Goal: Task Accomplishment & Management: Complete application form

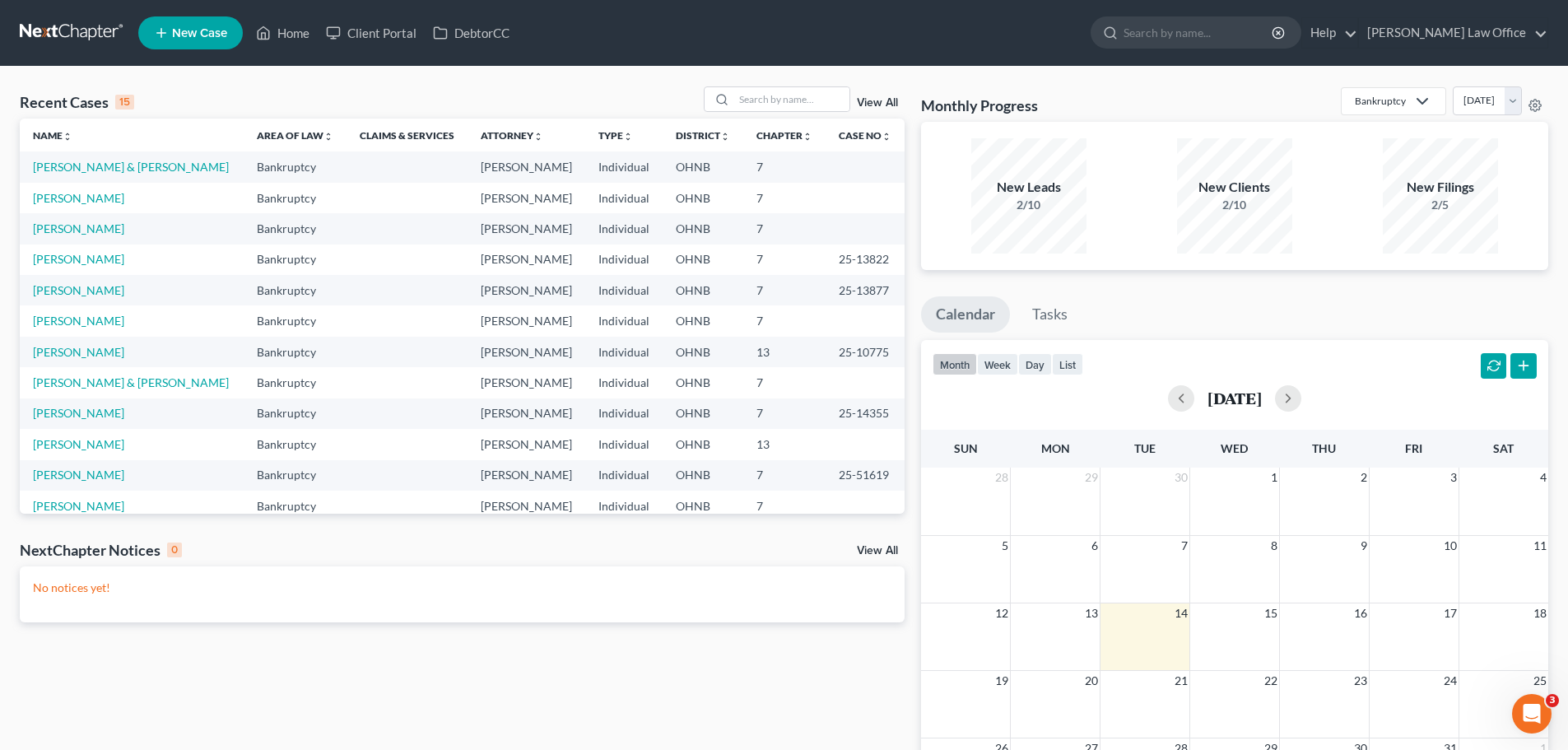
click at [215, 40] on link "New Case" at bounding box center [190, 33] width 104 height 33
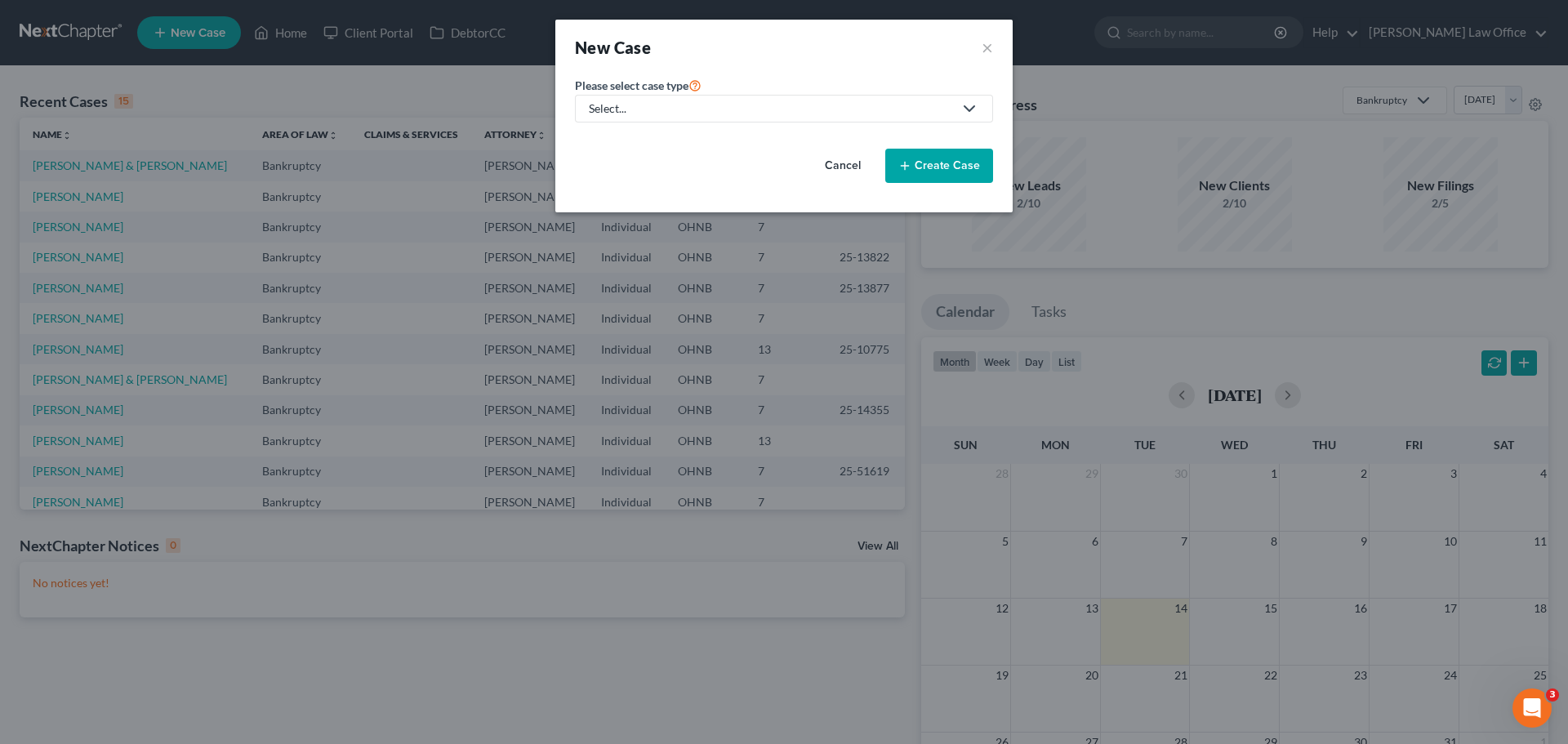
click at [975, 108] on icon at bounding box center [969, 108] width 19 height 19
click at [628, 142] on div "Bankruptcy" at bounding box center [620, 142] width 58 height 17
select select "61"
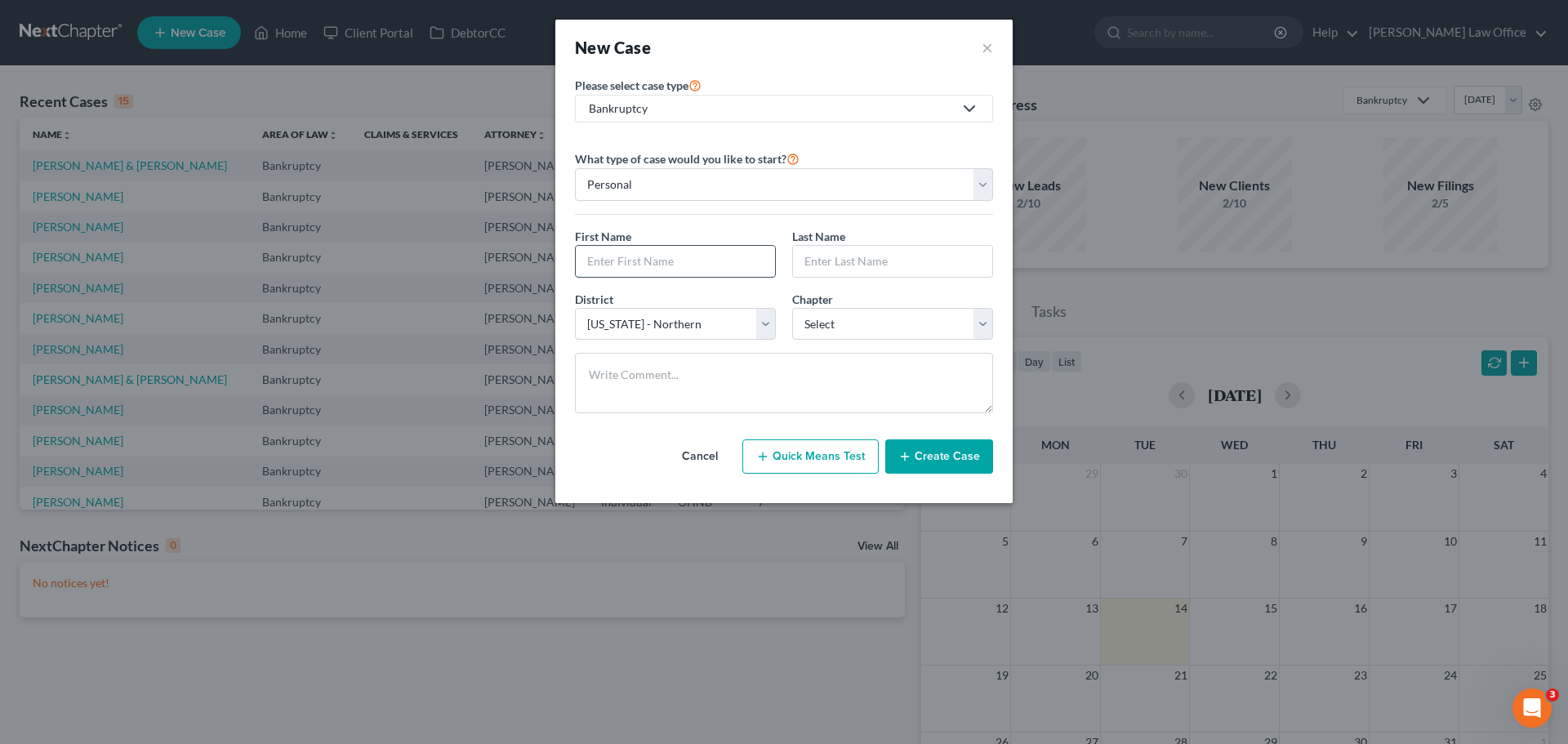
click at [682, 261] on input "text" at bounding box center [675, 261] width 199 height 31
type input "Caitlin"
type input "[PERSON_NAME]"
select select "0"
click at [941, 458] on button "Create Case" at bounding box center [939, 455] width 108 height 34
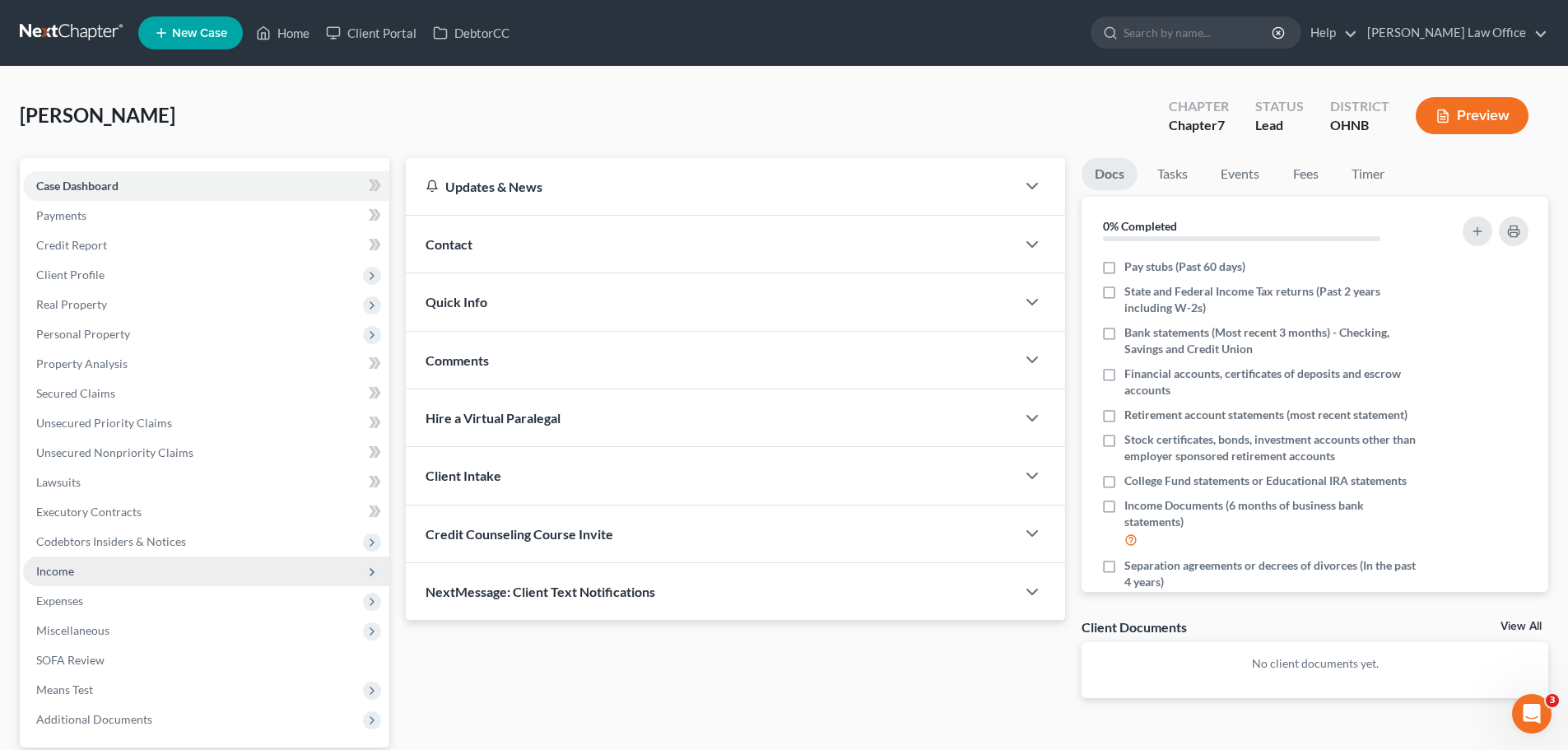
click at [119, 570] on span "Income" at bounding box center [205, 571] width 366 height 29
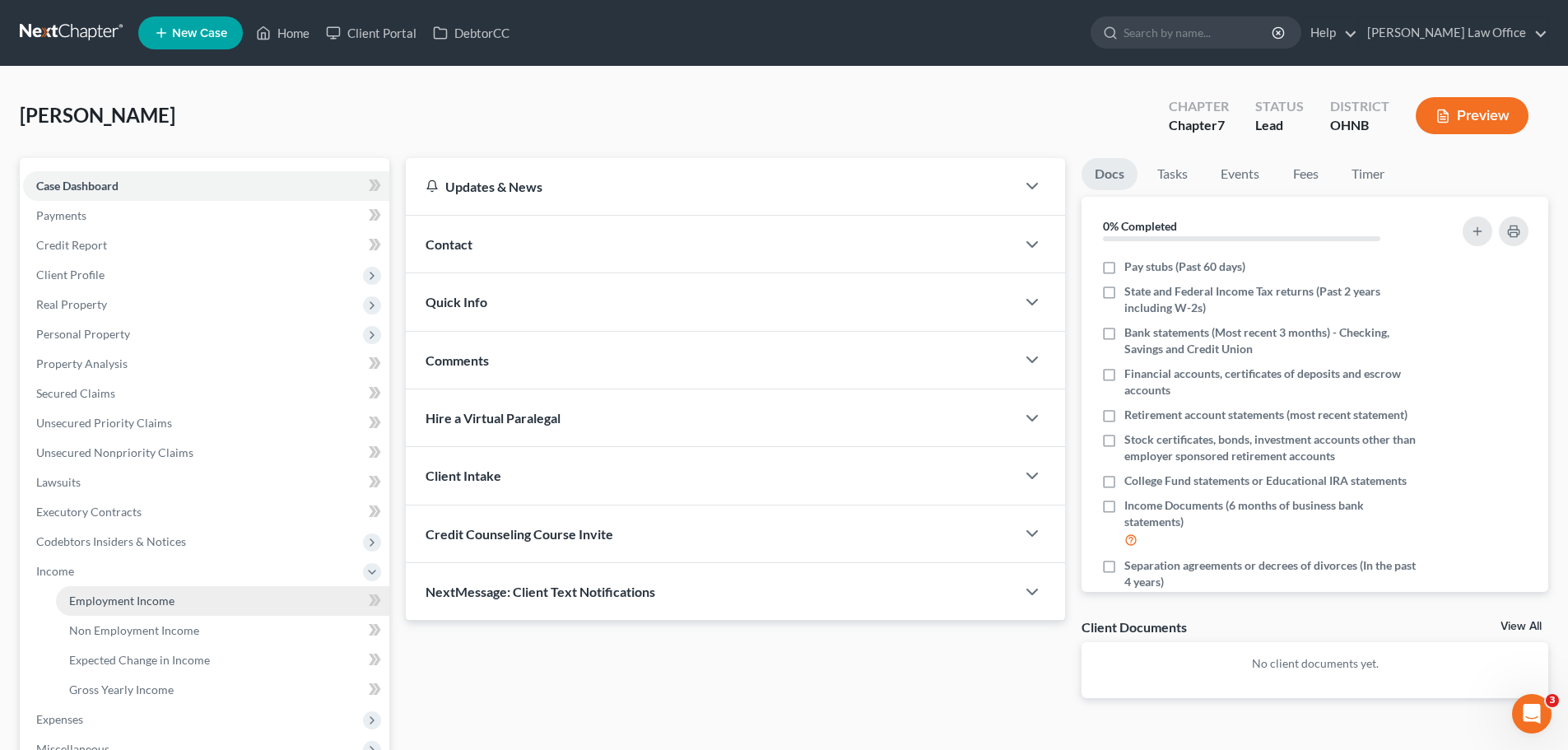
click at [133, 596] on span "Employment Income" at bounding box center [121, 600] width 105 height 14
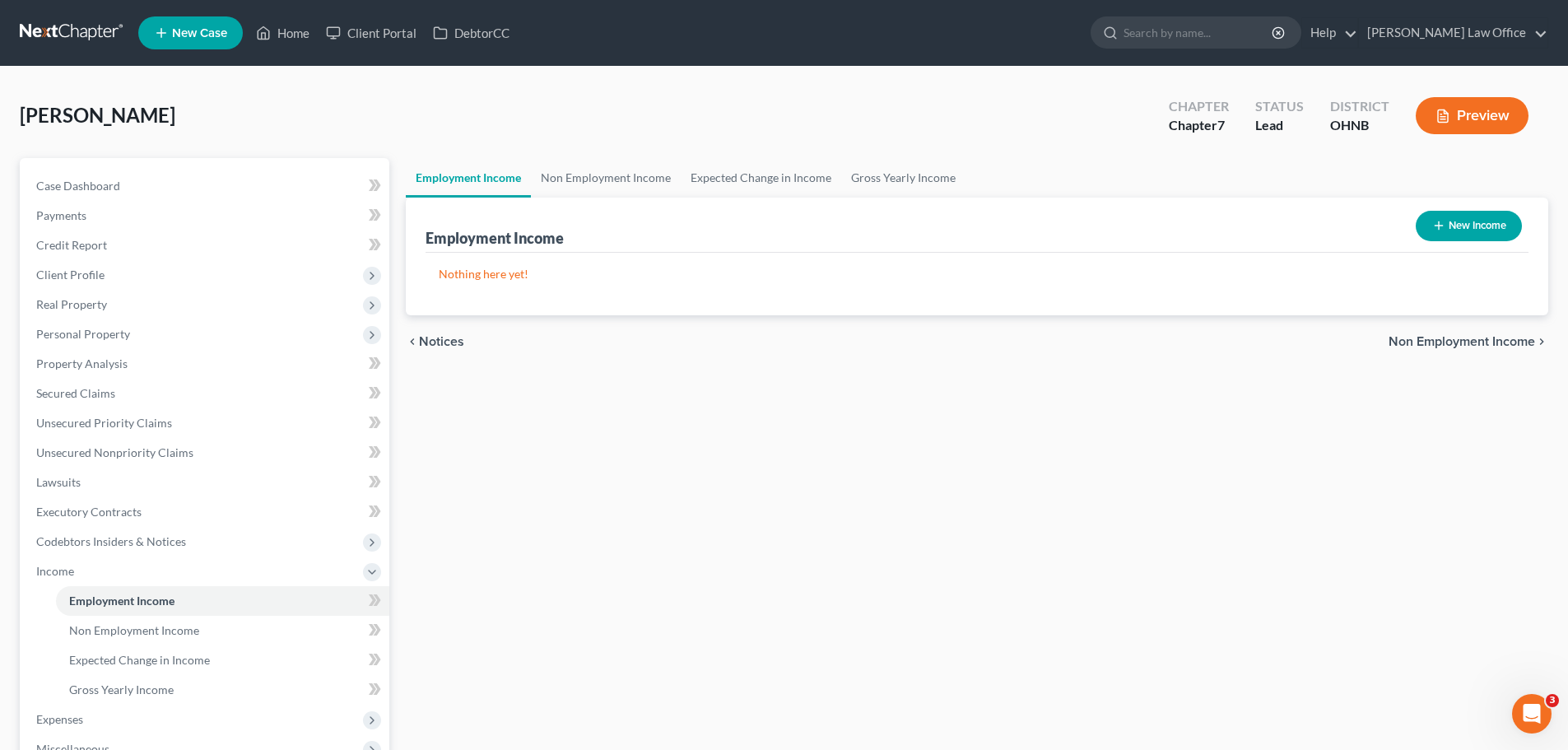
click at [1502, 220] on button "New Income" at bounding box center [1469, 226] width 106 height 30
select select "0"
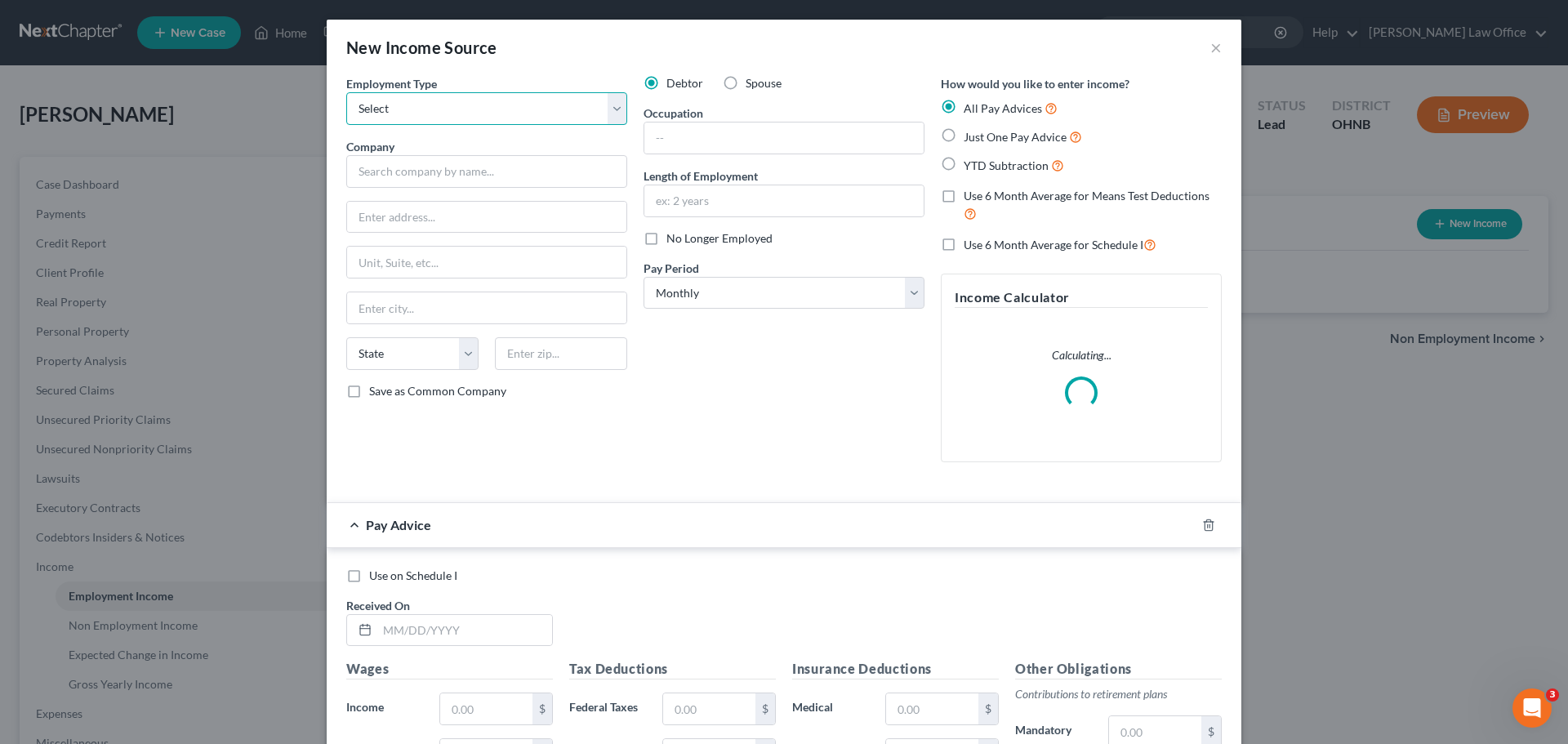
drag, startPoint x: 619, startPoint y: 114, endPoint x: 602, endPoint y: 122, distance: 18.8
click at [619, 114] on select "Select Full or [DEMOGRAPHIC_DATA] Employment Self Employment" at bounding box center [487, 108] width 281 height 33
select select "0"
click at [346, 93] on select "Select Full or [DEMOGRAPHIC_DATA] Employment Self Employment" at bounding box center [487, 108] width 281 height 33
click at [492, 172] on input "text" at bounding box center [487, 171] width 281 height 33
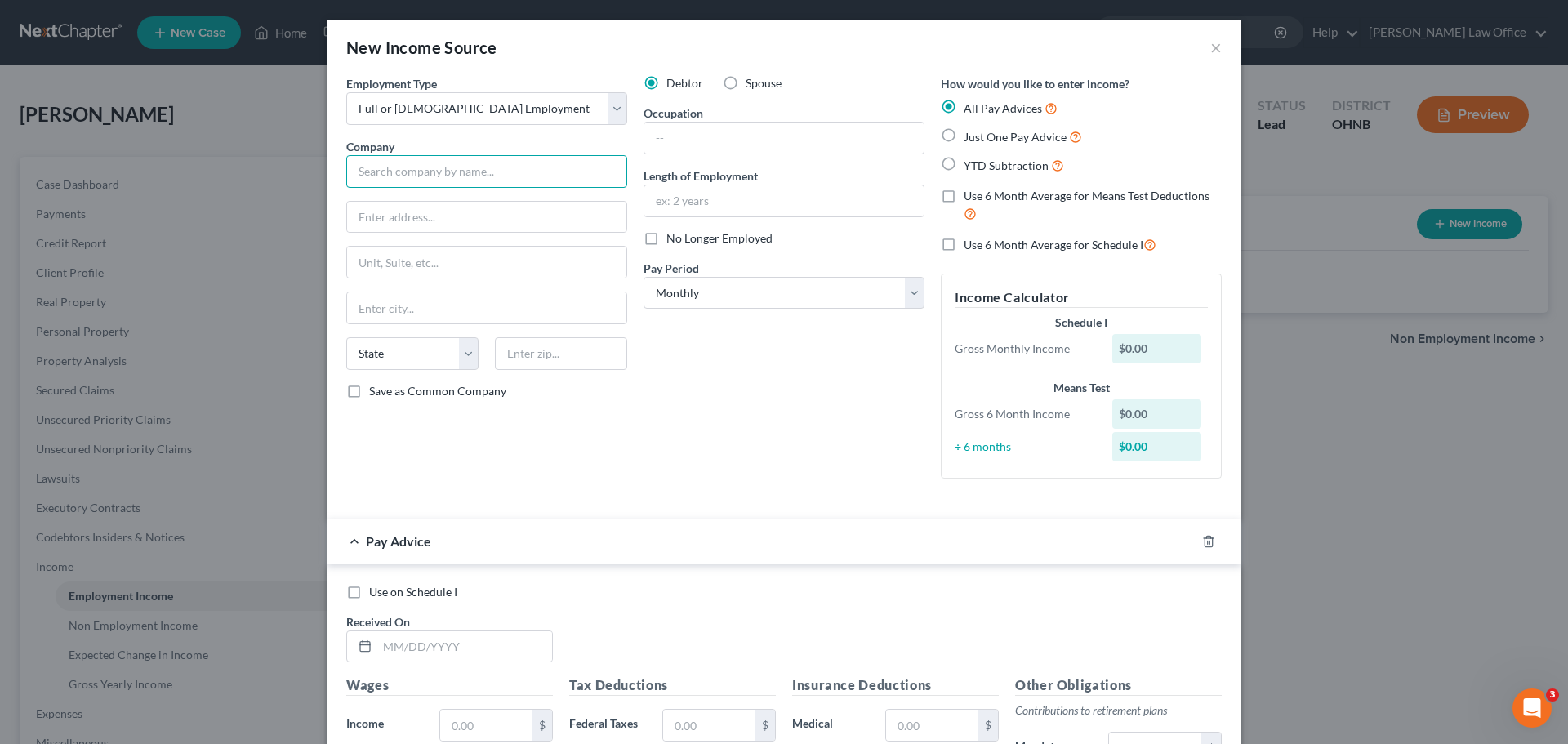
type input "B"
type input "National Interstate Insurance Co."
type input "[STREET_ADDRESS]"
type input "44286"
type input "Richfield"
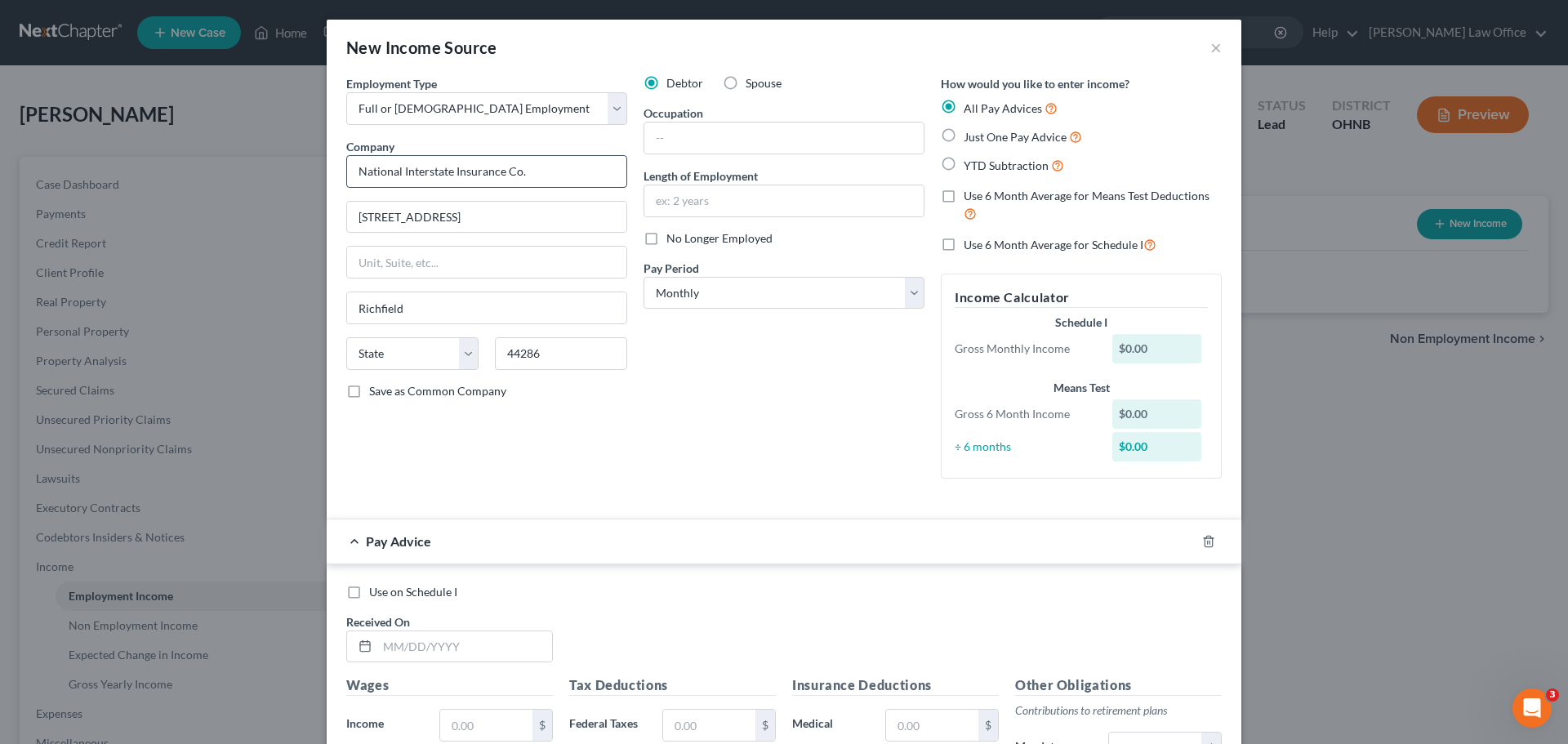
select select "36"
click at [700, 141] on input "text" at bounding box center [784, 138] width 280 height 31
type input "Claims Adjuster"
click at [723, 205] on input "text" at bounding box center [784, 200] width 280 height 31
type input "1 year"
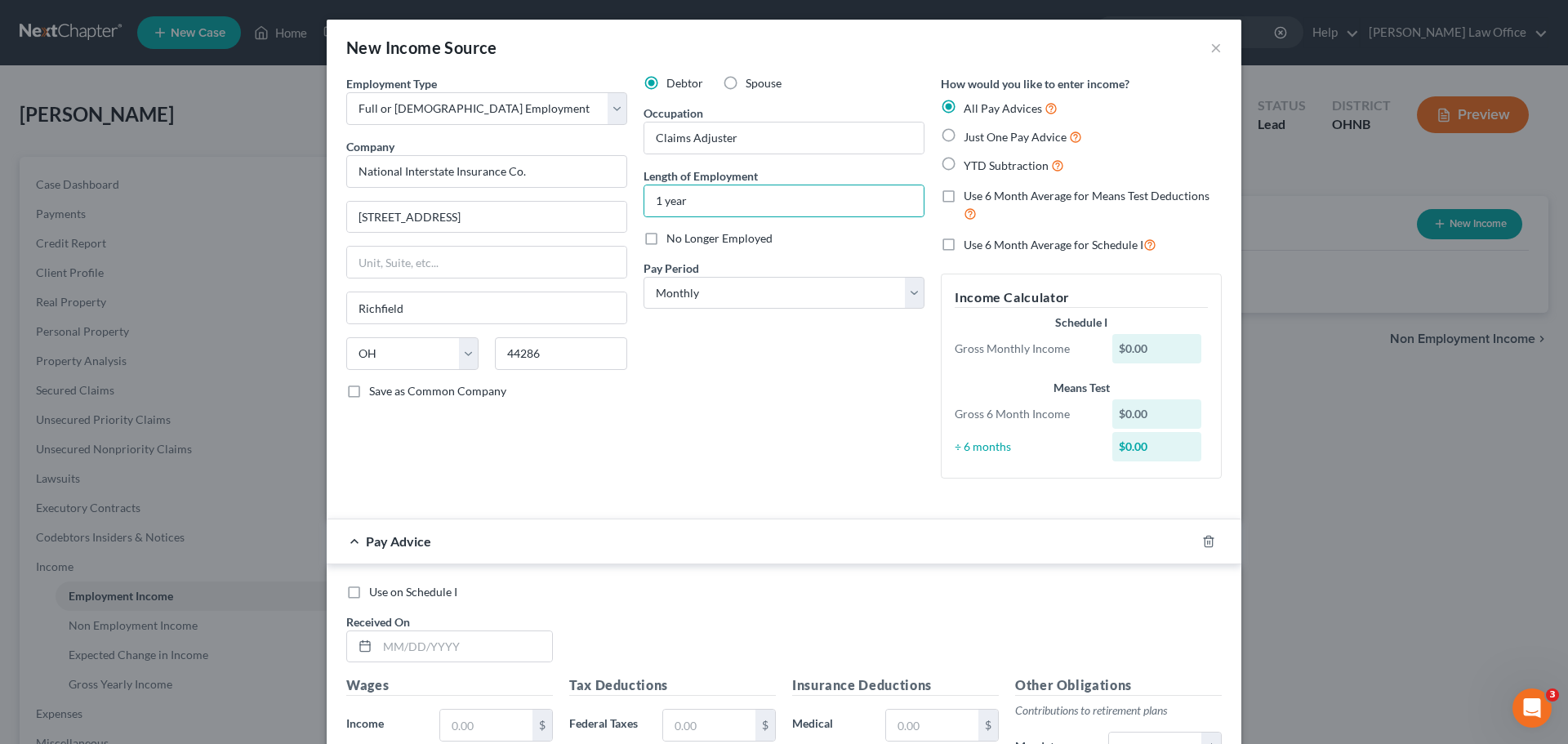
click at [964, 133] on label "Just One Pay Advice" at bounding box center [1023, 137] width 118 height 19
click at [971, 133] on input "Just One Pay Advice" at bounding box center [976, 133] width 11 height 11
radio input "true"
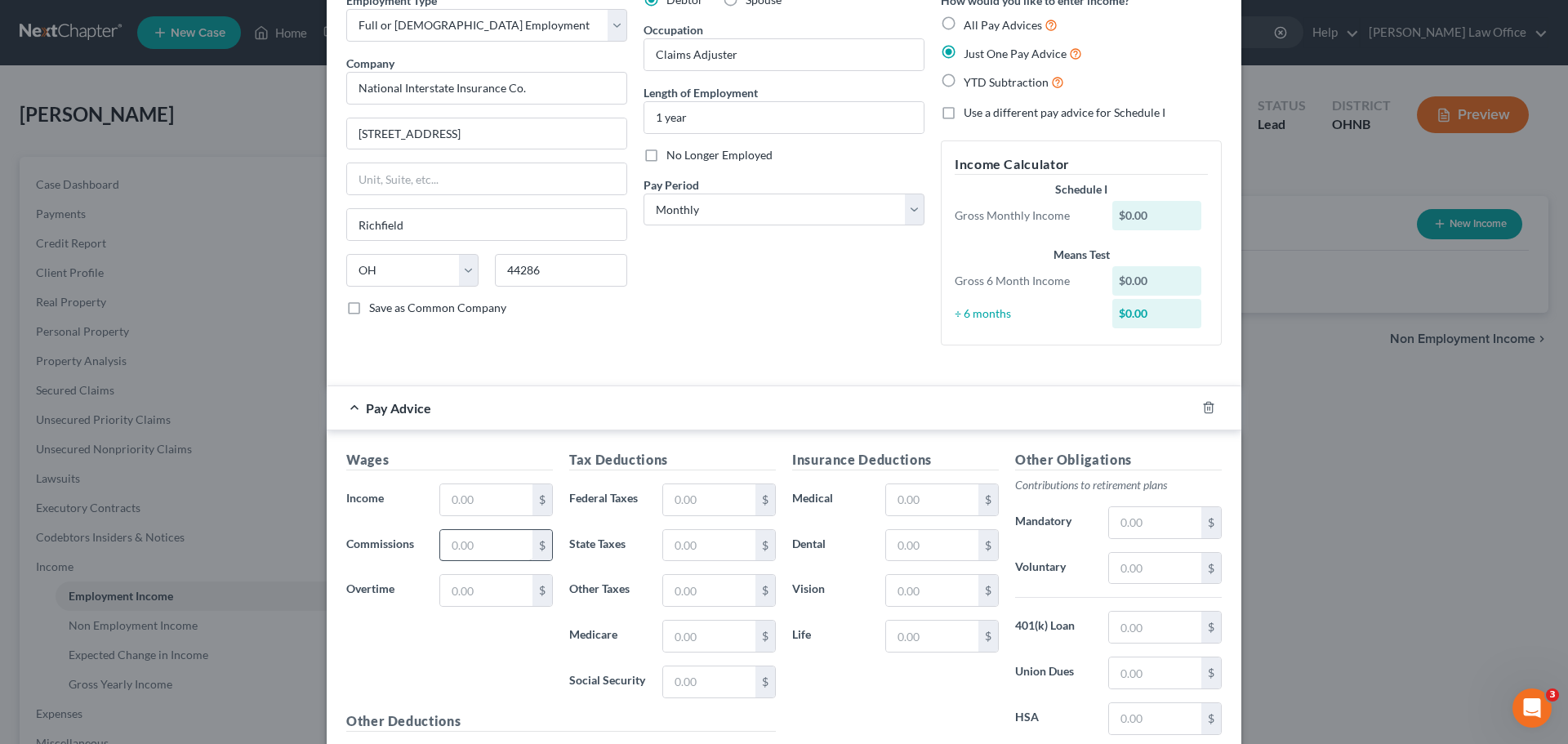
scroll to position [163, 0]
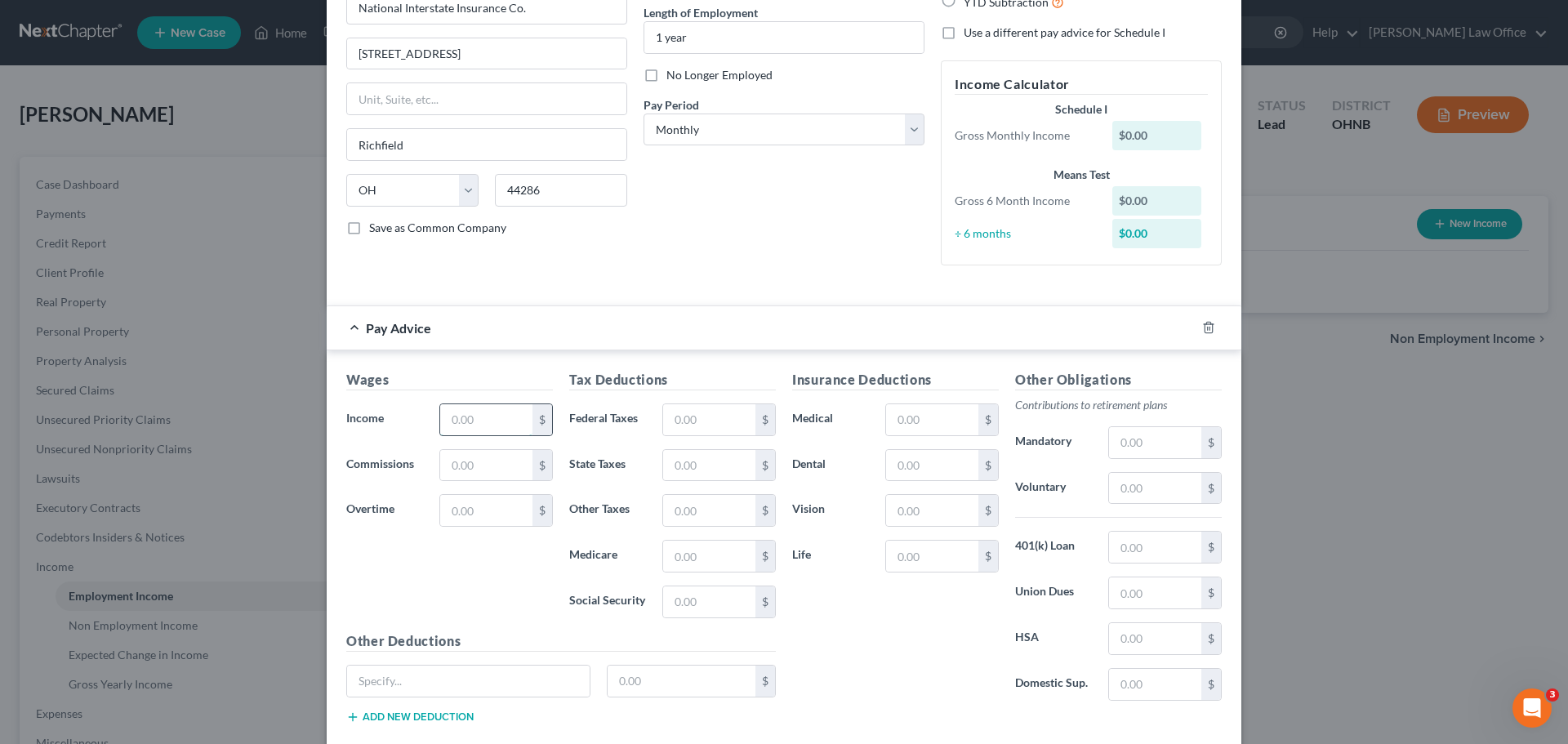
click at [497, 428] on input "text" at bounding box center [486, 419] width 93 height 31
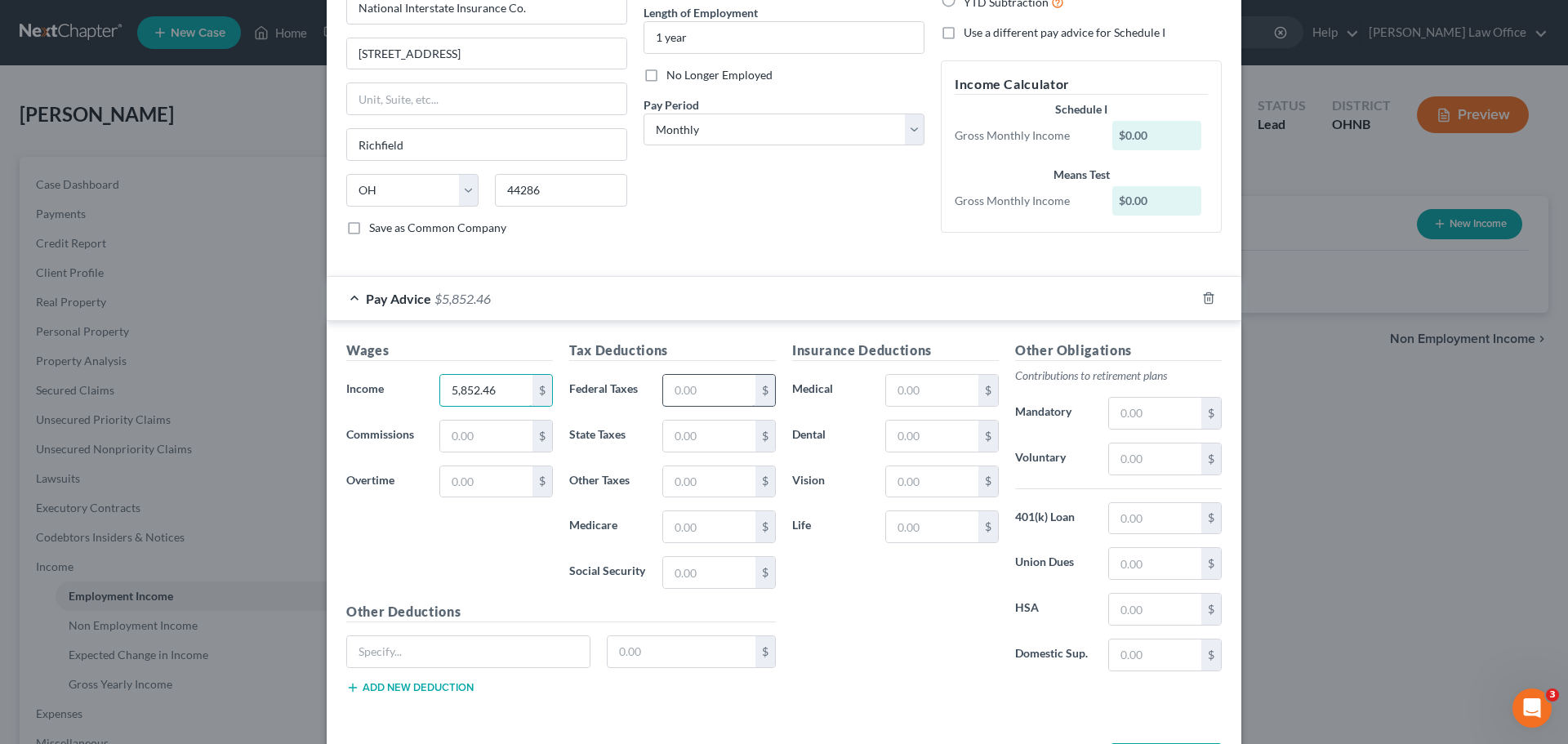
type input "5,852.46"
click at [705, 400] on input "text" at bounding box center [709, 390] width 93 height 31
type input "225.71"
click at [712, 435] on input "text" at bounding box center [709, 435] width 93 height 31
type input "130.85"
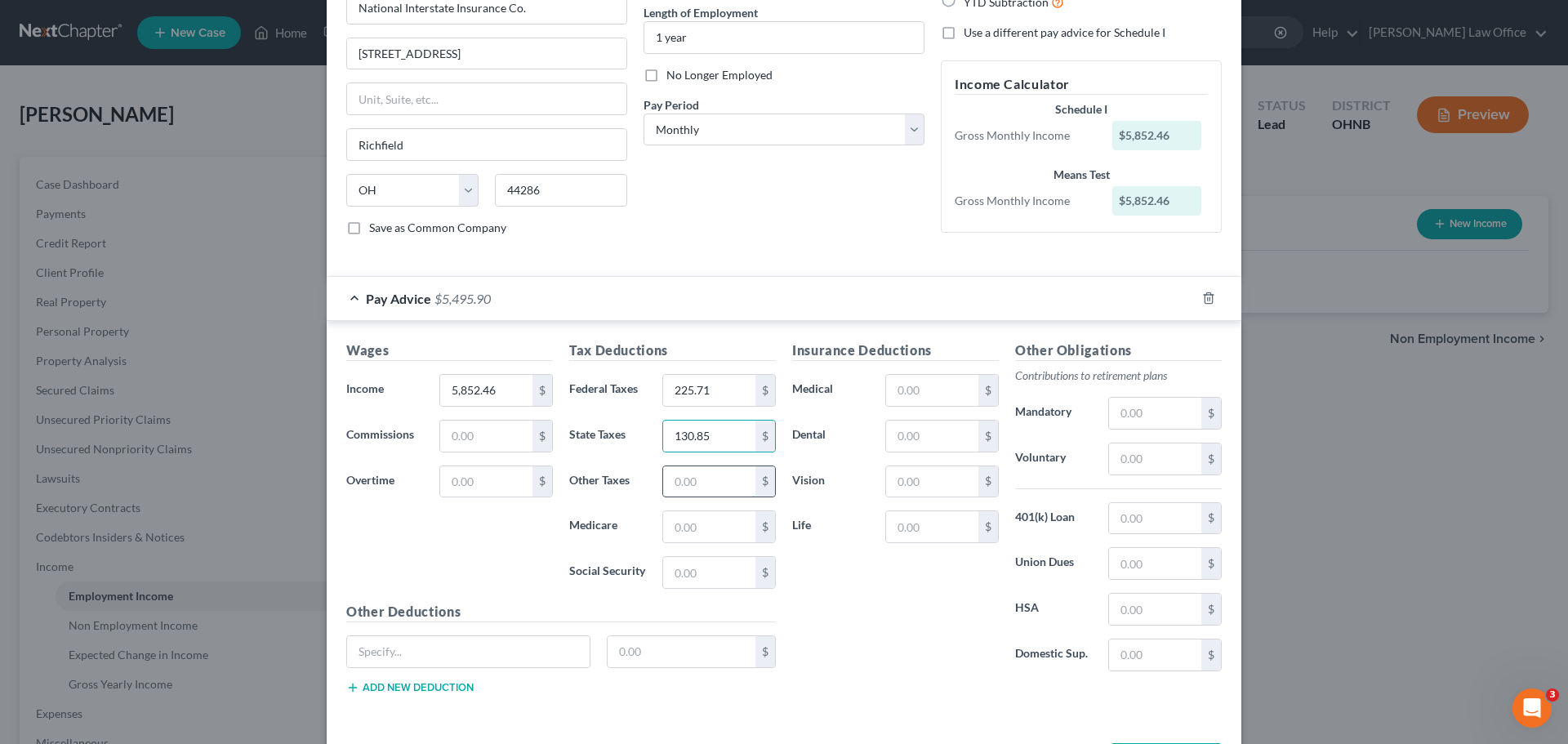
click at [728, 475] on input "text" at bounding box center [709, 481] width 93 height 31
type input "113.24"
click at [740, 529] on input "text" at bounding box center [709, 526] width 93 height 31
type input "82.10"
click at [703, 574] on input "text" at bounding box center [709, 571] width 93 height 31
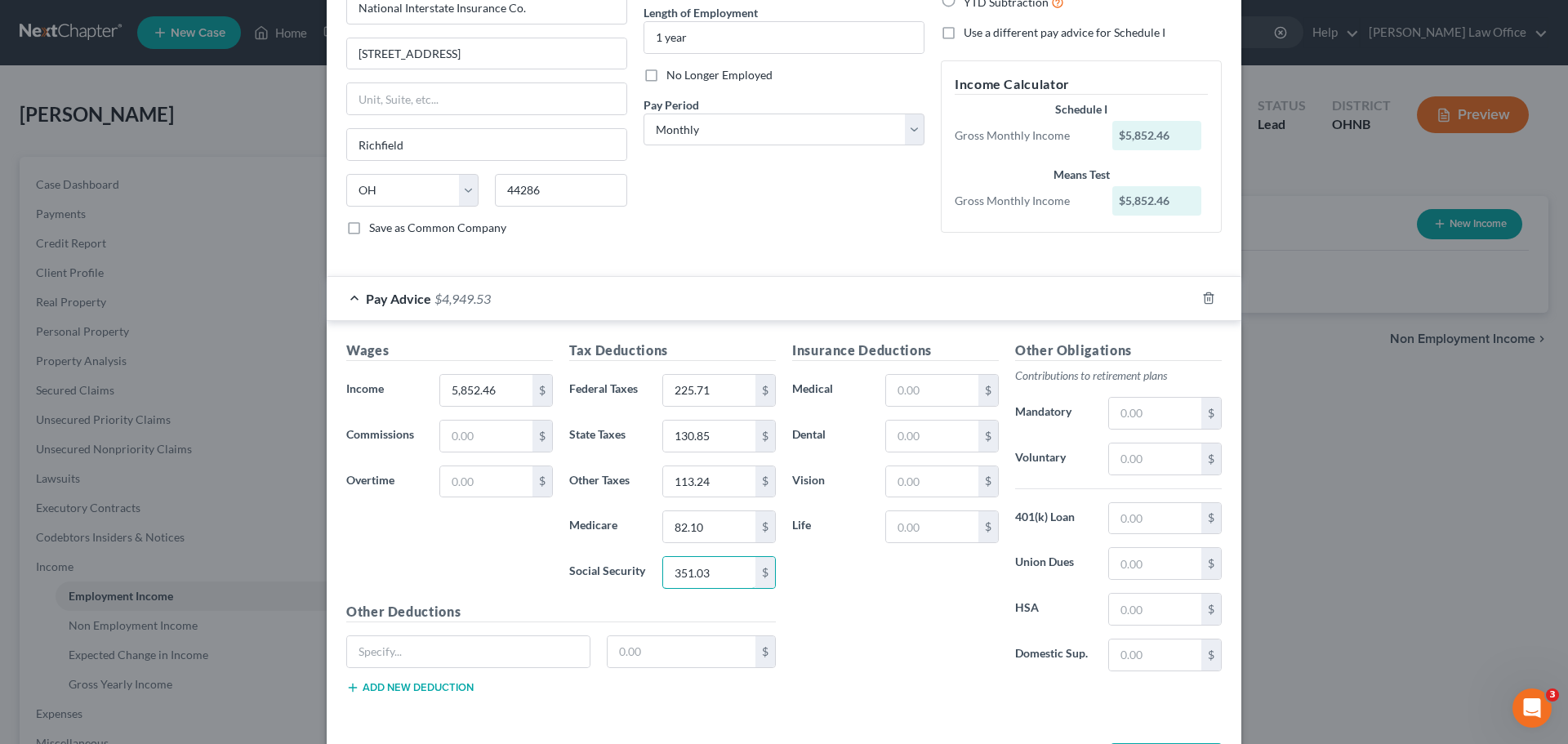
type input "351.03"
click at [857, 581] on div "Insurance Deductions Medical $ Dental $ Vision $ Life $" at bounding box center [895, 512] width 223 height 344
click at [920, 393] on input "text" at bounding box center [932, 390] width 93 height 31
type input "242.10"
click at [903, 435] on input "text" at bounding box center [932, 435] width 93 height 31
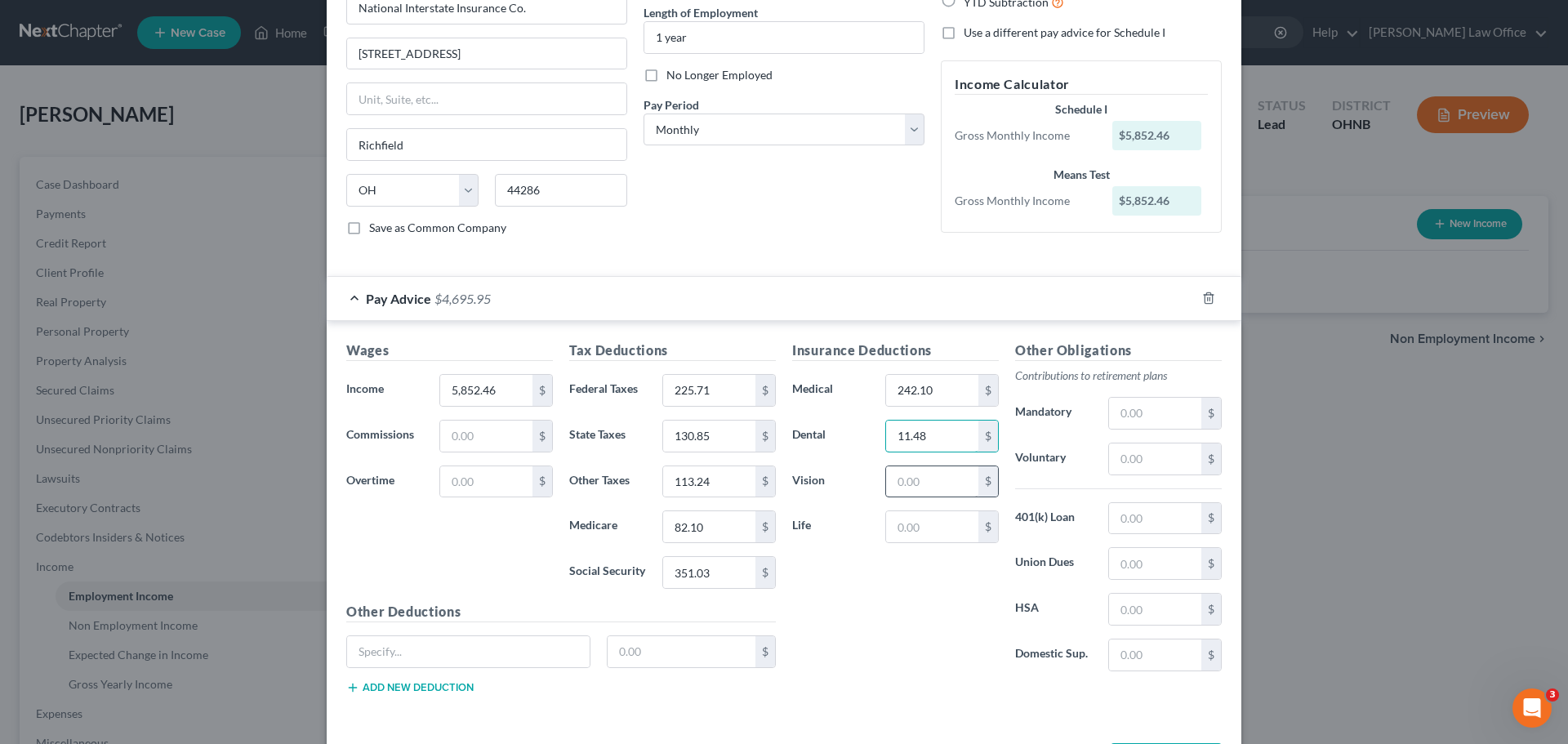
type input "11.48"
click at [929, 488] on input "text" at bounding box center [932, 481] width 93 height 31
type input "7.69"
click at [945, 525] on input "text" at bounding box center [932, 526] width 93 height 31
type input "2.80"
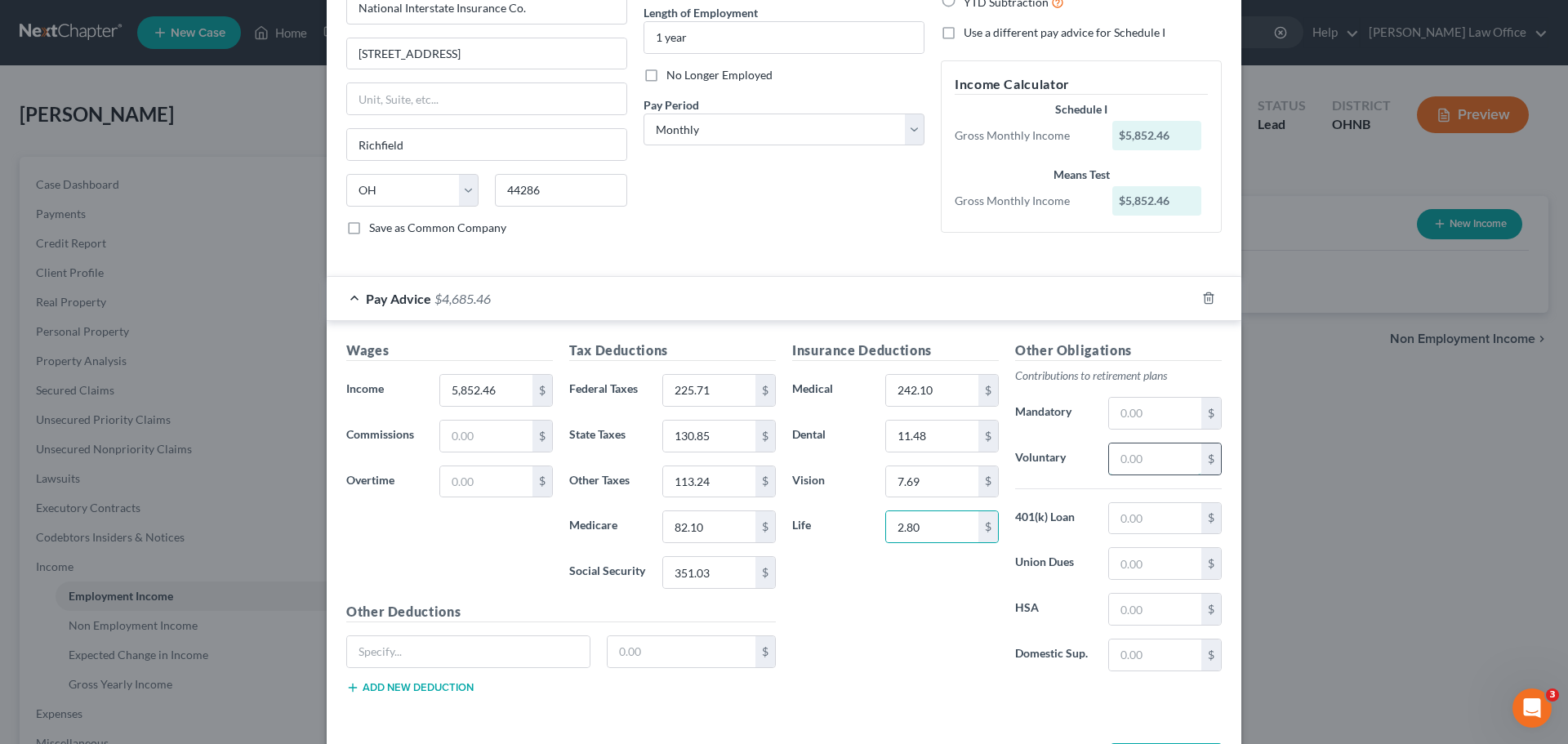
click at [1147, 462] on input "text" at bounding box center [1155, 458] width 93 height 31
type input "357.11"
click at [902, 621] on div "Insurance Deductions Medical 242.10 $ Dental 11.48 $ Vision 7.69 $ Life 2.80 $" at bounding box center [895, 512] width 223 height 344
click at [723, 390] on input "225.71" at bounding box center [709, 390] width 93 height 31
click at [935, 390] on input "242.10" at bounding box center [932, 390] width 93 height 31
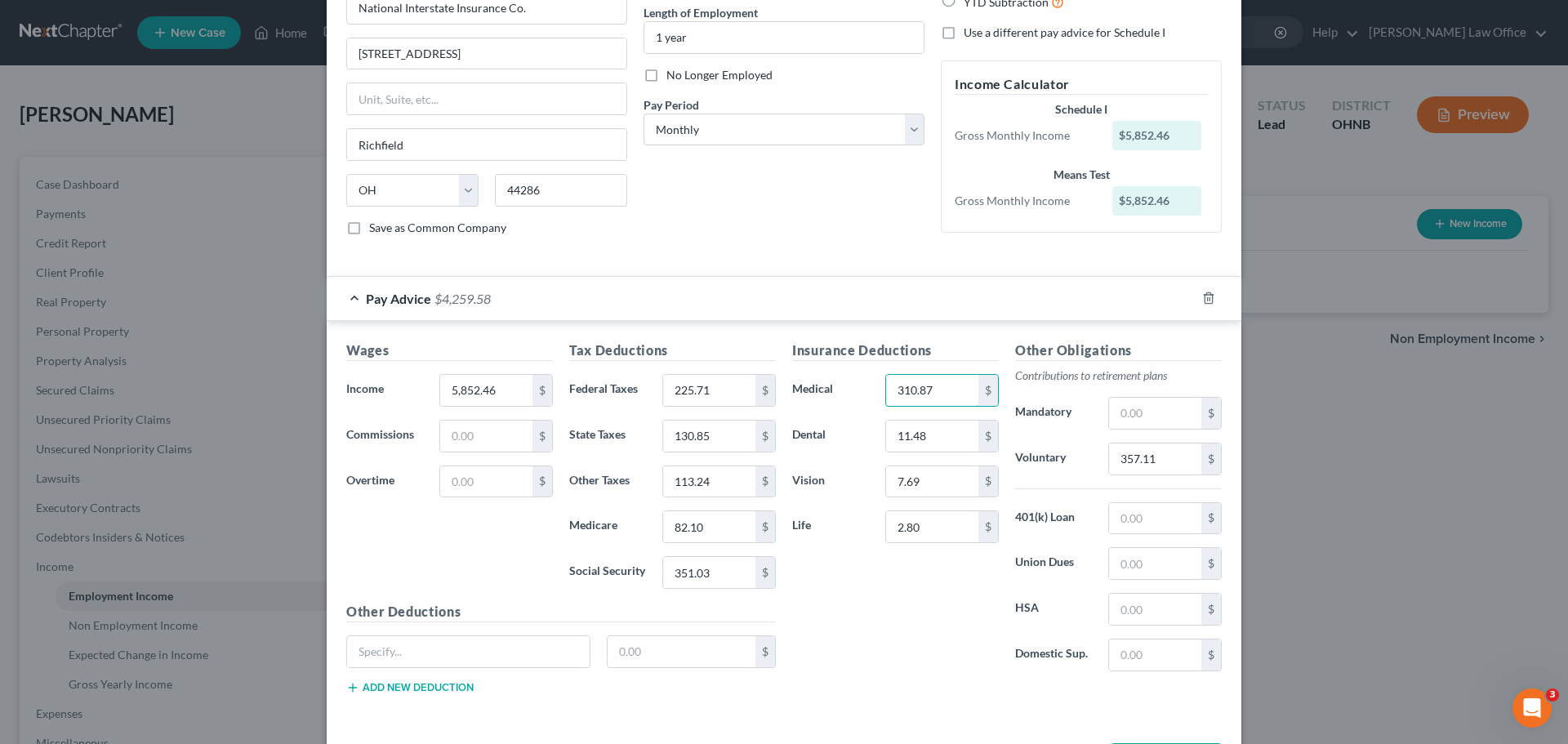
type input "310.87"
click at [895, 606] on div "Insurance Deductions Medical 310.87 $ Dental 11.48 $ Vision 7.69 $ Life 2.80 $" at bounding box center [895, 512] width 223 height 344
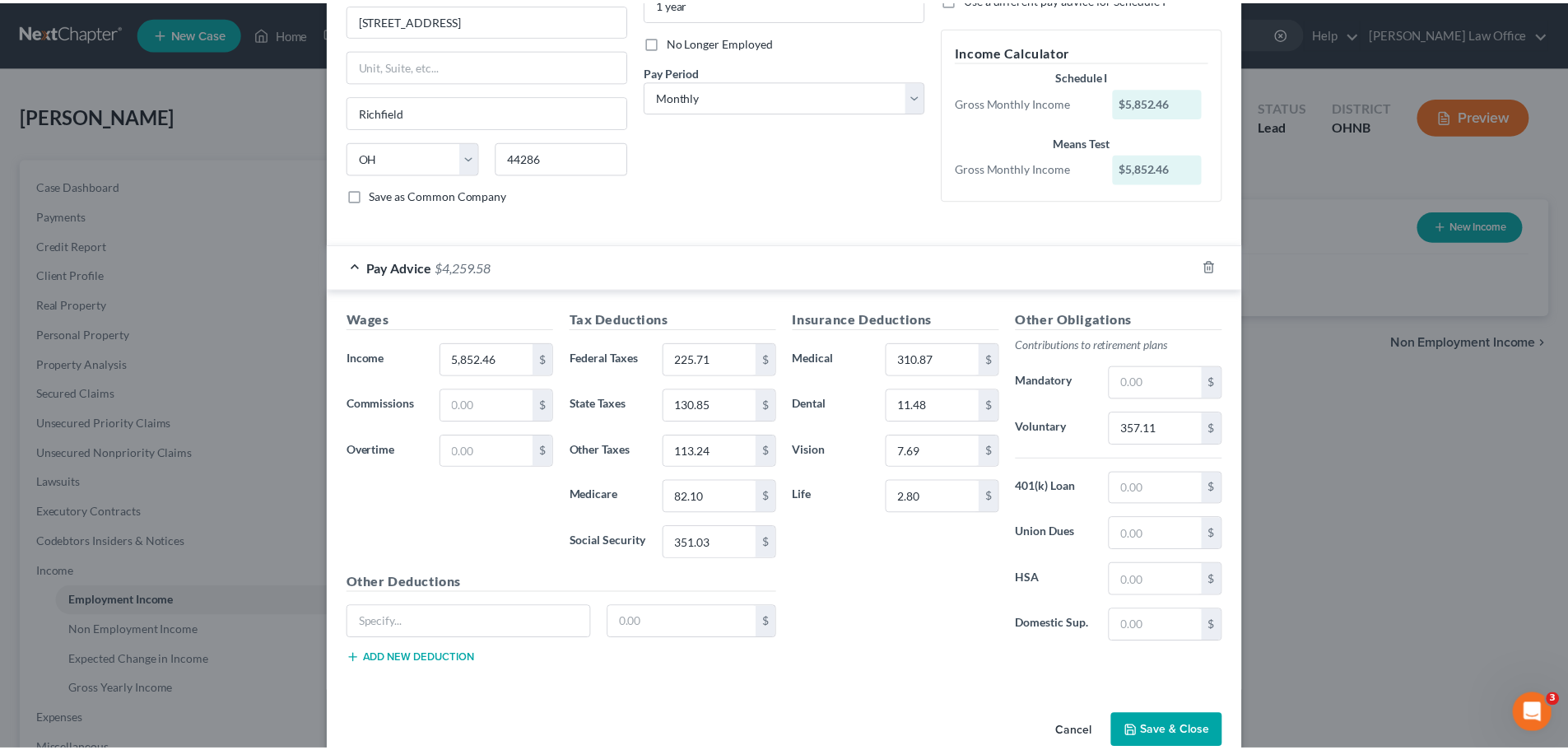
scroll to position [230, 0]
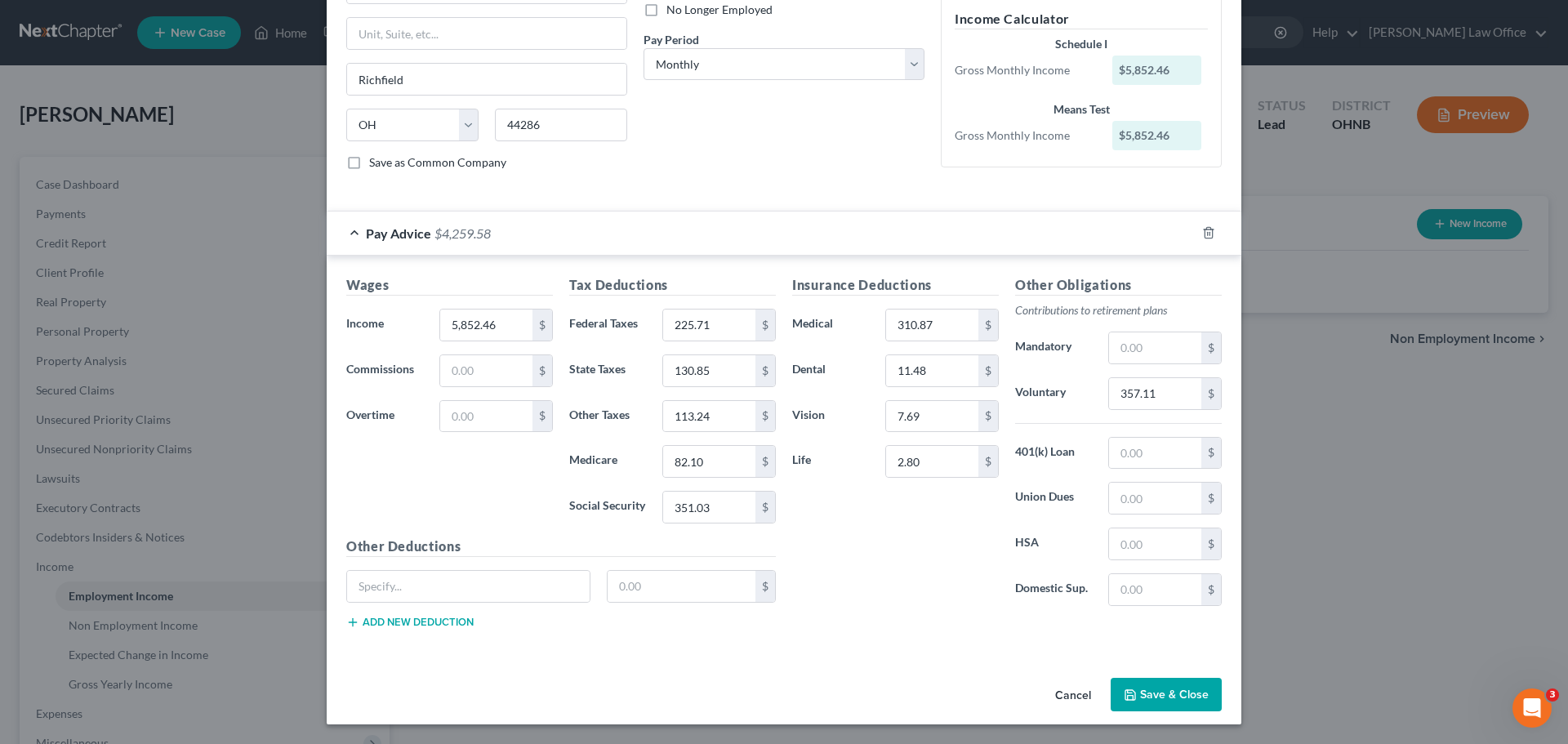
click at [1129, 692] on icon "button" at bounding box center [1131, 695] width 13 height 13
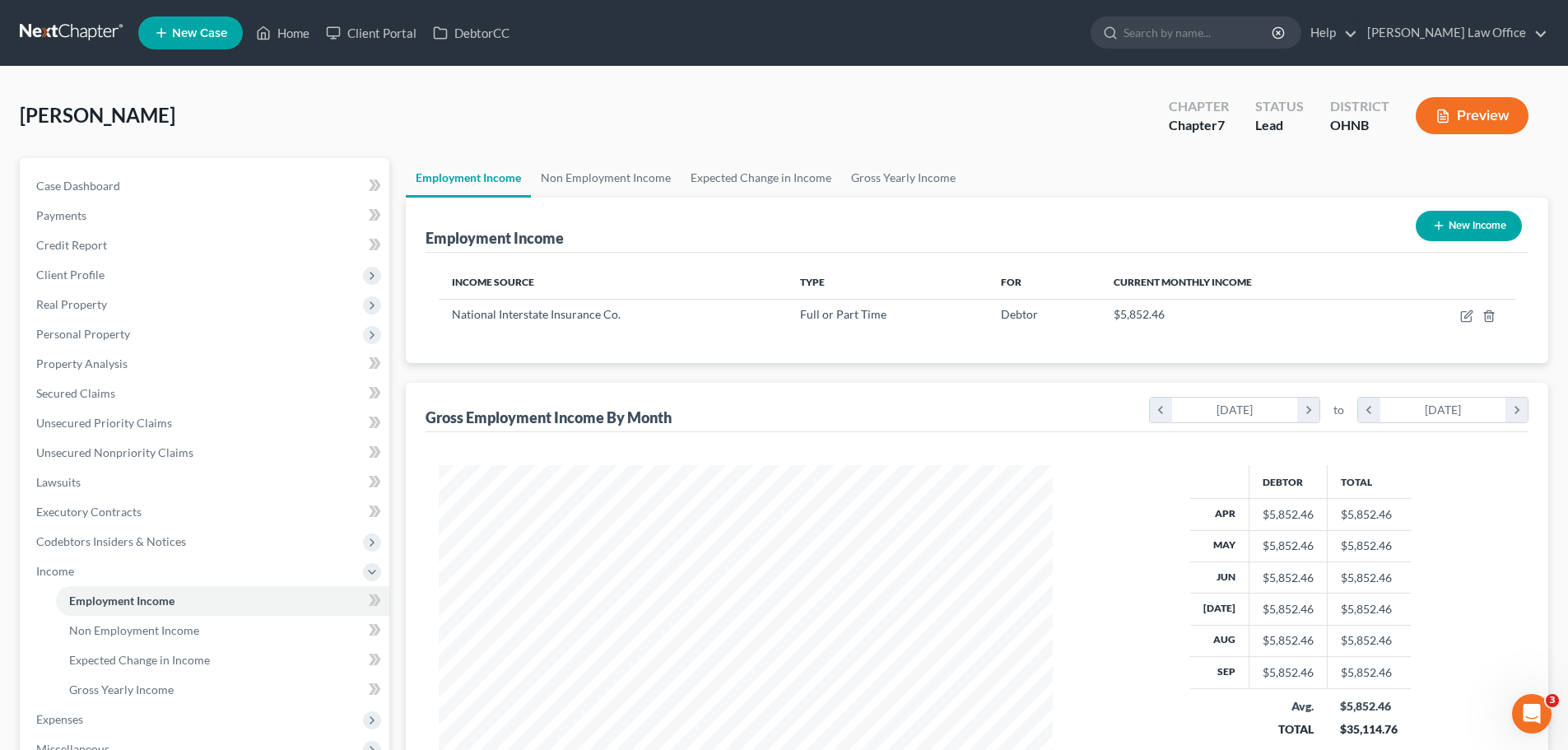
scroll to position [307, 647]
click at [120, 272] on span "Client Profile" at bounding box center [205, 274] width 366 height 29
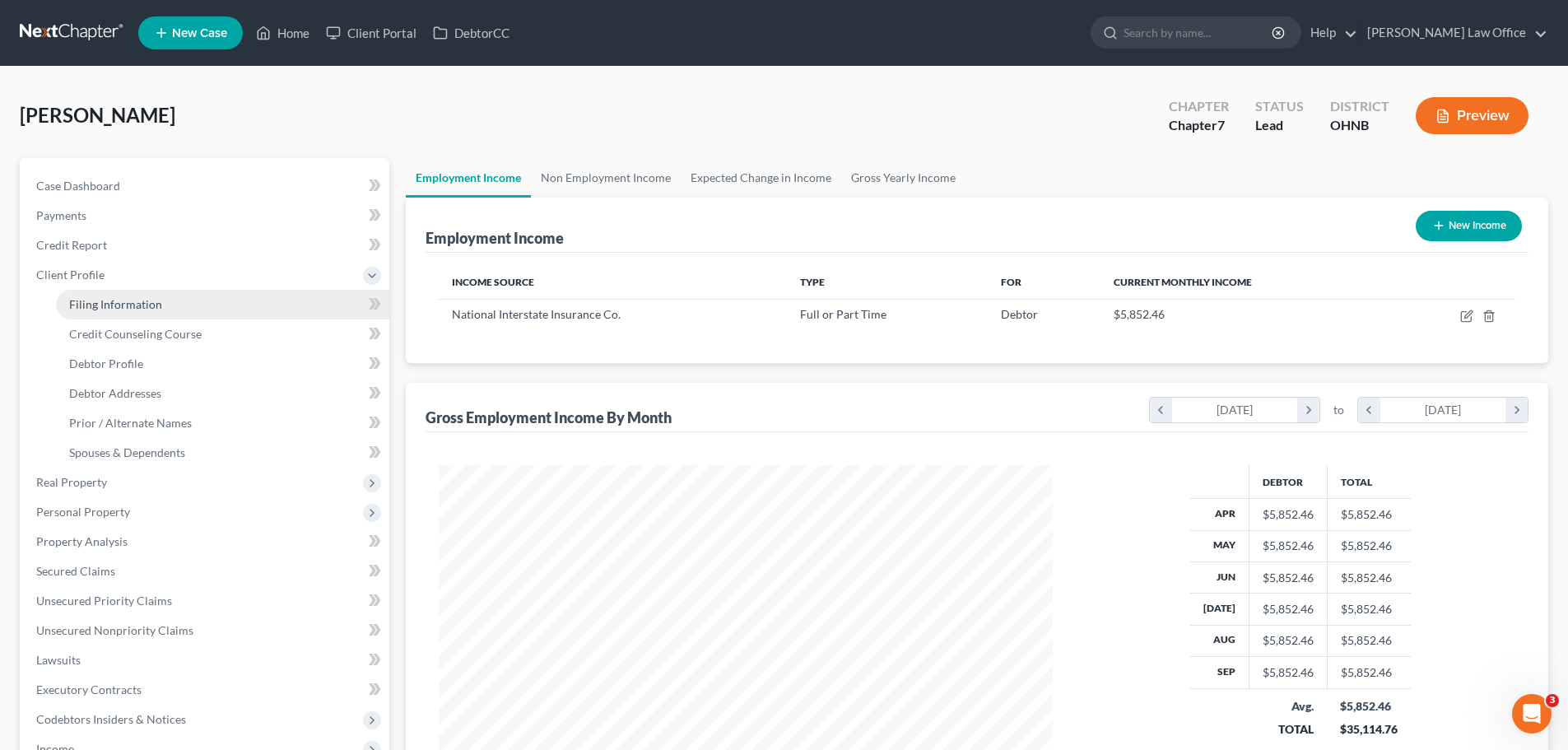
click at [193, 295] on link "Filing Information" at bounding box center [223, 304] width 333 height 29
select select "1"
select select "0"
select select "61"
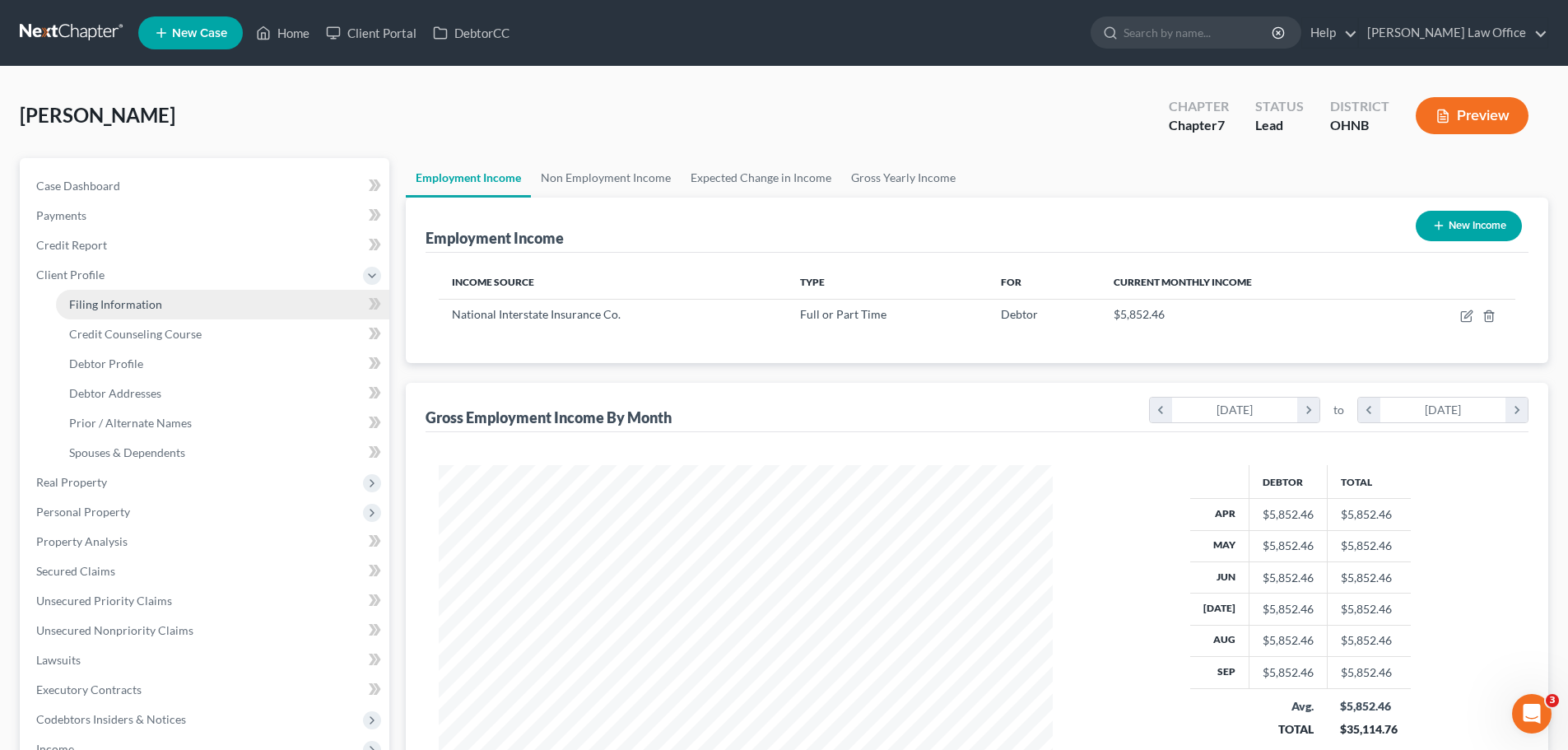
select select "36"
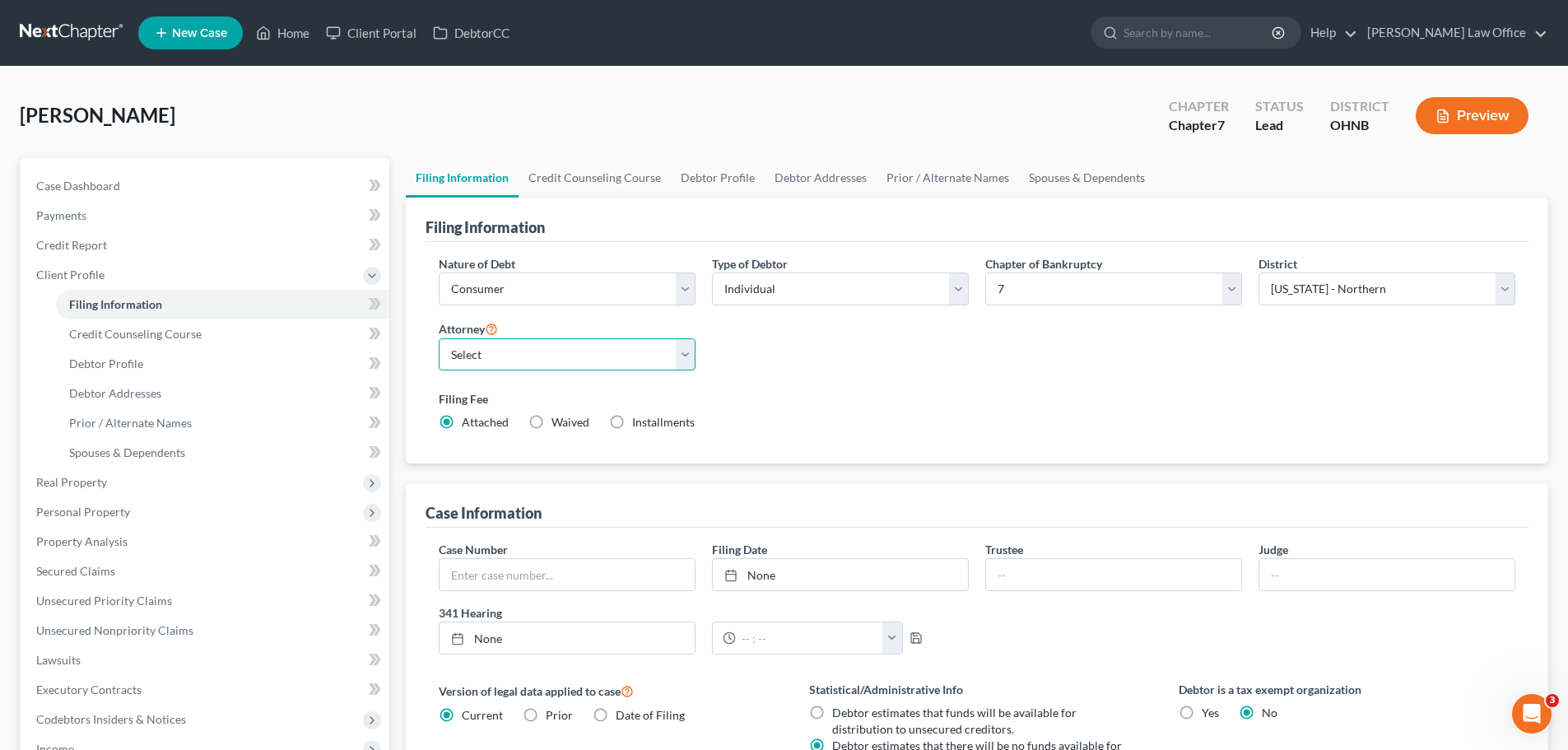
click at [689, 362] on select "Select [PERSON_NAME] - OHNB" at bounding box center [567, 354] width 257 height 33
select select "0"
click at [439, 338] on select "Select [PERSON_NAME] - OHNB" at bounding box center [567, 354] width 257 height 33
click at [951, 395] on label "Filing Fee" at bounding box center [977, 399] width 1077 height 18
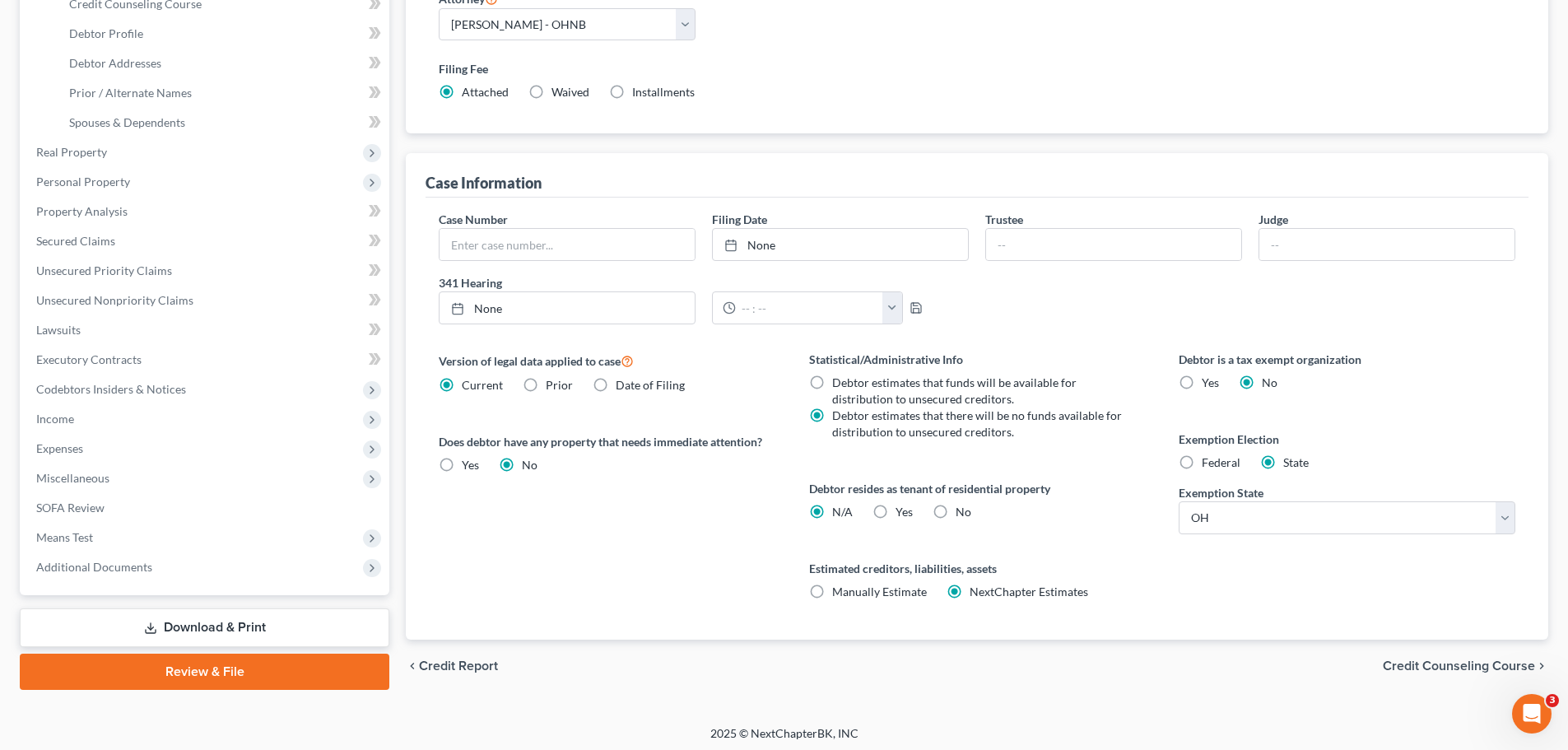
scroll to position [335, 0]
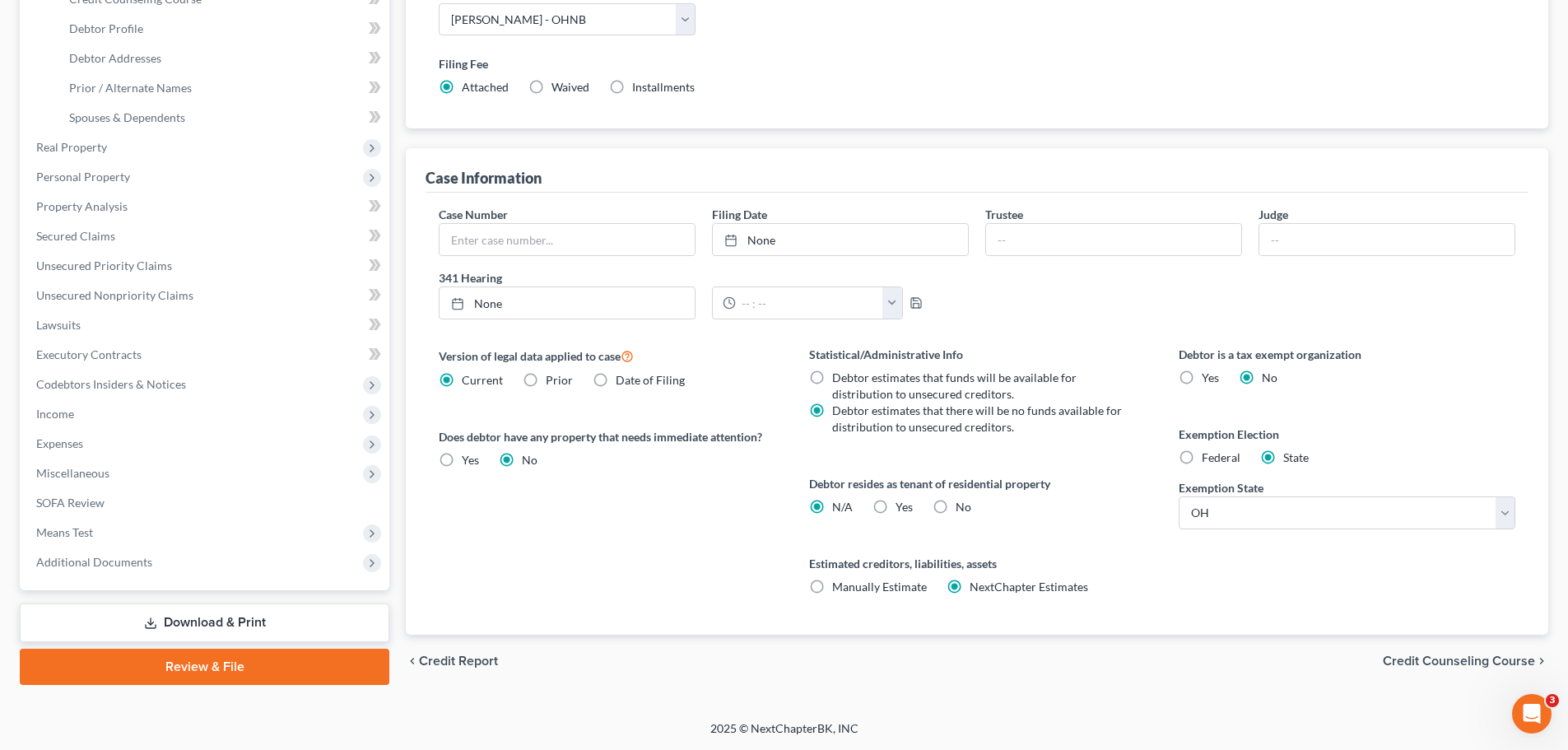
drag, startPoint x: 1409, startPoint y: 657, endPoint x: 1272, endPoint y: 571, distance: 161.8
click at [1411, 655] on span "Credit Counseling Course" at bounding box center [1459, 661] width 152 height 13
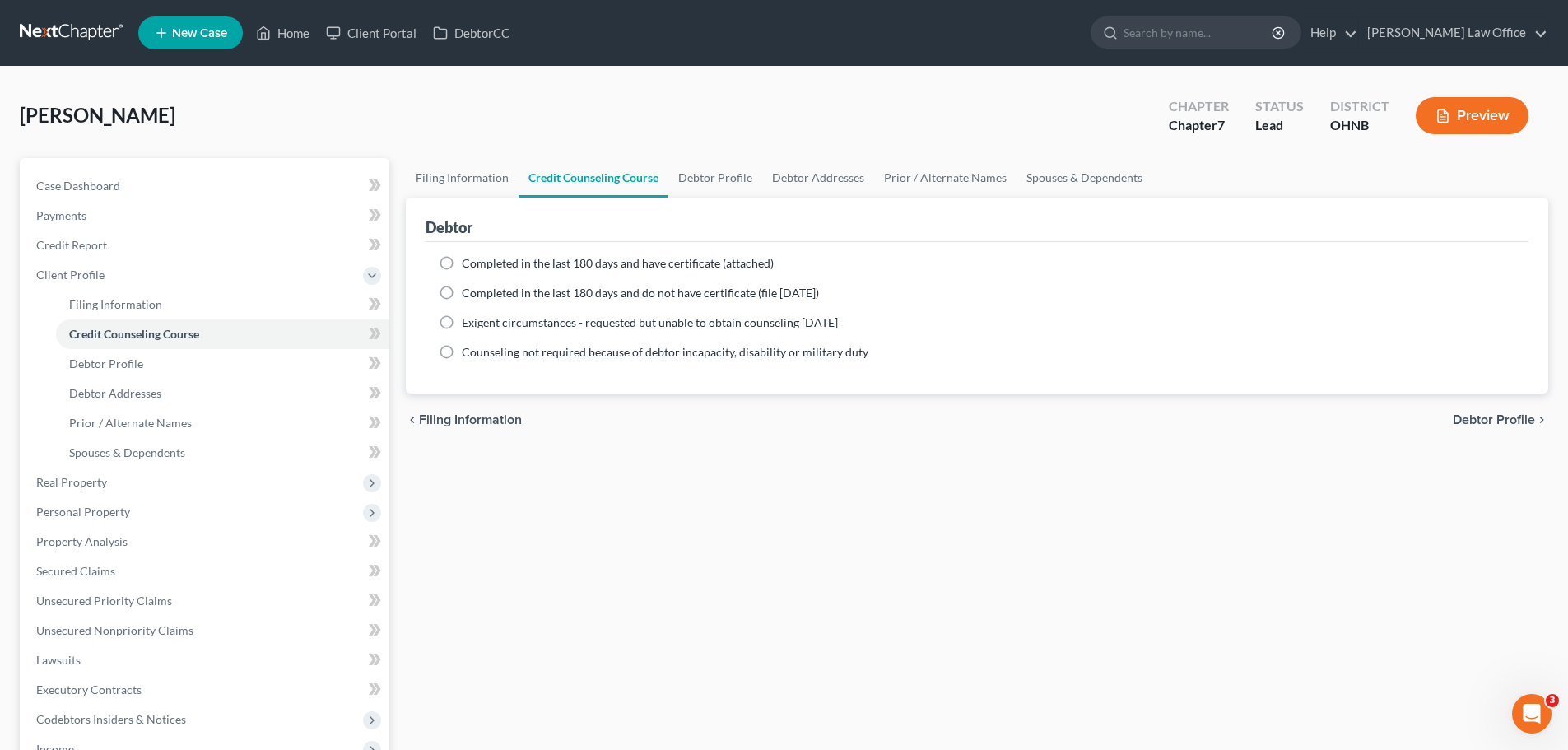
click at [462, 259] on label "Completed in the last 180 days and have certificate (attached)" at bounding box center [617, 263] width 312 height 17
click at [469, 259] on input "Completed in the last 180 days and have certificate (attached)" at bounding box center [474, 260] width 11 height 11
radio input "true"
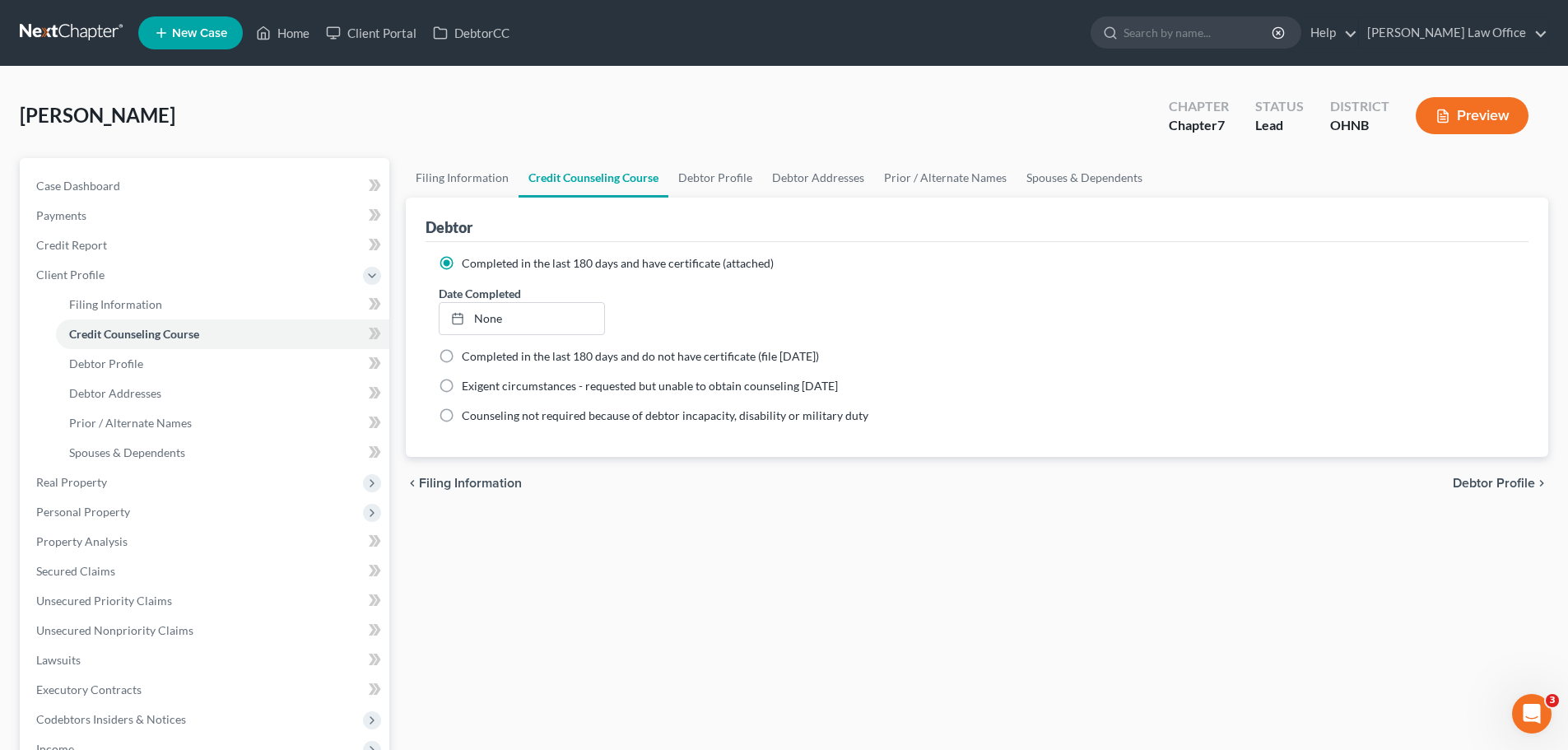
click at [1481, 485] on span "Debtor Profile" at bounding box center [1494, 483] width 82 height 13
select select "0"
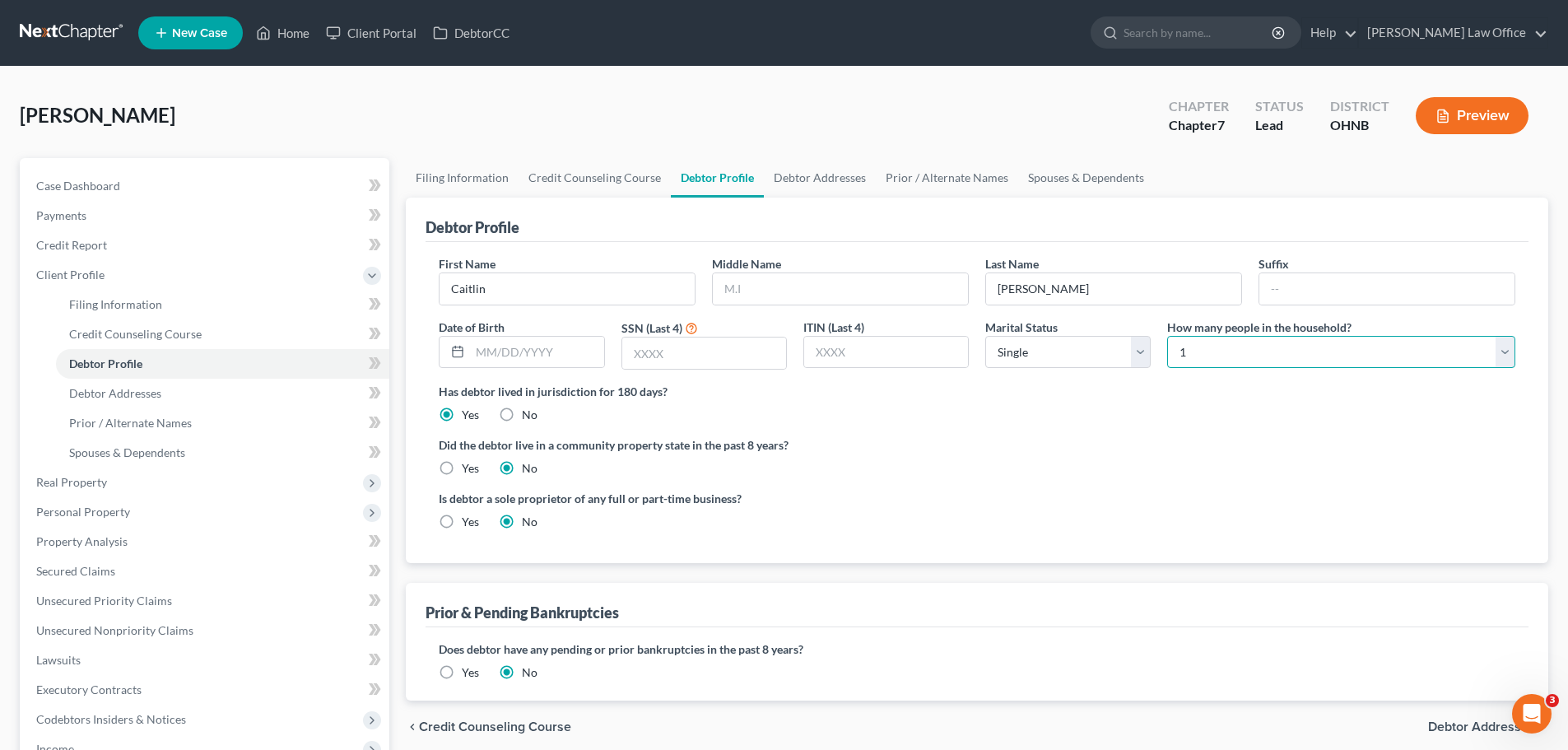
click at [1499, 359] on select "Select 1 2 3 4 5 6 7 8 9 10 11 12 13 14 15 16 17 18 19 20" at bounding box center [1342, 351] width 348 height 33
select select "1"
click at [1168, 335] on select "Select 1 2 3 4 5 6 7 8 9 10 11 12 13 14 15 16 17 18 19 20" at bounding box center [1342, 351] width 348 height 33
click at [1126, 464] on div "Did the debtor live in a community property state in the past 8 years? Yes No" at bounding box center [977, 457] width 1077 height 40
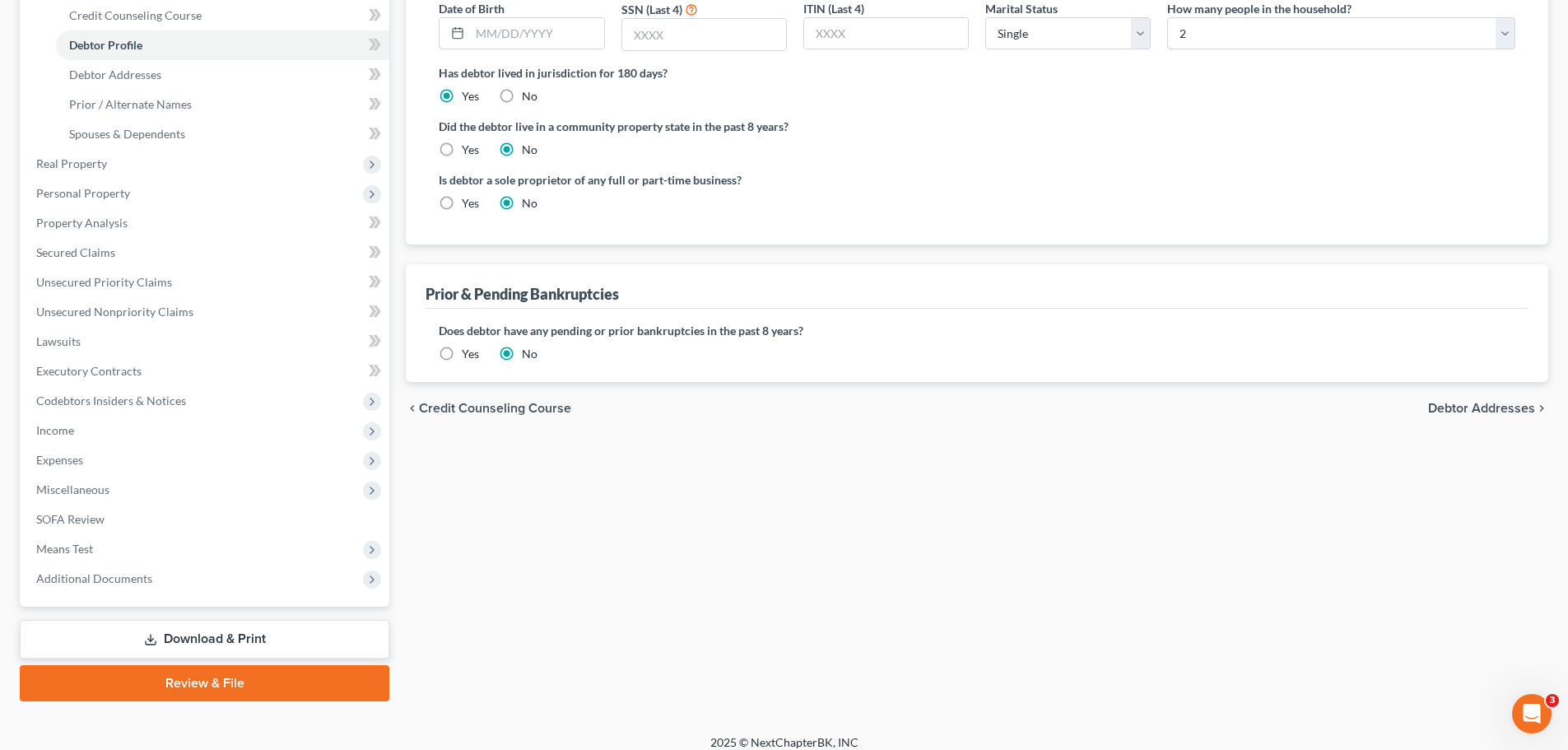
scroll to position [329, 0]
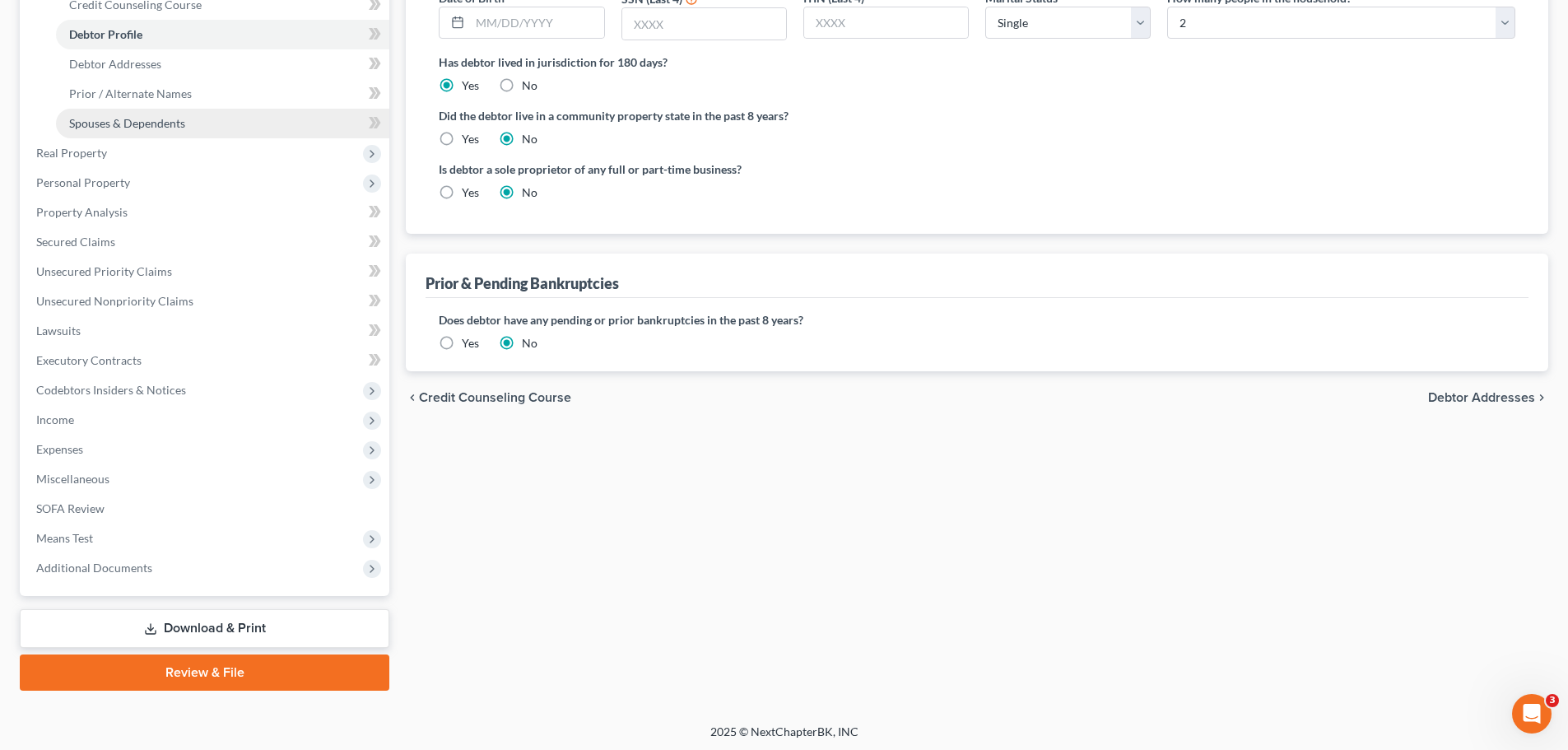
click at [153, 126] on span "Spouses & Dependents" at bounding box center [127, 123] width 116 height 14
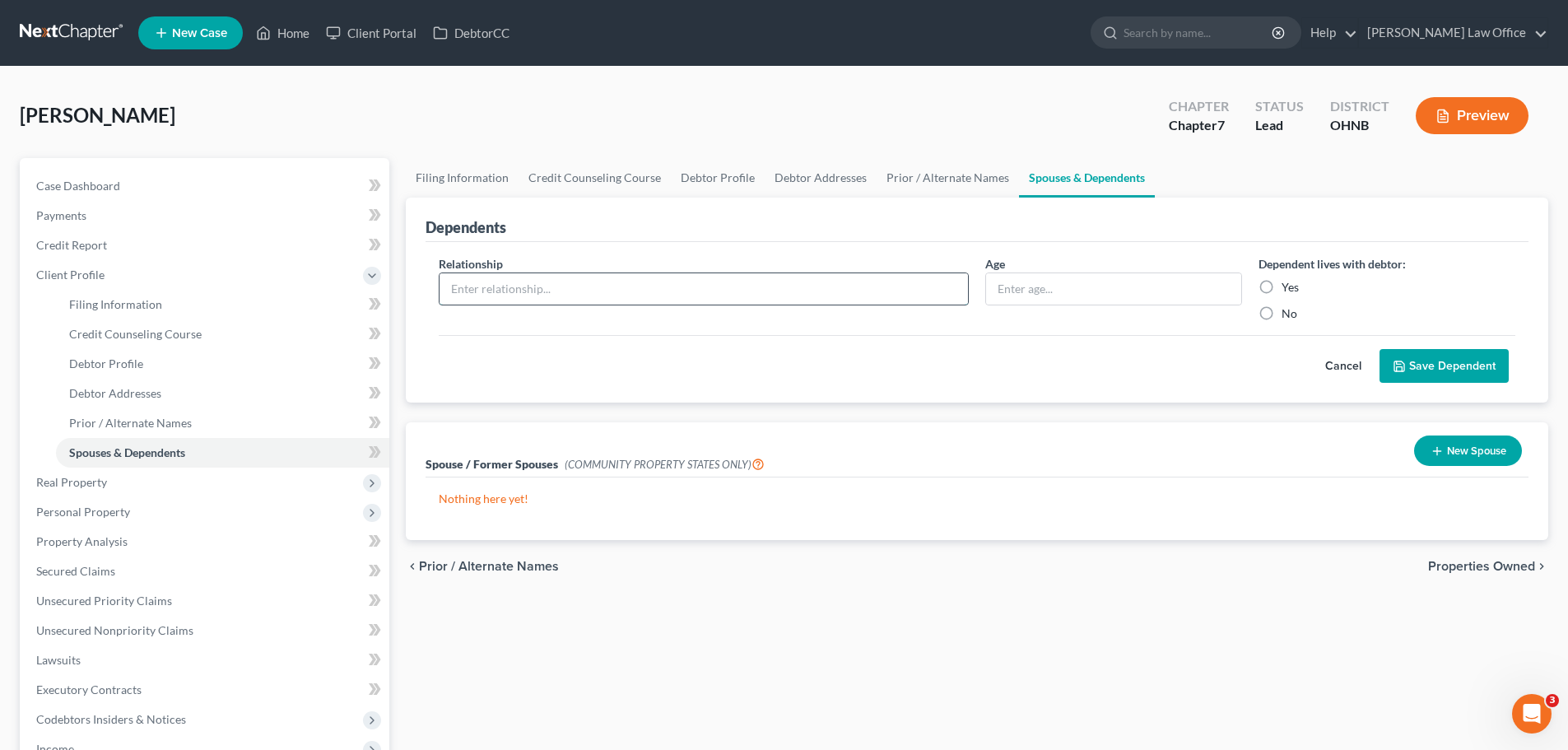
click at [543, 290] on input "text" at bounding box center [704, 288] width 528 height 31
type input "Son"
click at [1044, 286] on input "text" at bounding box center [1113, 288] width 255 height 31
type input "4"
drag, startPoint x: 1269, startPoint y: 283, endPoint x: 1273, endPoint y: 309, distance: 26.3
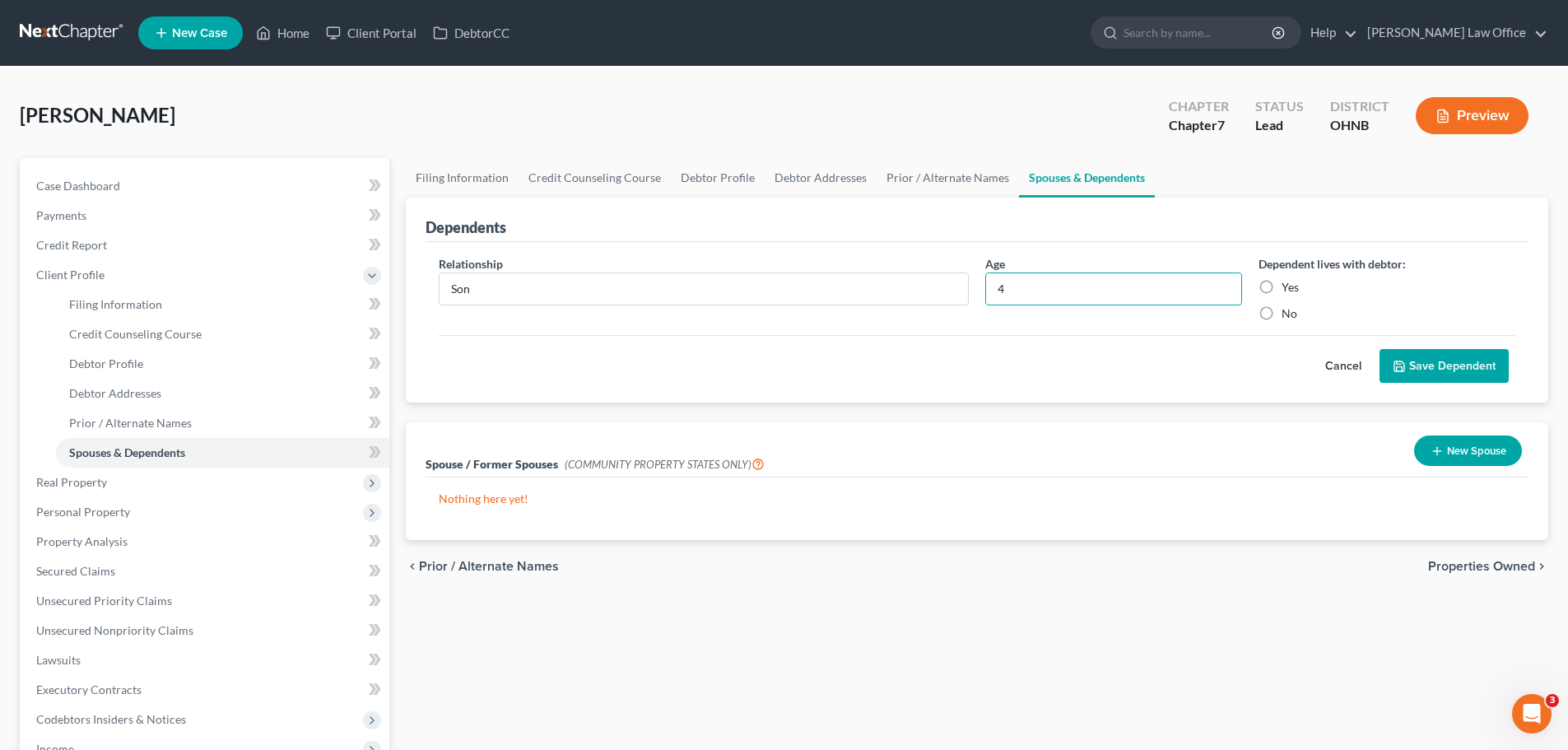
click at [1282, 287] on label "Yes" at bounding box center [1290, 288] width 18 height 17
click at [1289, 287] on input "Yes" at bounding box center [1294, 284] width 11 height 11
radio input "true"
click at [1401, 357] on button "Save Dependent" at bounding box center [1444, 366] width 130 height 34
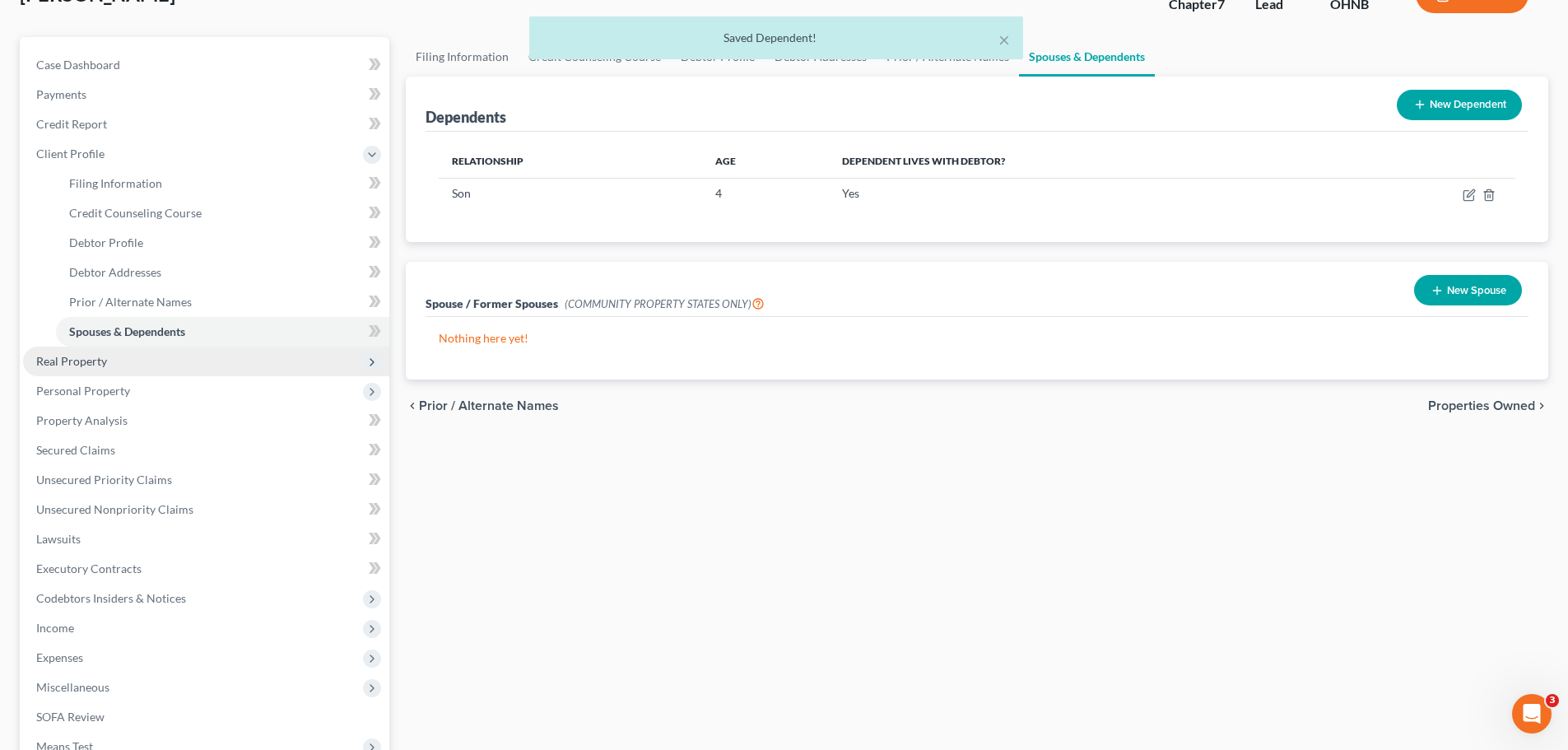
scroll to position [329, 0]
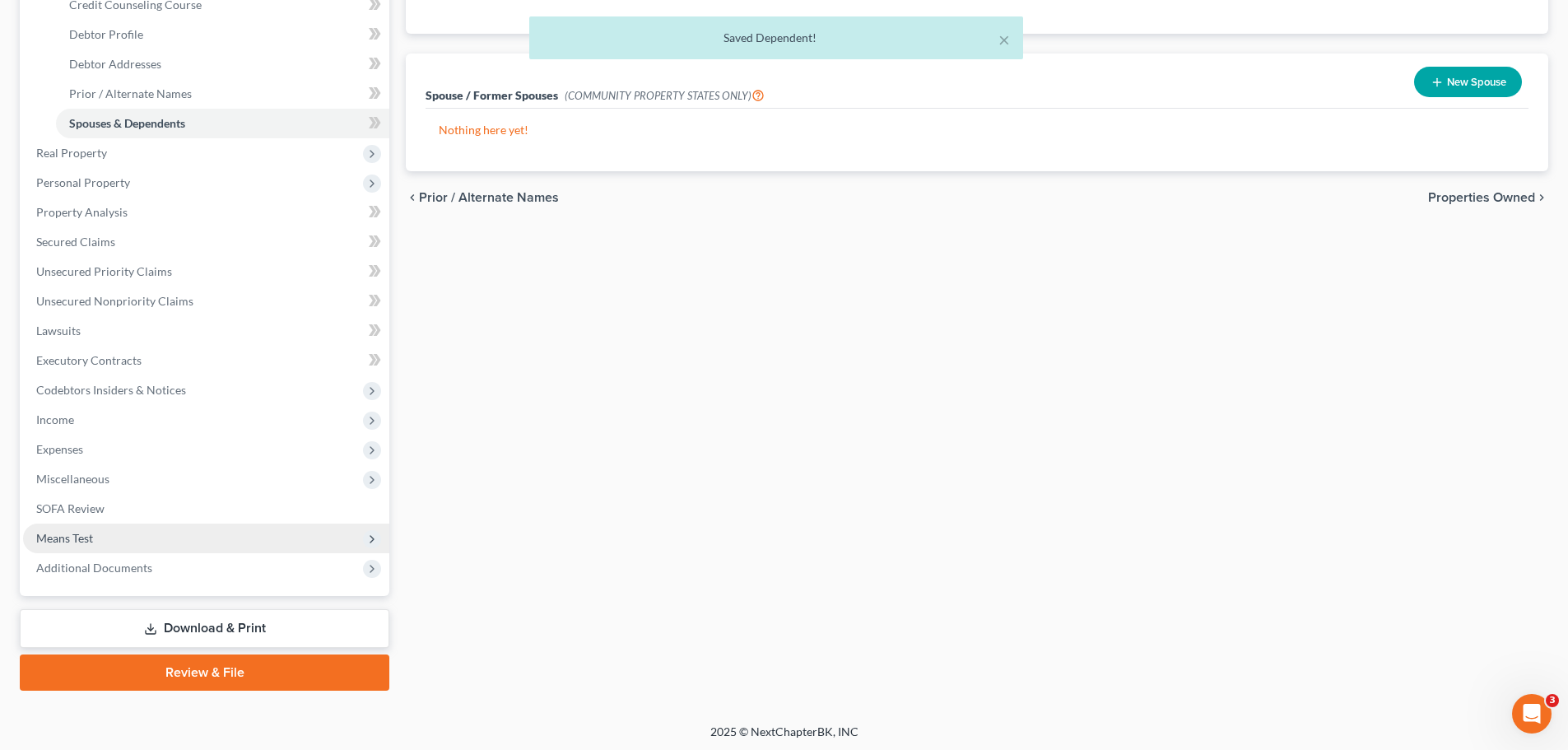
click at [105, 537] on span "Means Test" at bounding box center [205, 537] width 366 height 29
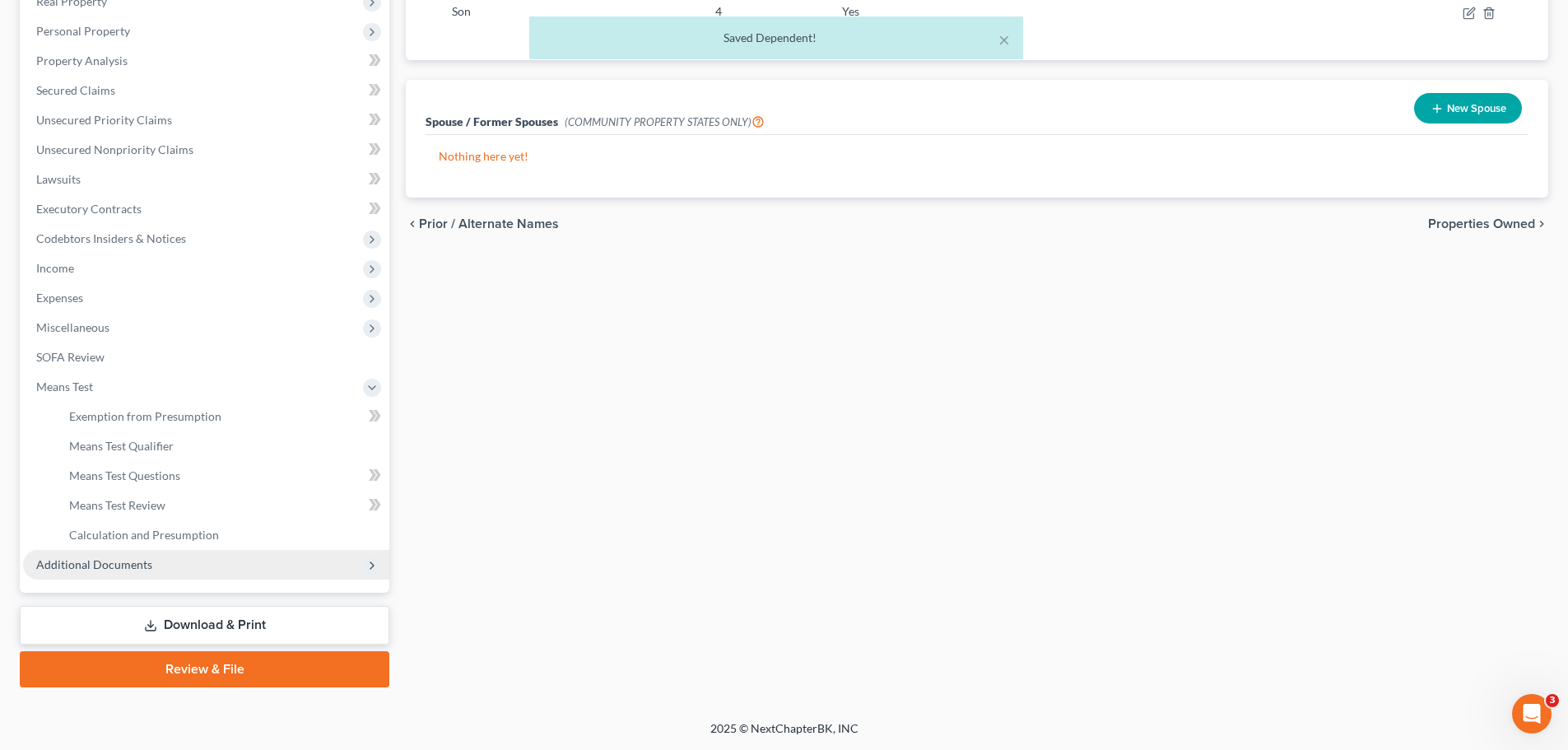
scroll to position [303, 0]
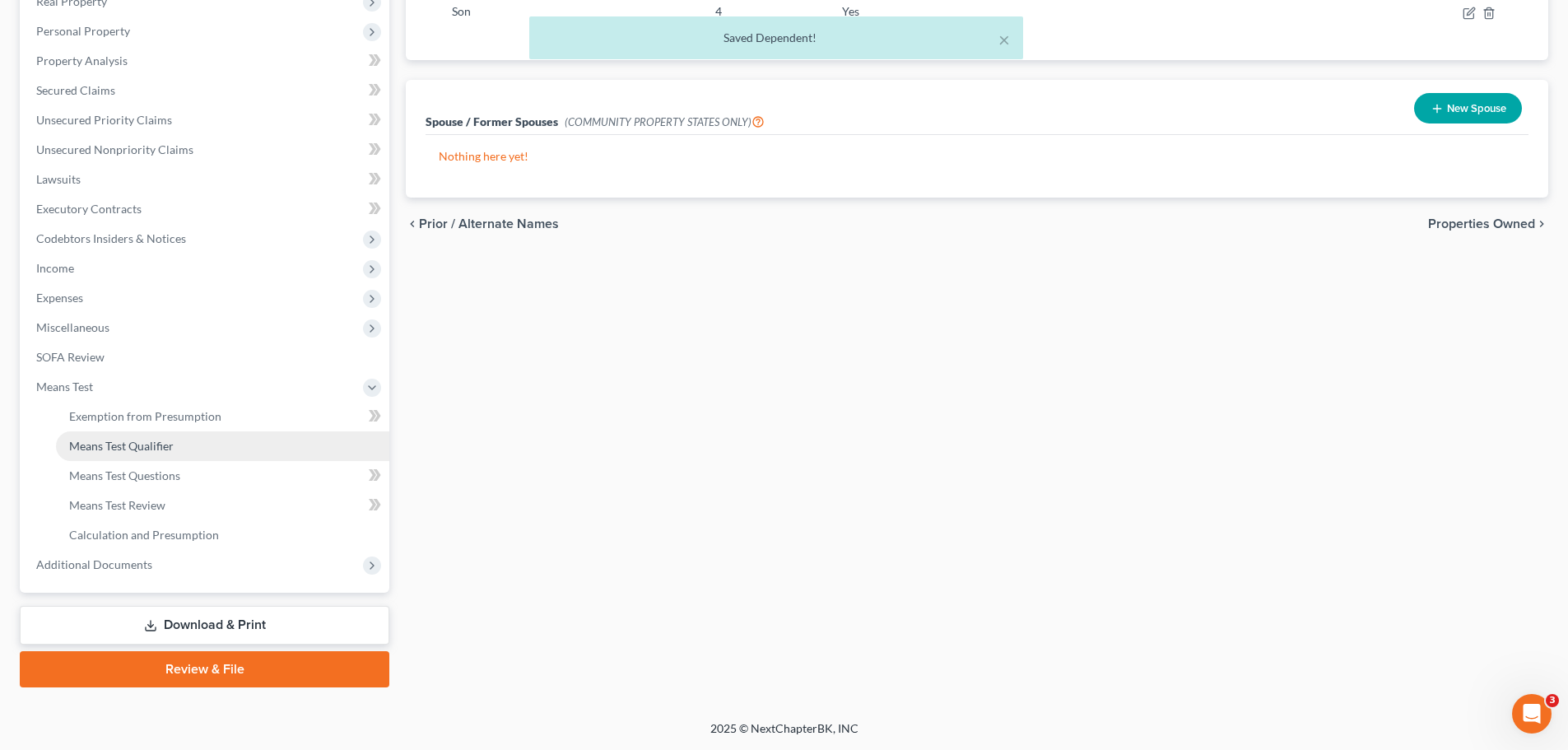
click at [153, 443] on span "Means Test Qualifier" at bounding box center [121, 446] width 104 height 14
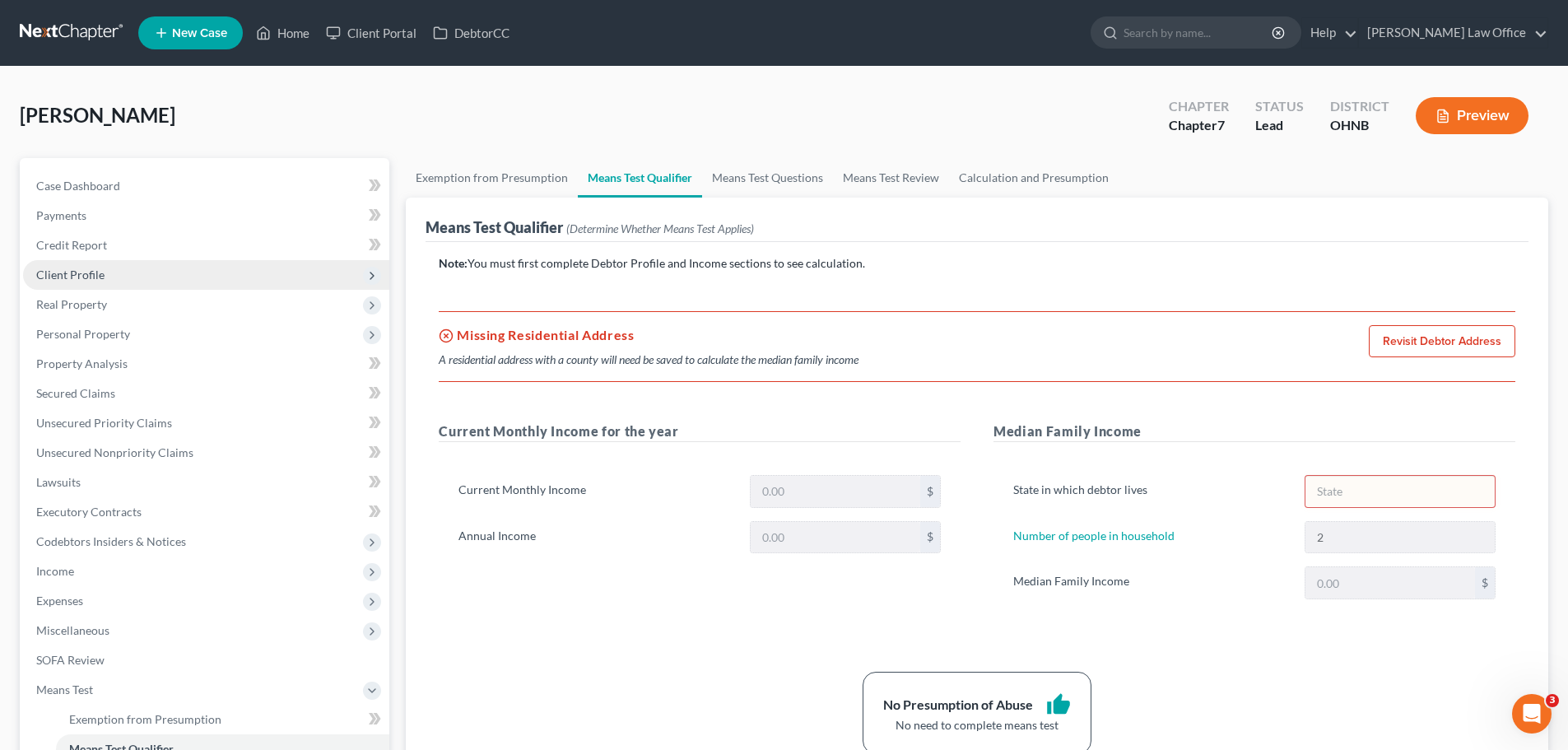
click at [96, 275] on span "Client Profile" at bounding box center [70, 274] width 68 height 14
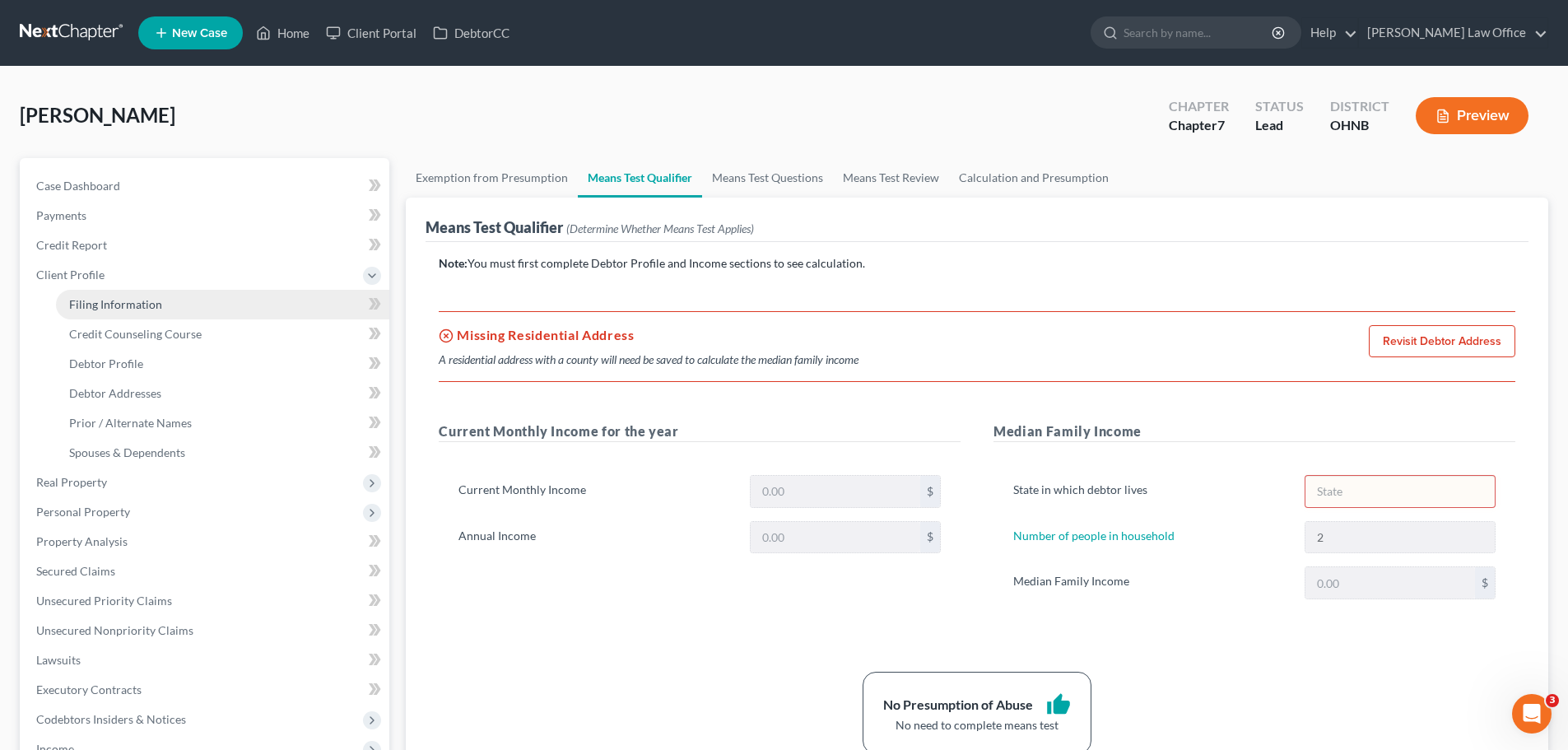
click at [144, 304] on span "Filing Information" at bounding box center [115, 304] width 93 height 14
select select "1"
select select "0"
select select "61"
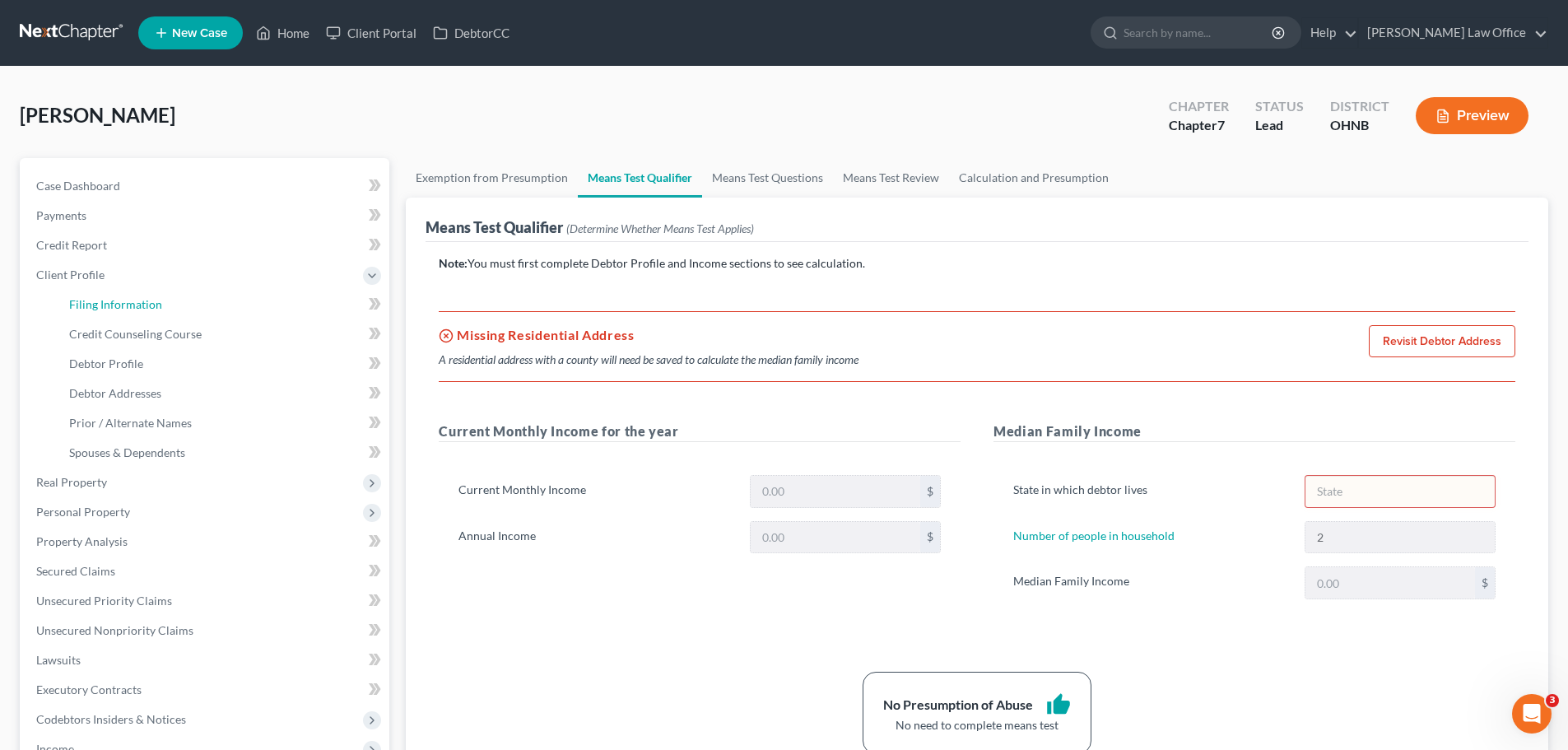
select select "0"
select select "36"
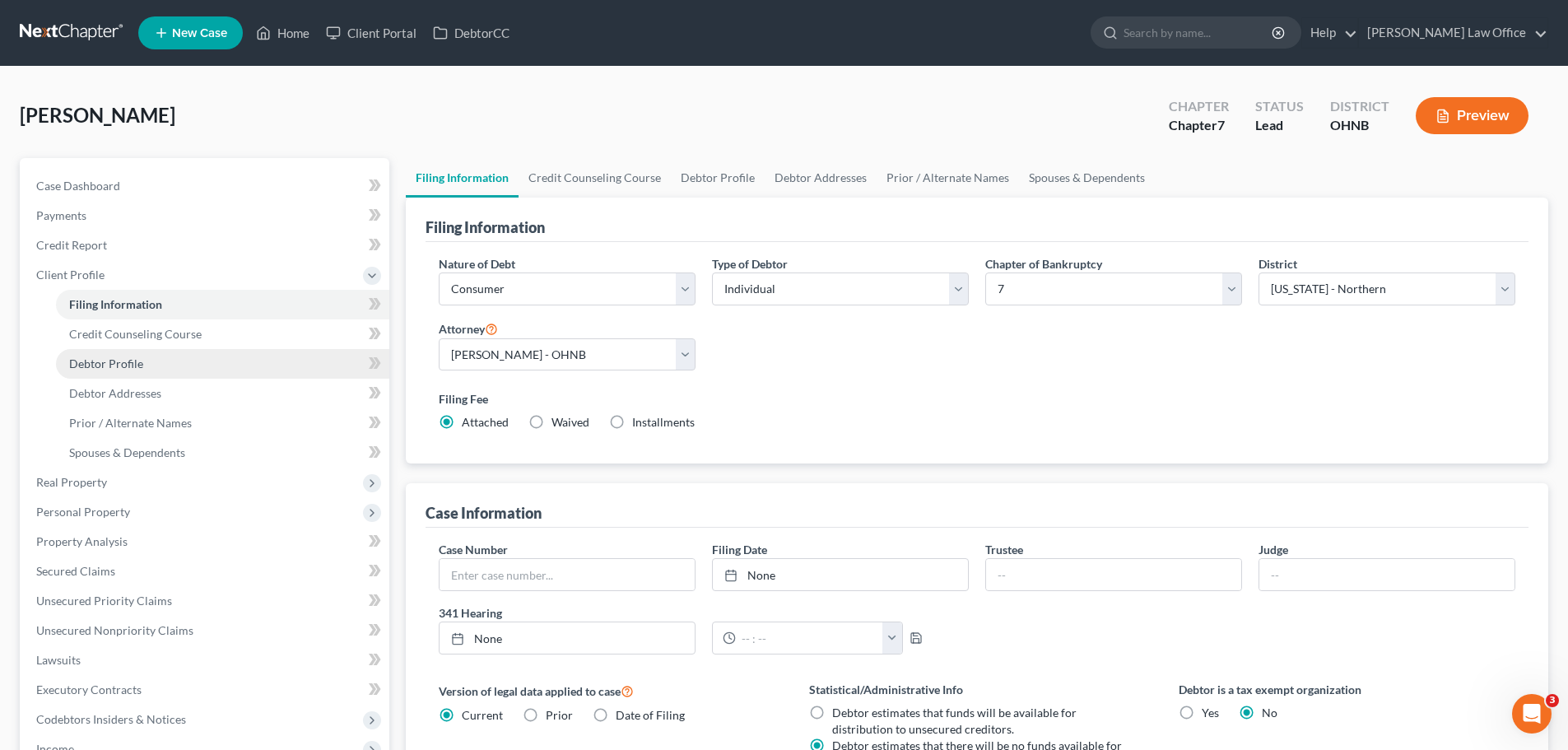
click at [146, 365] on link "Debtor Profile" at bounding box center [223, 363] width 333 height 29
select select "0"
select select "1"
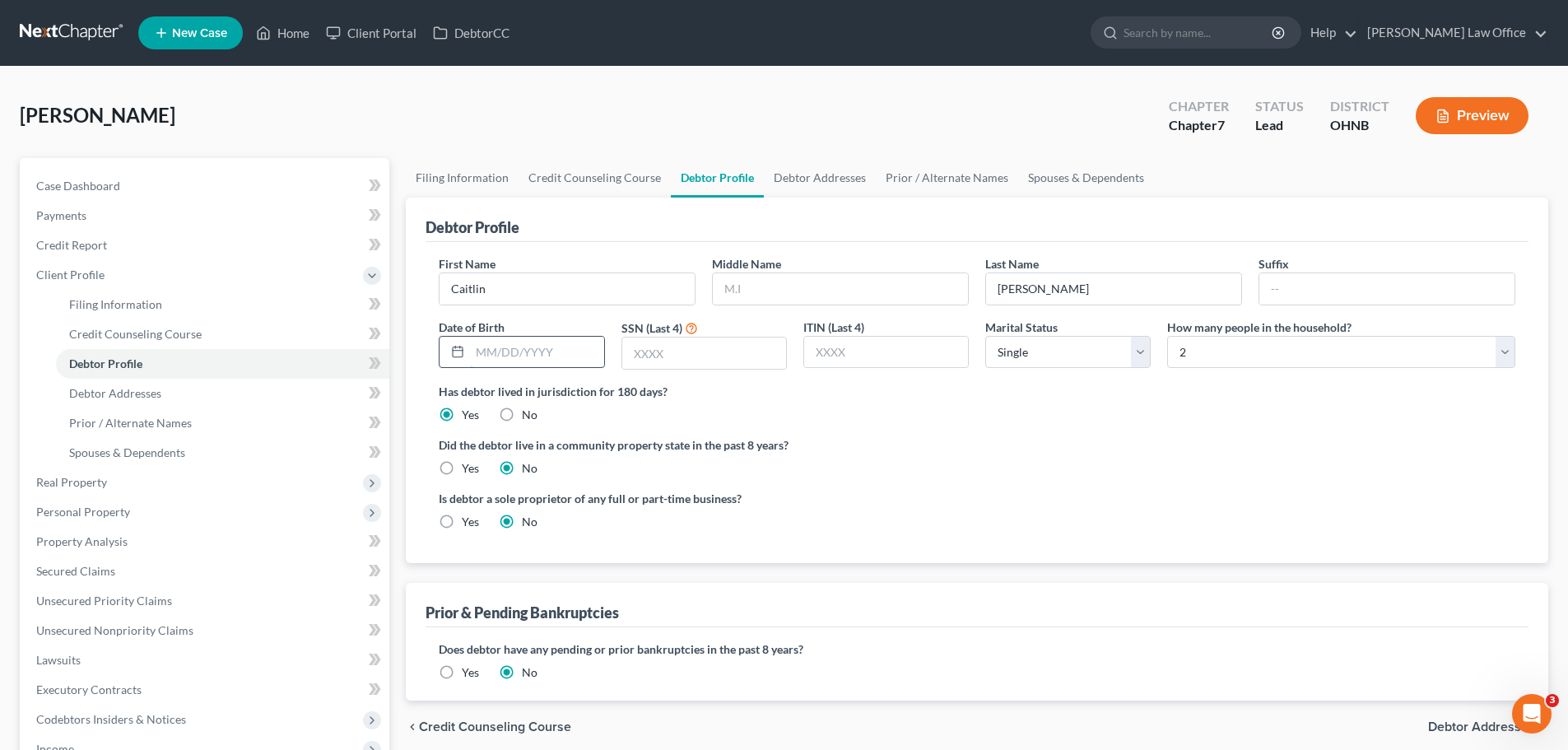
click at [562, 357] on input "text" at bounding box center [537, 351] width 134 height 31
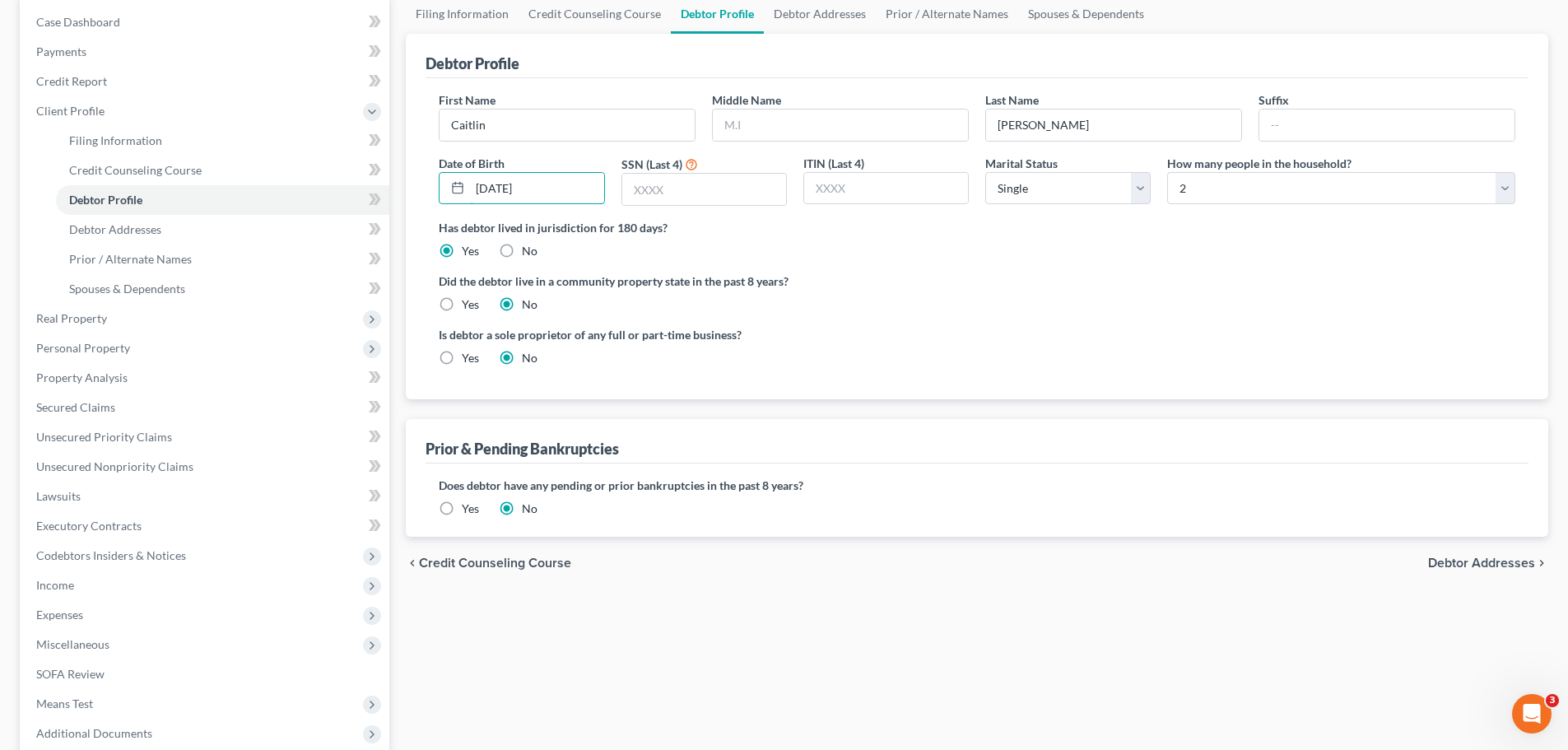
scroll to position [165, 0]
type input "[DATE]"
click at [1448, 557] on span "Debtor Addresses" at bounding box center [1481, 562] width 107 height 13
select select "0"
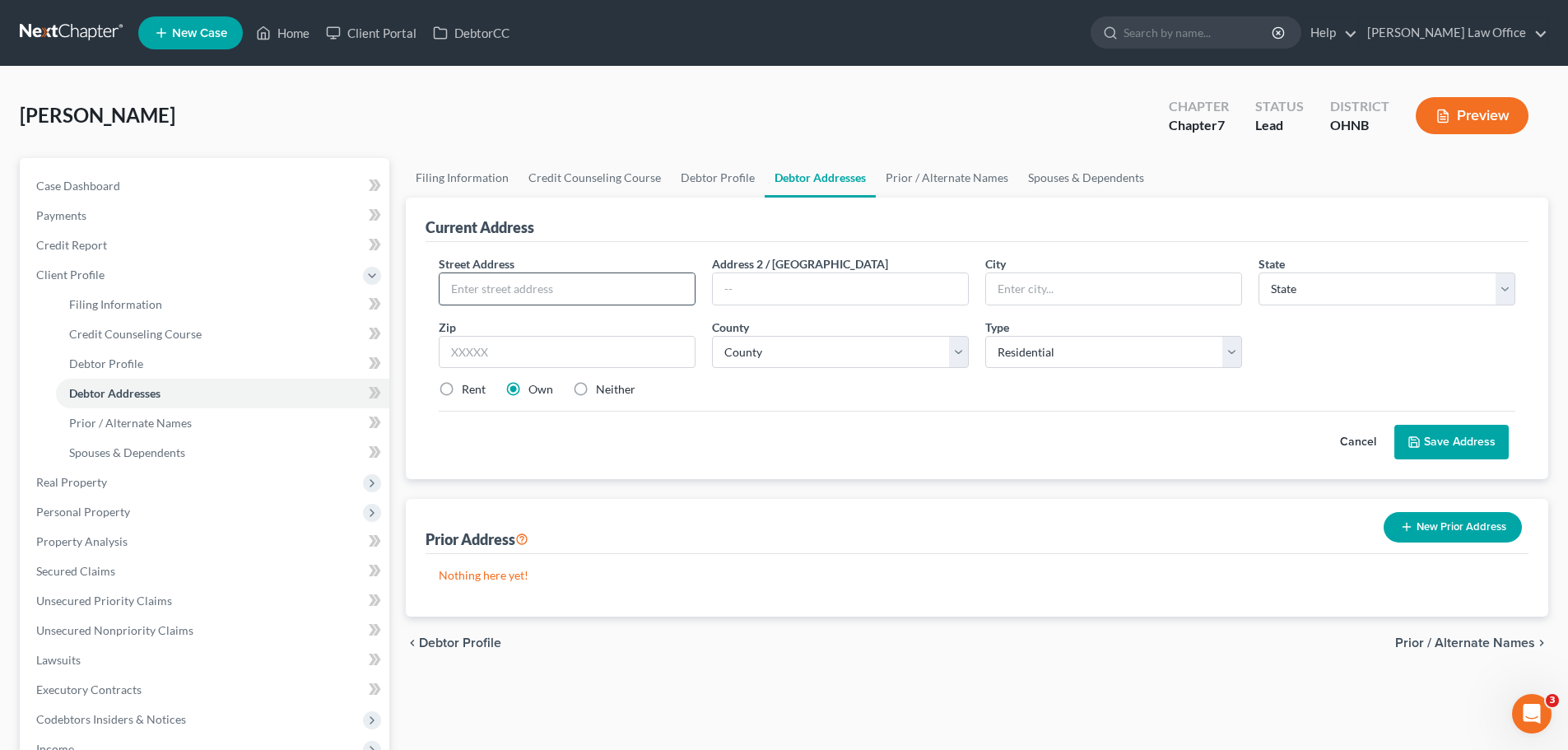
click at [562, 283] on input "text" at bounding box center [567, 288] width 255 height 31
type input "[STREET_ADDRESS][PERSON_NAME]"
type input "Willowick"
select select "36"
drag, startPoint x: 510, startPoint y: 343, endPoint x: 447, endPoint y: 342, distance: 63.0
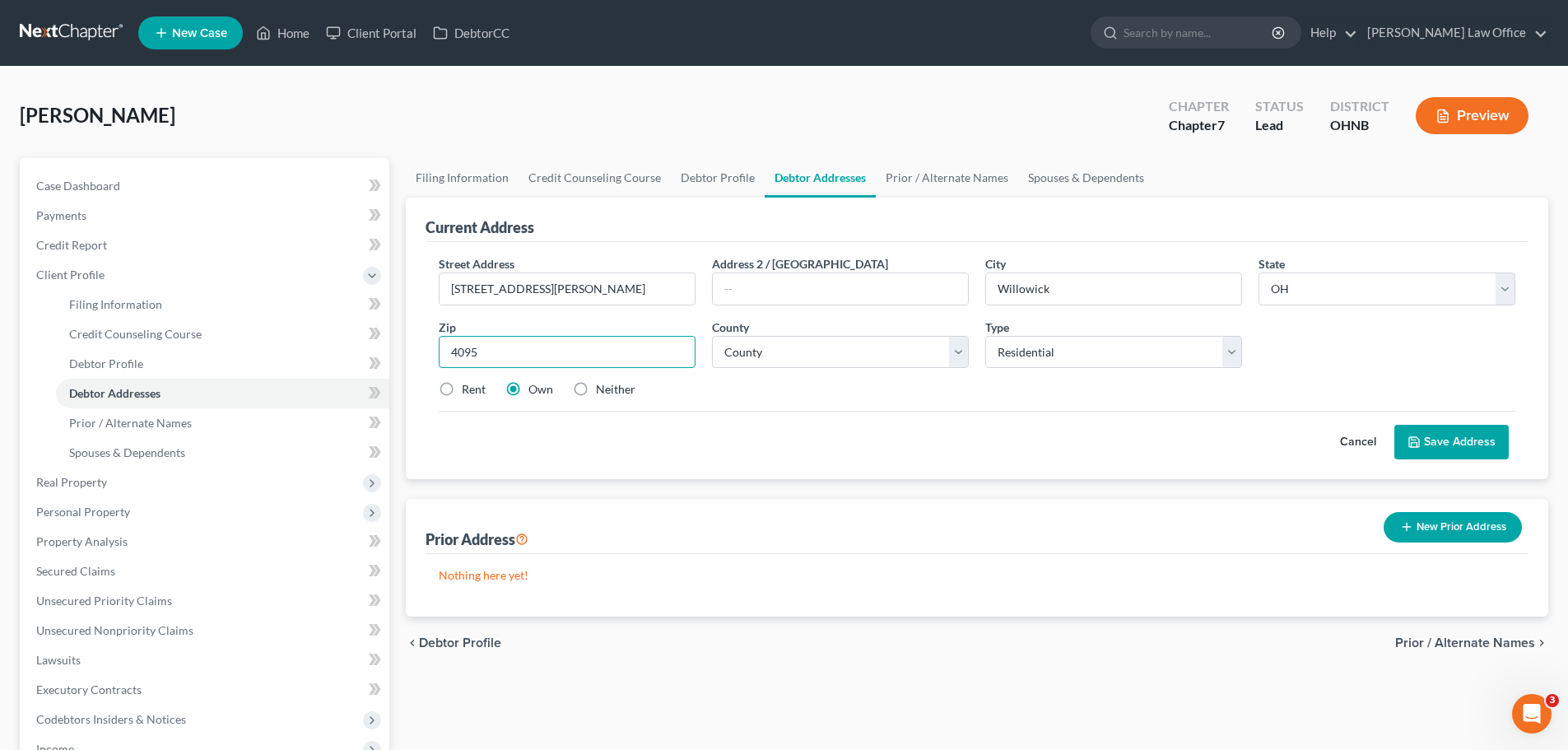
click at [447, 342] on input "4095" at bounding box center [567, 351] width 257 height 33
type input "44095"
drag, startPoint x: 1083, startPoint y: 284, endPoint x: 908, endPoint y: 299, distance: 175.6
click at [908, 299] on div "Street Address * [STREET_ADDRESS][PERSON_NAME] Address 2 / [GEOGRAPHIC_DATA] * …" at bounding box center [977, 333] width 1094 height 156
type input "Willowick"
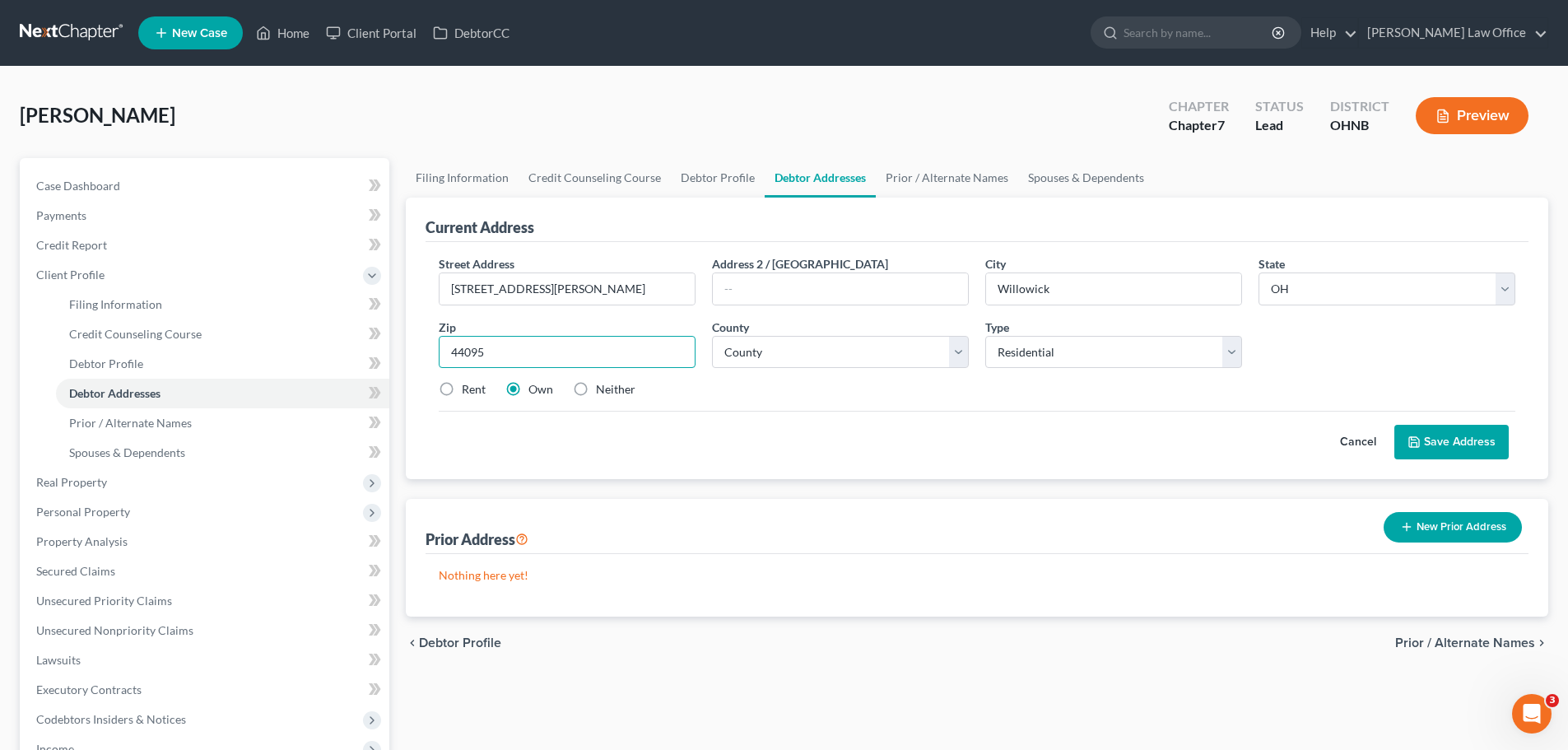
click at [556, 351] on input "44095" at bounding box center [567, 351] width 257 height 33
select select "42"
drag, startPoint x: 1461, startPoint y: 445, endPoint x: 1081, endPoint y: 405, distance: 382.1
click at [1460, 443] on button "Save Address" at bounding box center [1452, 441] width 114 height 34
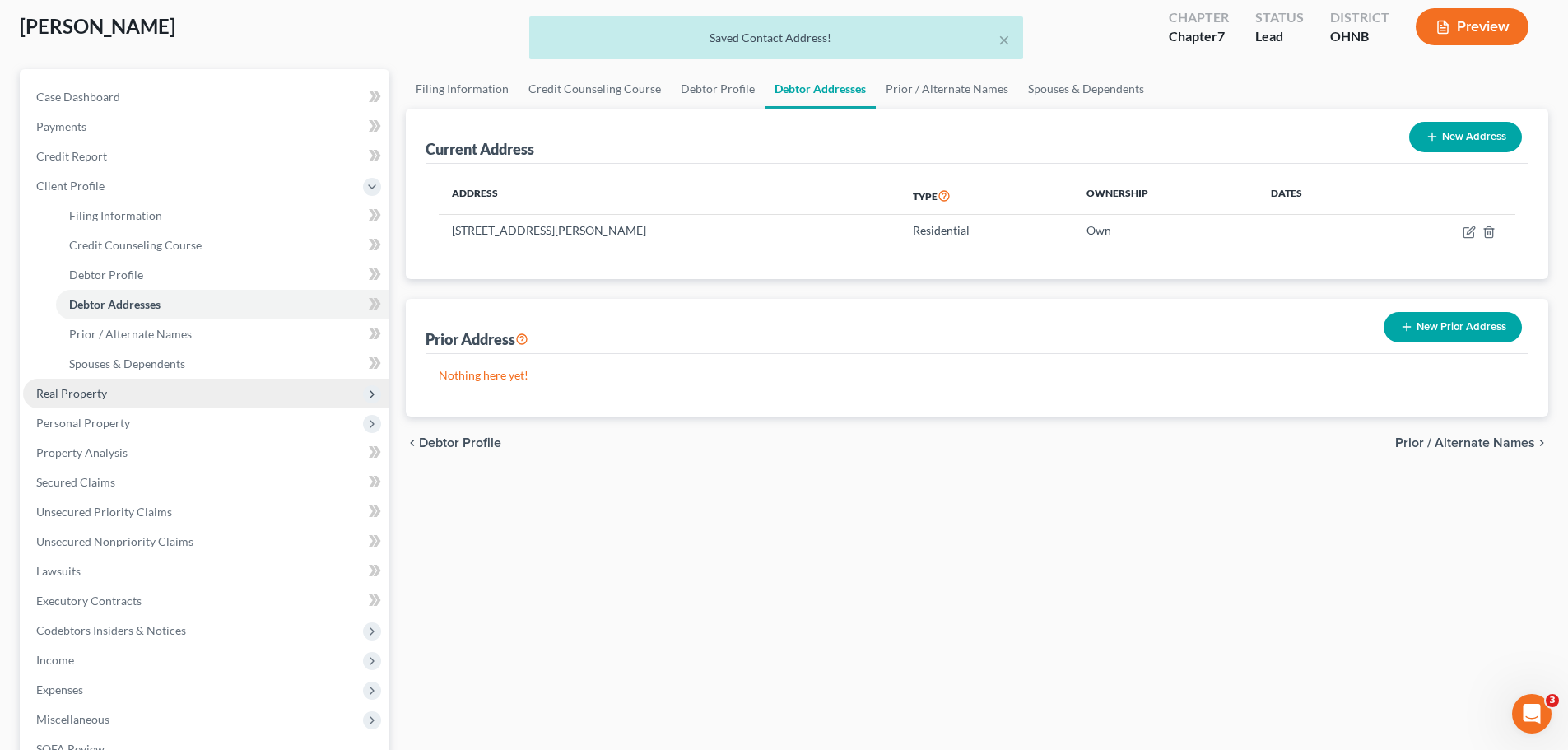
scroll to position [247, 0]
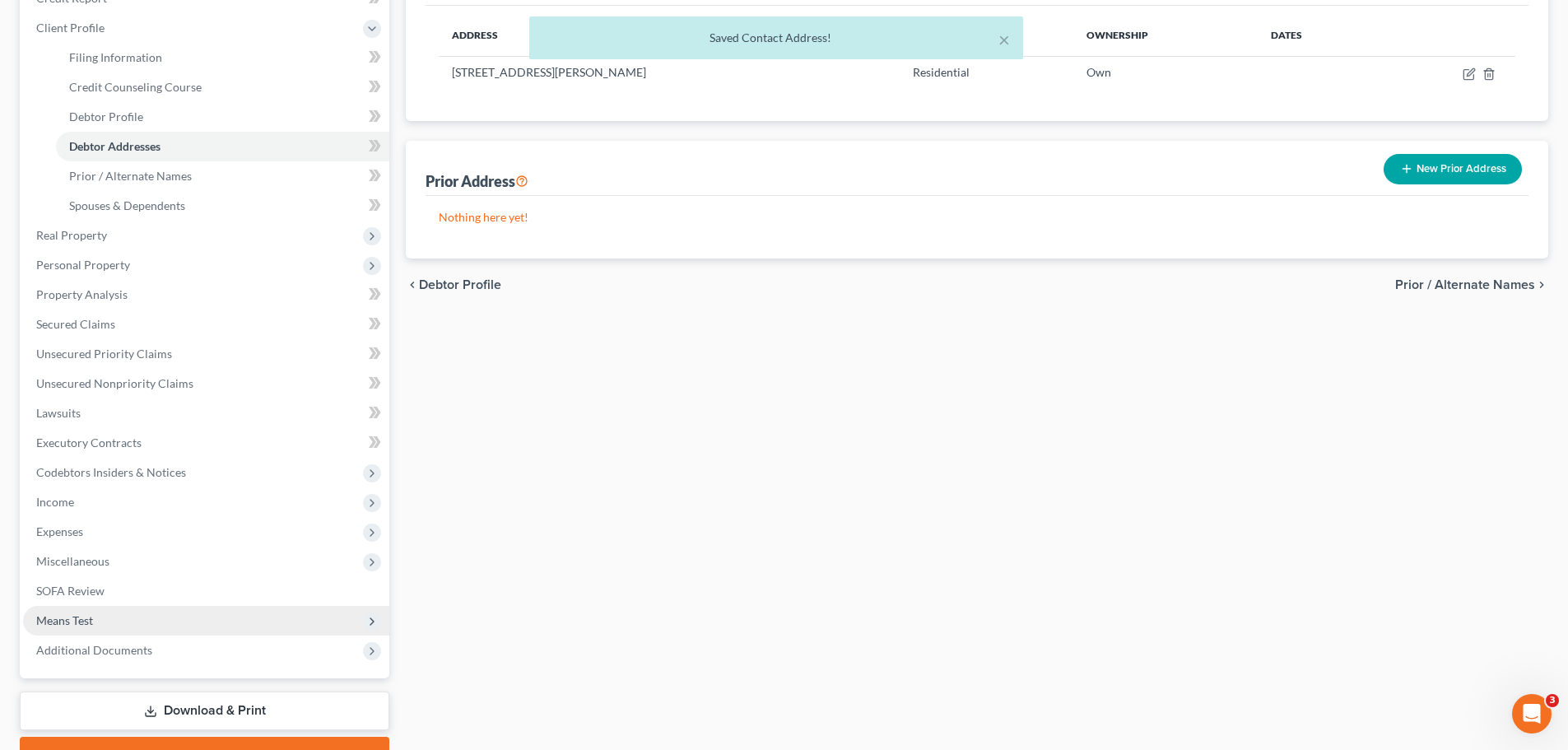
click at [100, 614] on span "Means Test" at bounding box center [205, 620] width 366 height 29
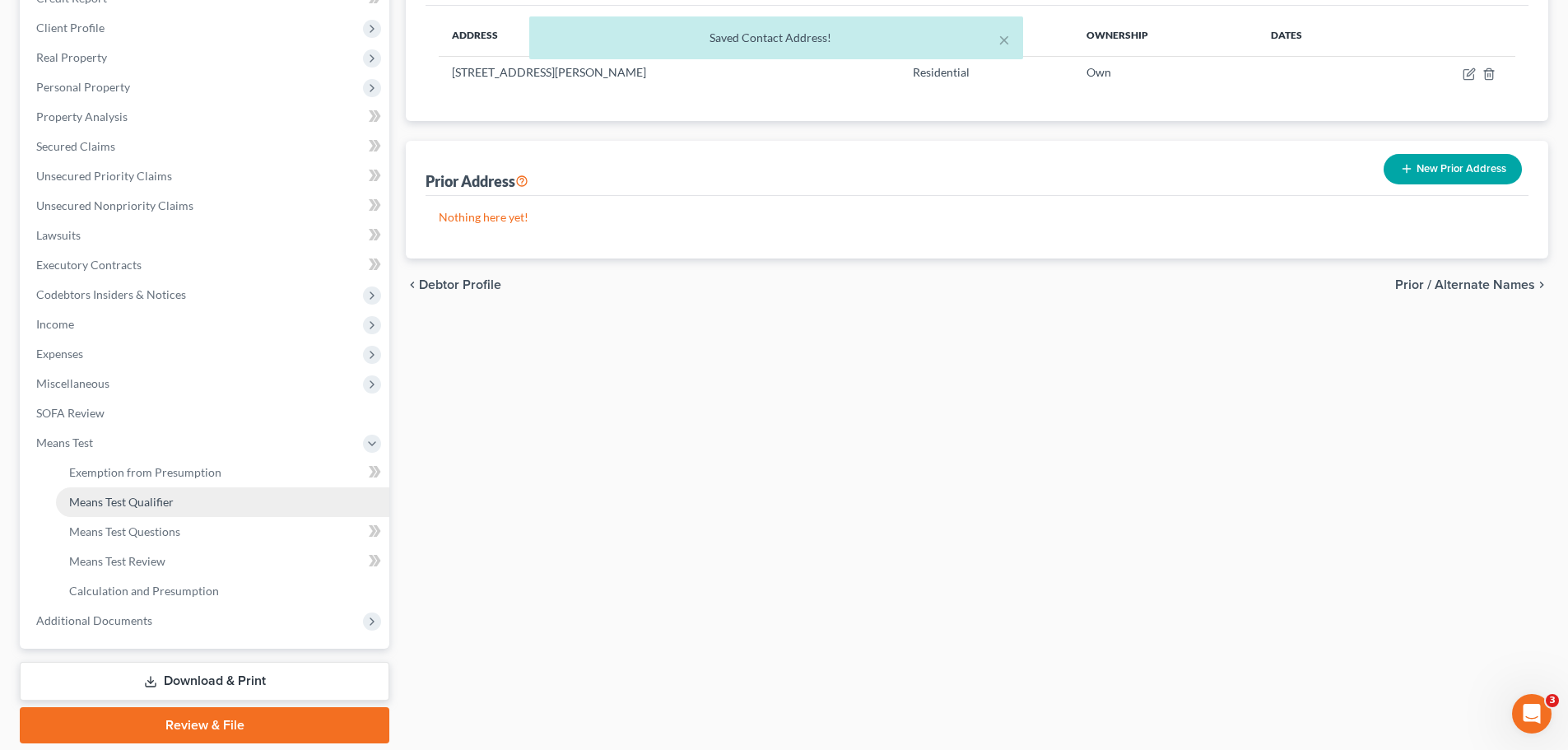
click at [160, 504] on span "Means Test Qualifier" at bounding box center [121, 501] width 104 height 14
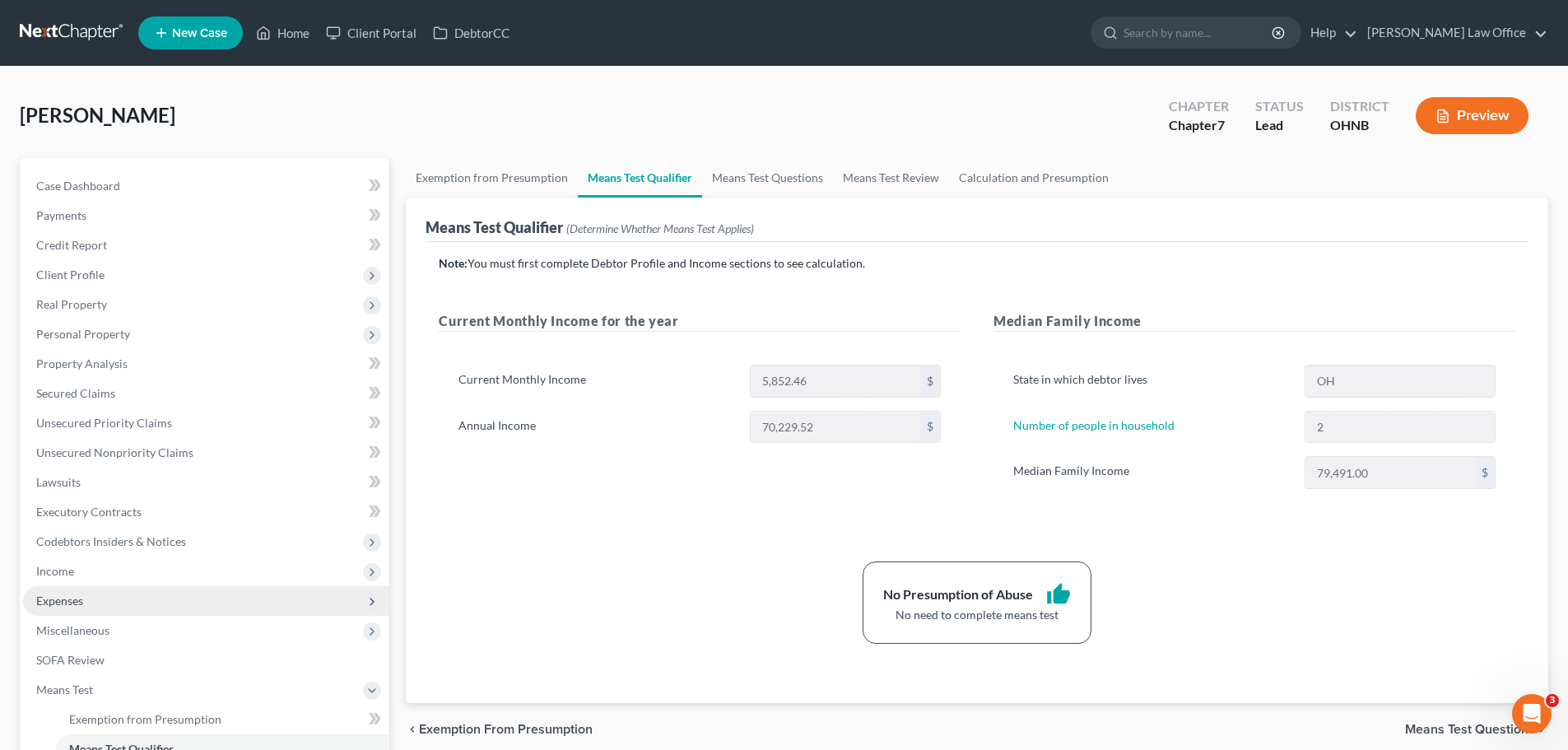
click at [87, 600] on span "Expenses" at bounding box center [205, 600] width 366 height 29
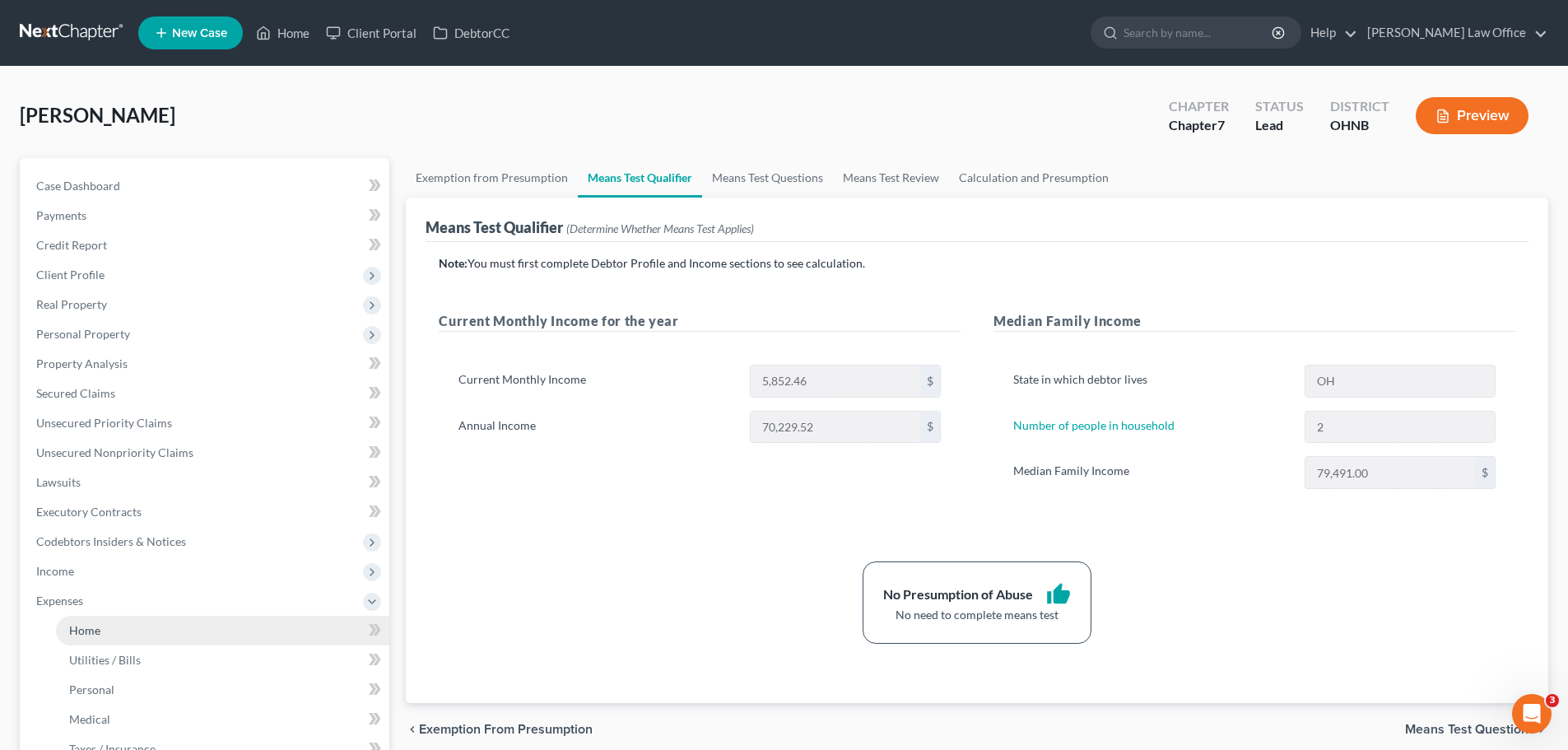
click at [151, 631] on link "Home" at bounding box center [223, 630] width 333 height 29
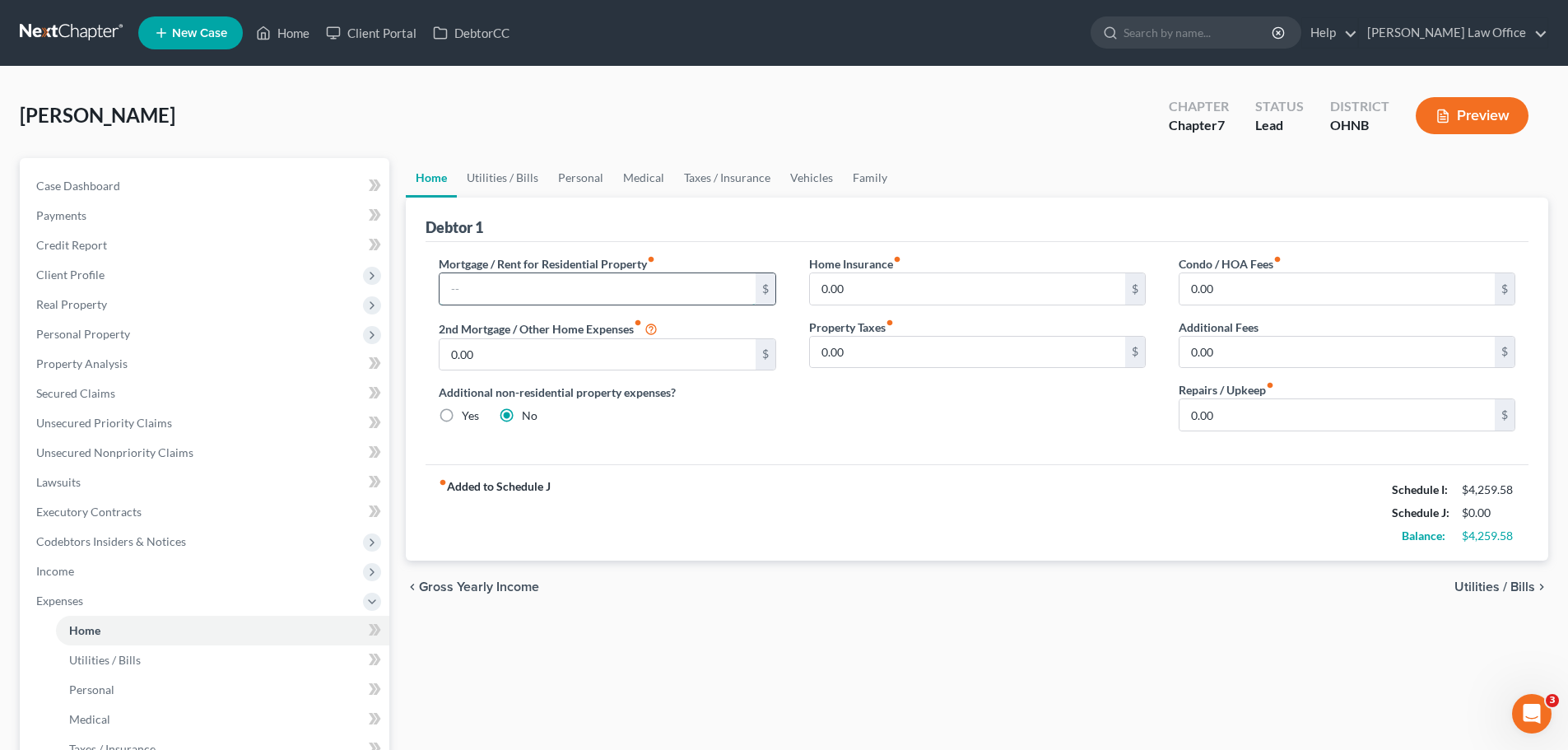
click at [644, 288] on input "text" at bounding box center [597, 288] width 315 height 31
type input "1,331.82"
click at [814, 173] on link "Vehicles" at bounding box center [812, 177] width 62 height 40
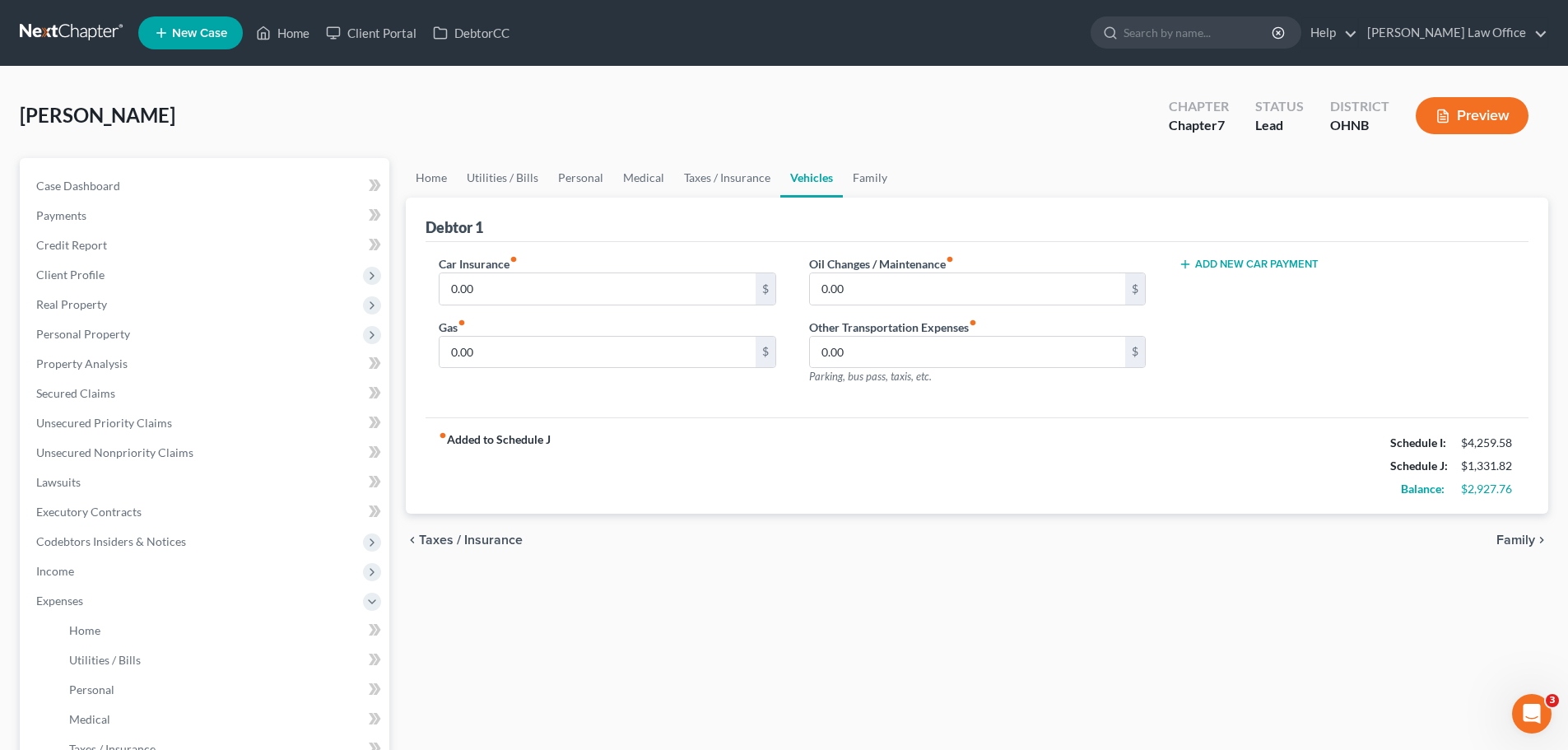
click at [1222, 268] on button "Add New Car Payment" at bounding box center [1248, 264] width 140 height 13
click at [1226, 293] on input "text" at bounding box center [1322, 288] width 286 height 31
type input "423.85"
click at [522, 290] on input "0.00" at bounding box center [597, 288] width 315 height 31
click at [531, 346] on input "0.00" at bounding box center [597, 351] width 315 height 31
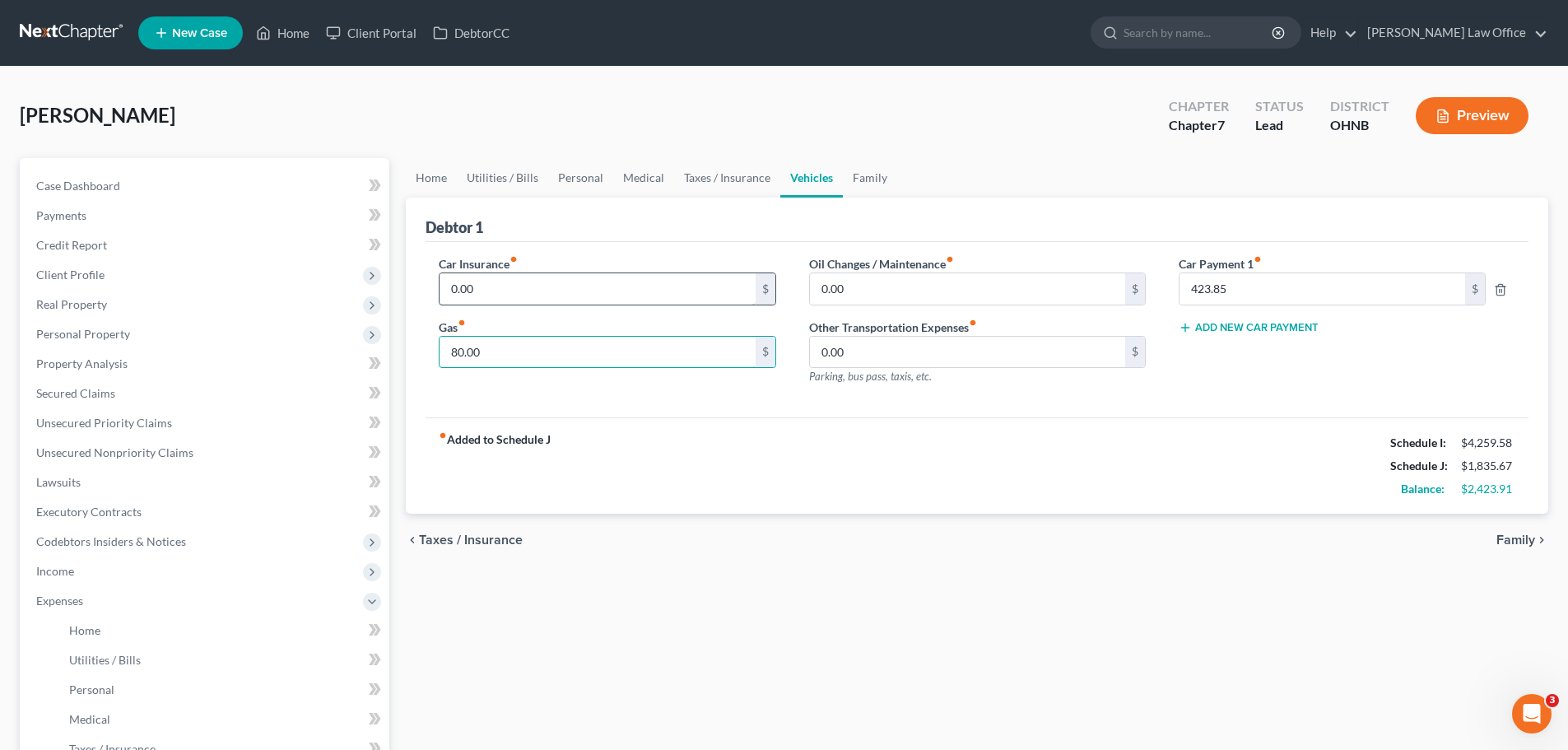
type input "80.00"
click at [495, 294] on input "0.00" at bounding box center [597, 288] width 315 height 31
type input "55.00"
click at [856, 177] on link "Family" at bounding box center [870, 177] width 55 height 40
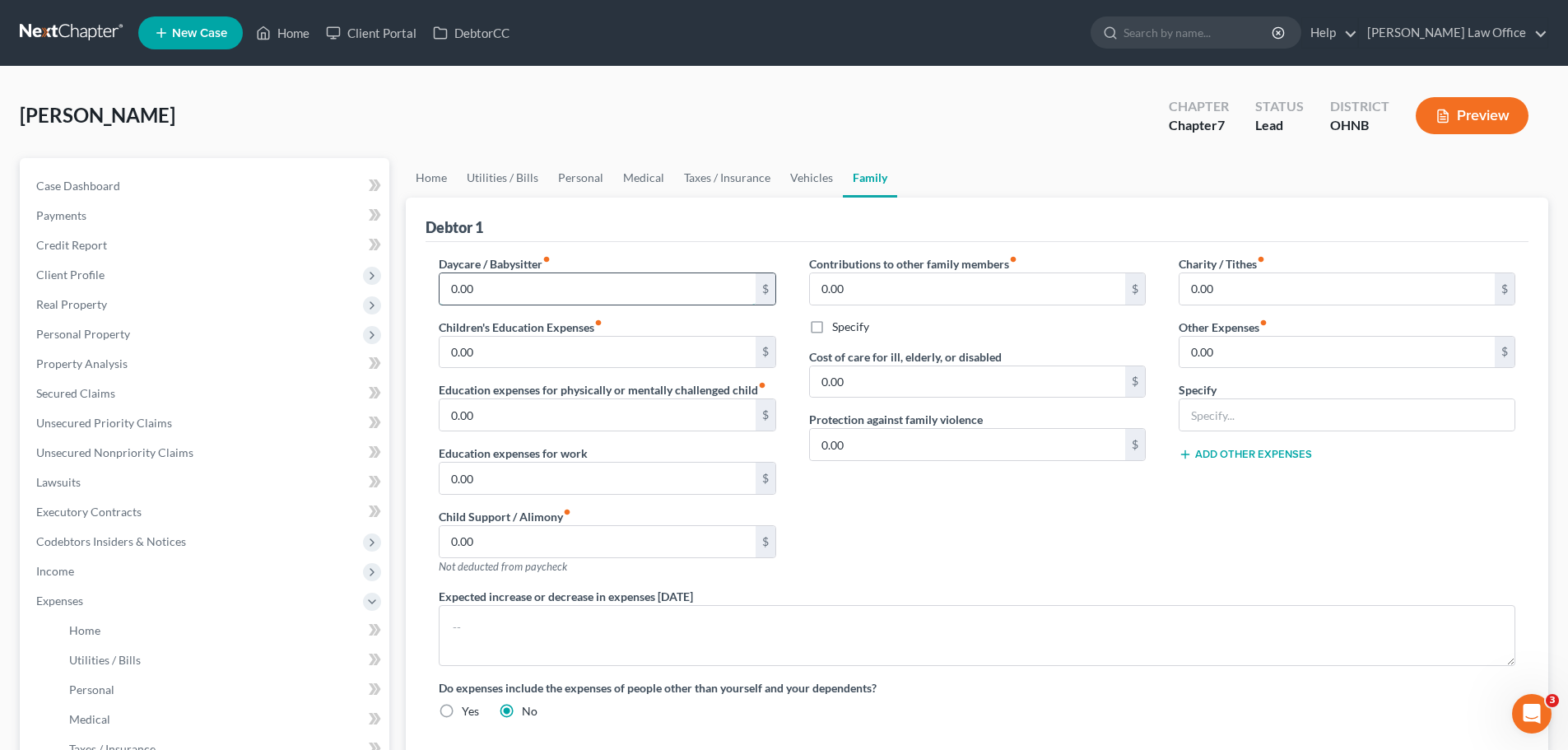
click at [511, 288] on input "0.00" at bounding box center [597, 288] width 315 height 31
type input "220.00"
click at [933, 531] on div "Contributions to other family members fiber_manual_record 0.00 $ Specify Cost o…" at bounding box center [977, 420] width 369 height 332
click at [434, 181] on link "Home" at bounding box center [431, 177] width 51 height 40
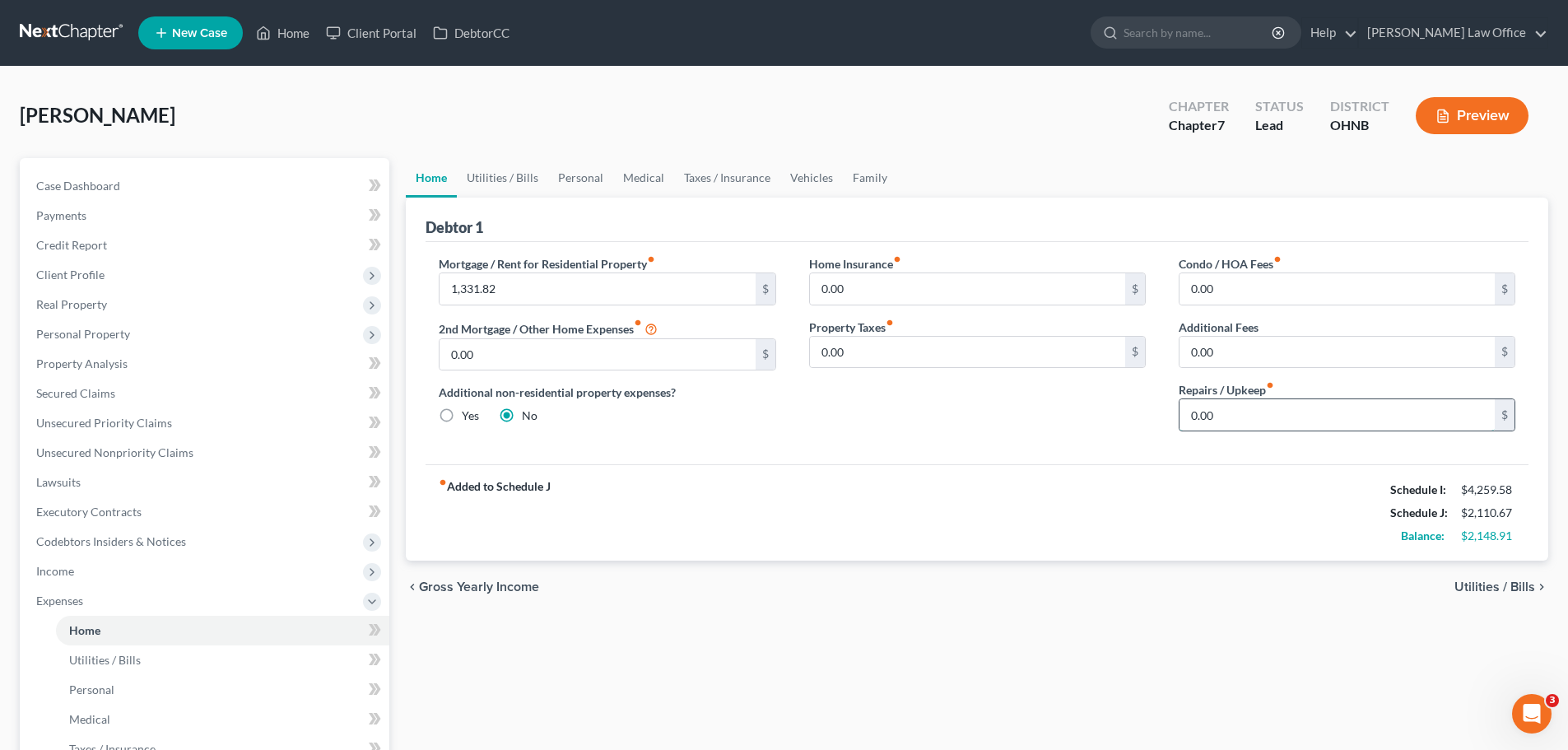
click at [1230, 425] on input "0.00" at bounding box center [1337, 415] width 315 height 31
type input "150.00"
click at [519, 179] on link "Utilities / Bills" at bounding box center [502, 177] width 92 height 40
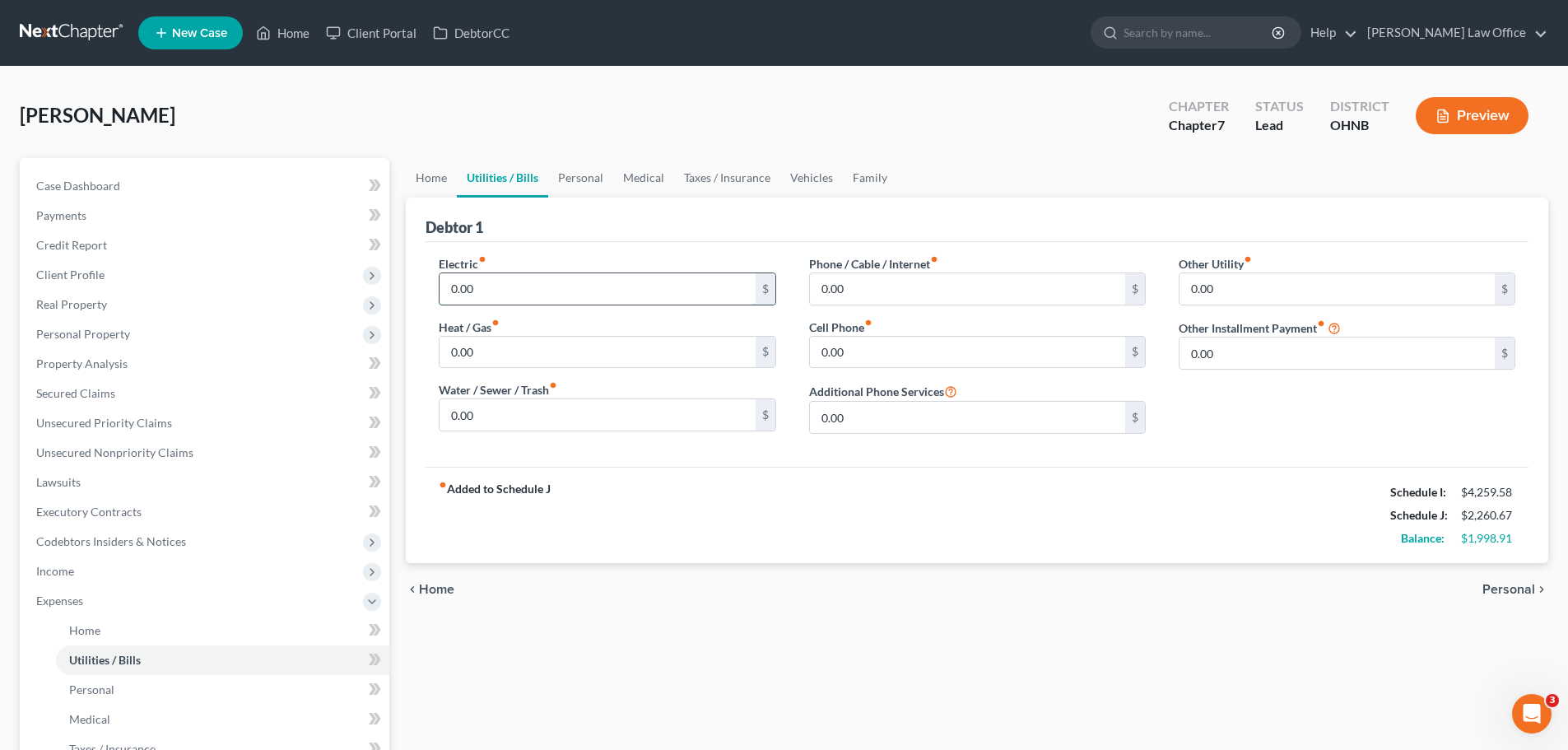
click at [524, 293] on input "0.00" at bounding box center [597, 288] width 315 height 31
click at [514, 344] on input "0.00" at bounding box center [597, 351] width 315 height 31
type input "60.00"
click at [544, 290] on input "0.00" at bounding box center [597, 288] width 315 height 31
type input "280.00"
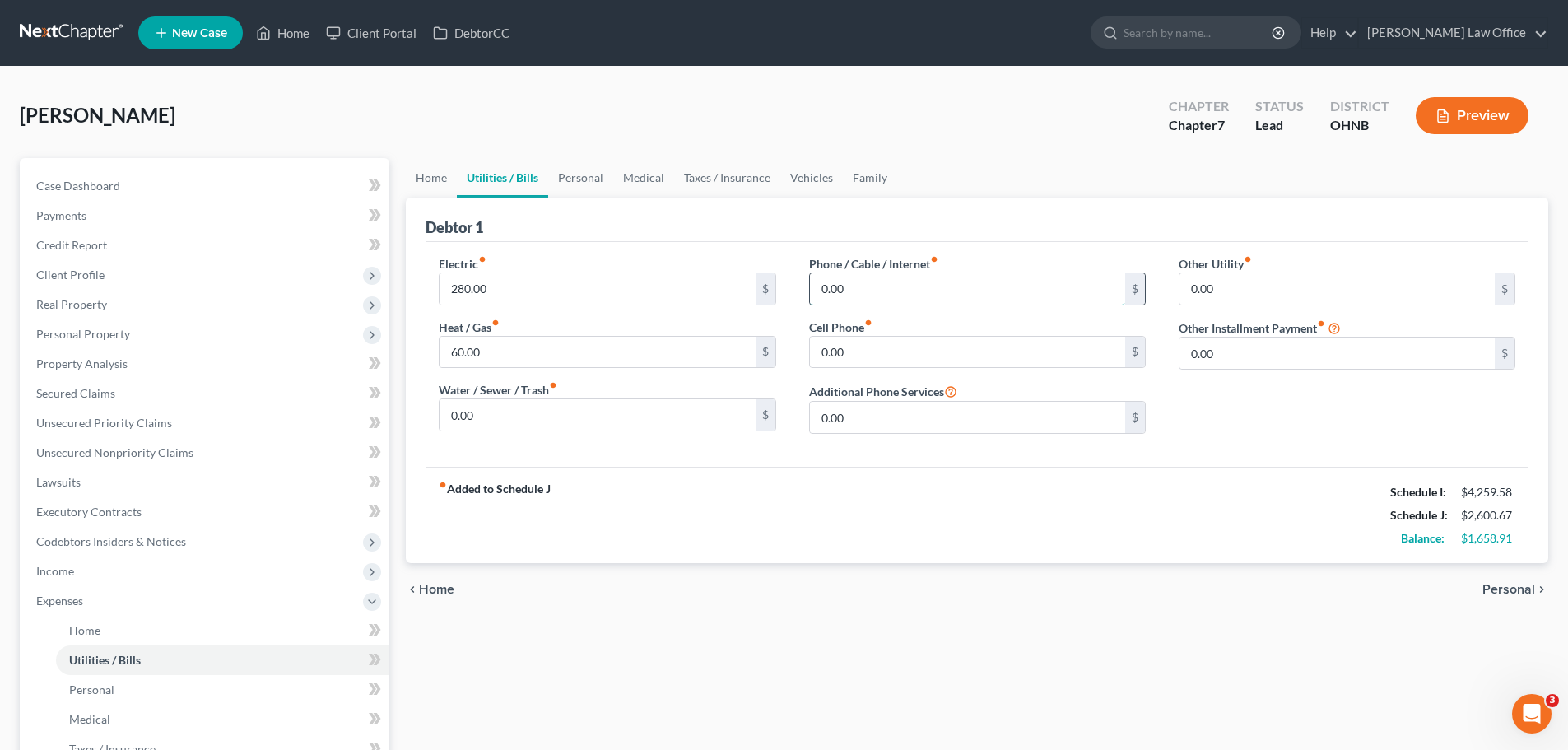
click at [910, 289] on input "0.00" at bounding box center [967, 288] width 315 height 31
click at [526, 416] on input "0.00" at bounding box center [597, 415] width 315 height 31
type input "160.00"
click at [861, 301] on input "0.00" at bounding box center [967, 288] width 315 height 31
type input "220.00"
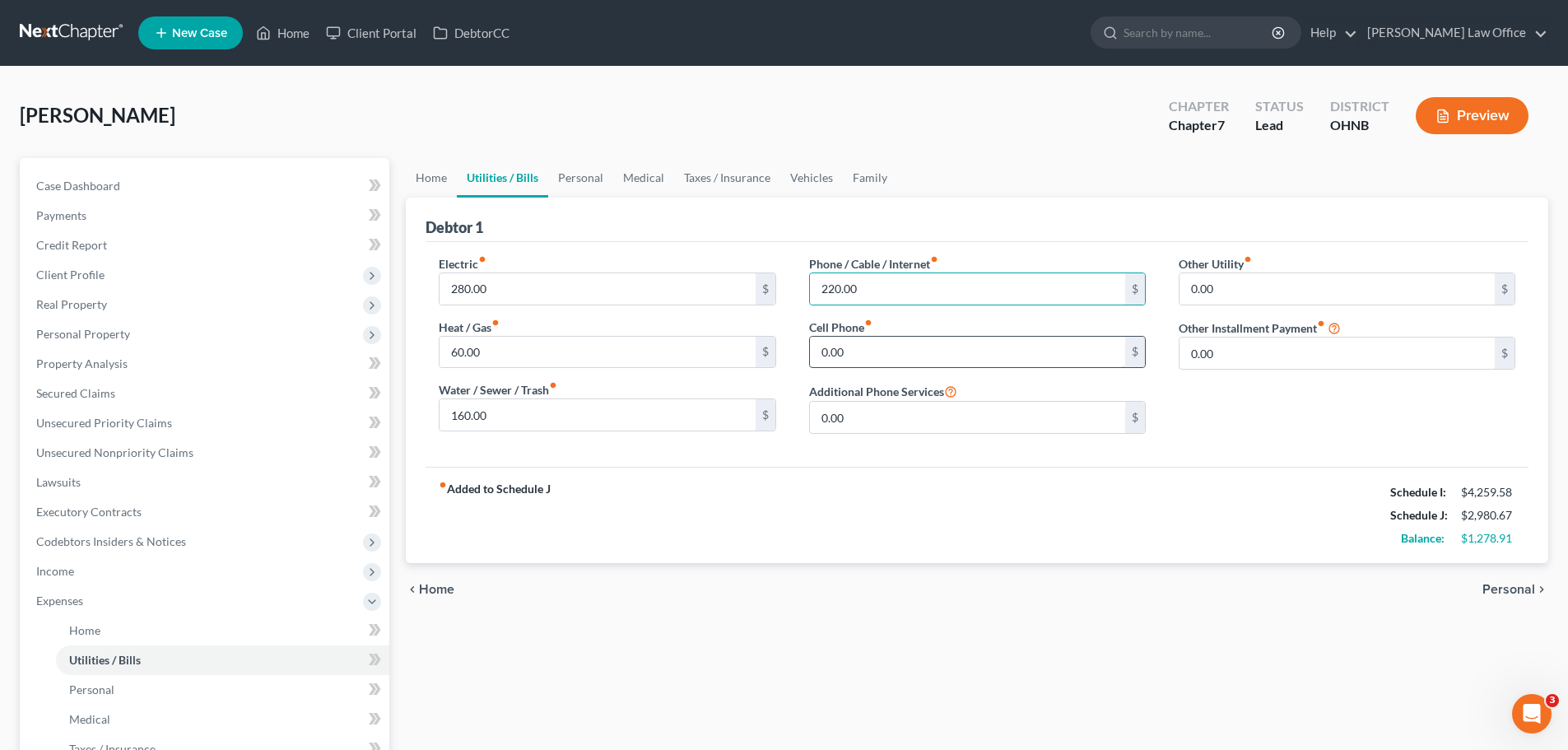
click at [863, 351] on input "0.00" at bounding box center [967, 351] width 315 height 31
type input "80.00"
click at [940, 547] on div "fiber_manual_record Added to Schedule J Schedule I: $4,259.58 Schedule J: $3,06…" at bounding box center [977, 515] width 1103 height 96
click at [585, 173] on link "Personal" at bounding box center [580, 177] width 65 height 40
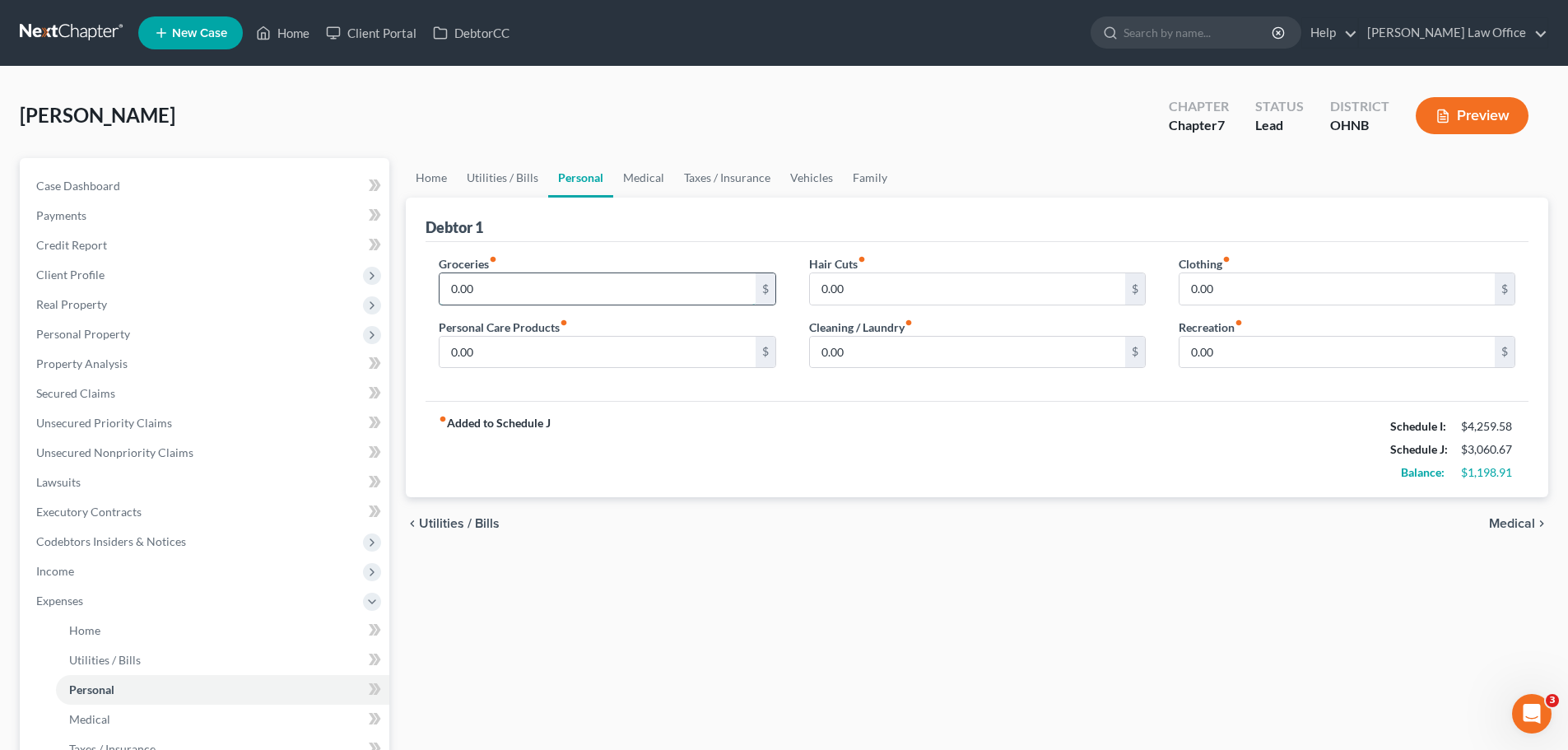
click at [546, 281] on input "0.00" at bounding box center [597, 288] width 315 height 31
type input "650.00"
click at [501, 357] on input "0.00" at bounding box center [597, 351] width 315 height 31
type input "75.00"
click at [908, 284] on input "0.00" at bounding box center [967, 288] width 315 height 31
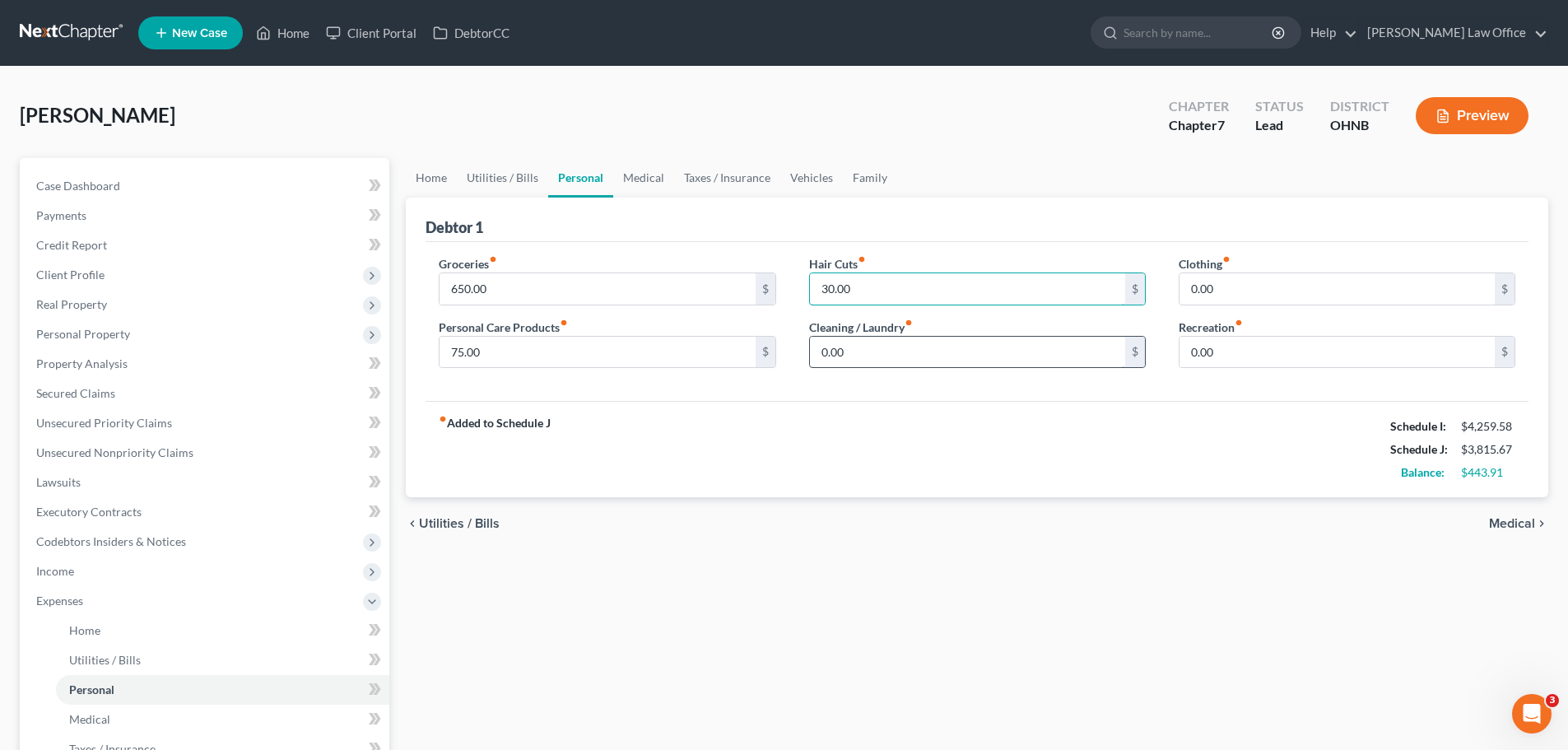
type input "30.00"
click at [903, 350] on input "0.00" at bounding box center [967, 351] width 315 height 31
type input "60.00"
click at [1258, 289] on input "0.00" at bounding box center [1337, 288] width 315 height 31
type input "75.00"
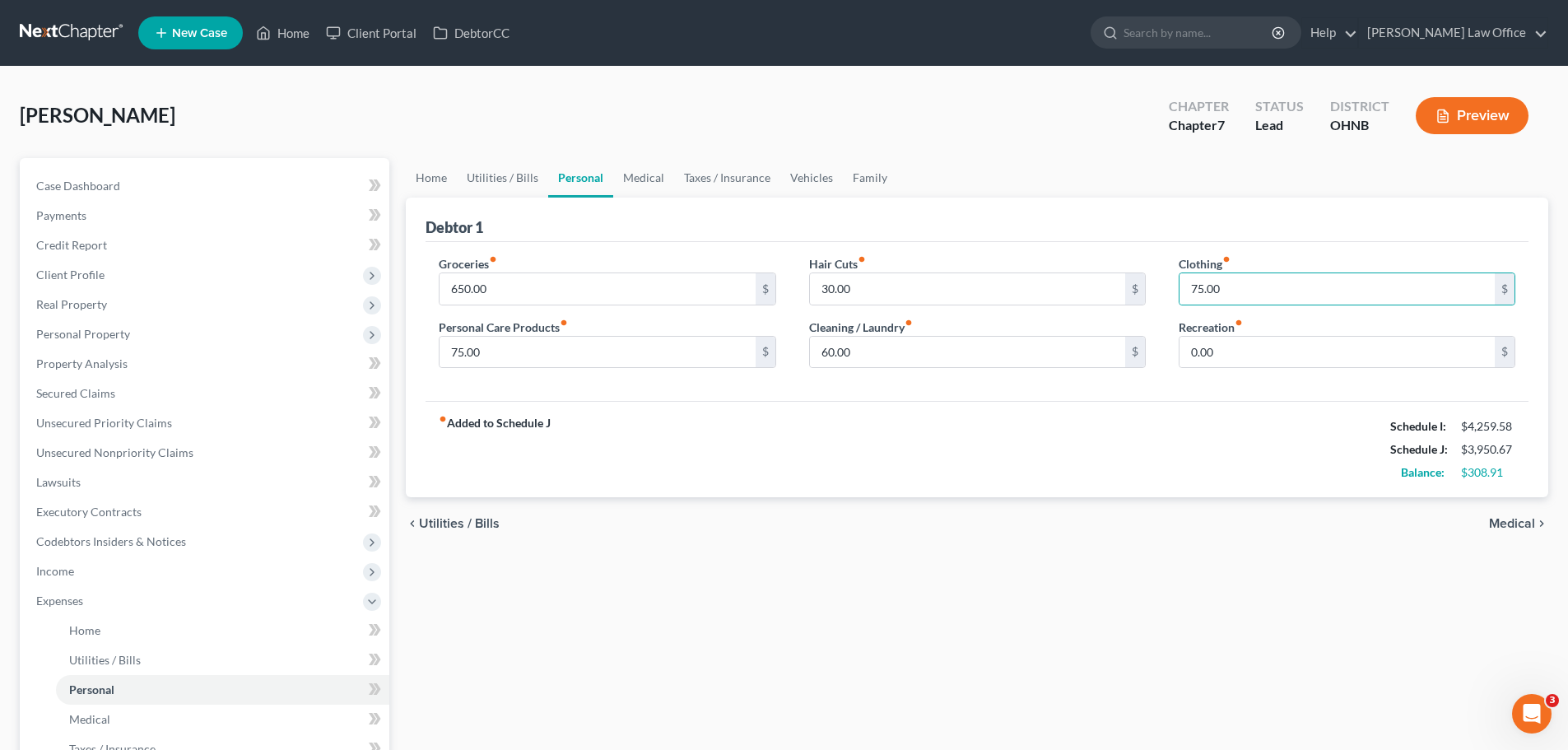
drag, startPoint x: 1048, startPoint y: 423, endPoint x: 832, endPoint y: 317, distance: 240.6
click at [1048, 424] on div "fiber_manual_record Added to Schedule J Schedule I: $4,259.58 Schedule J: $3,95…" at bounding box center [977, 449] width 1103 height 96
click at [634, 182] on link "Medical" at bounding box center [644, 177] width 61 height 40
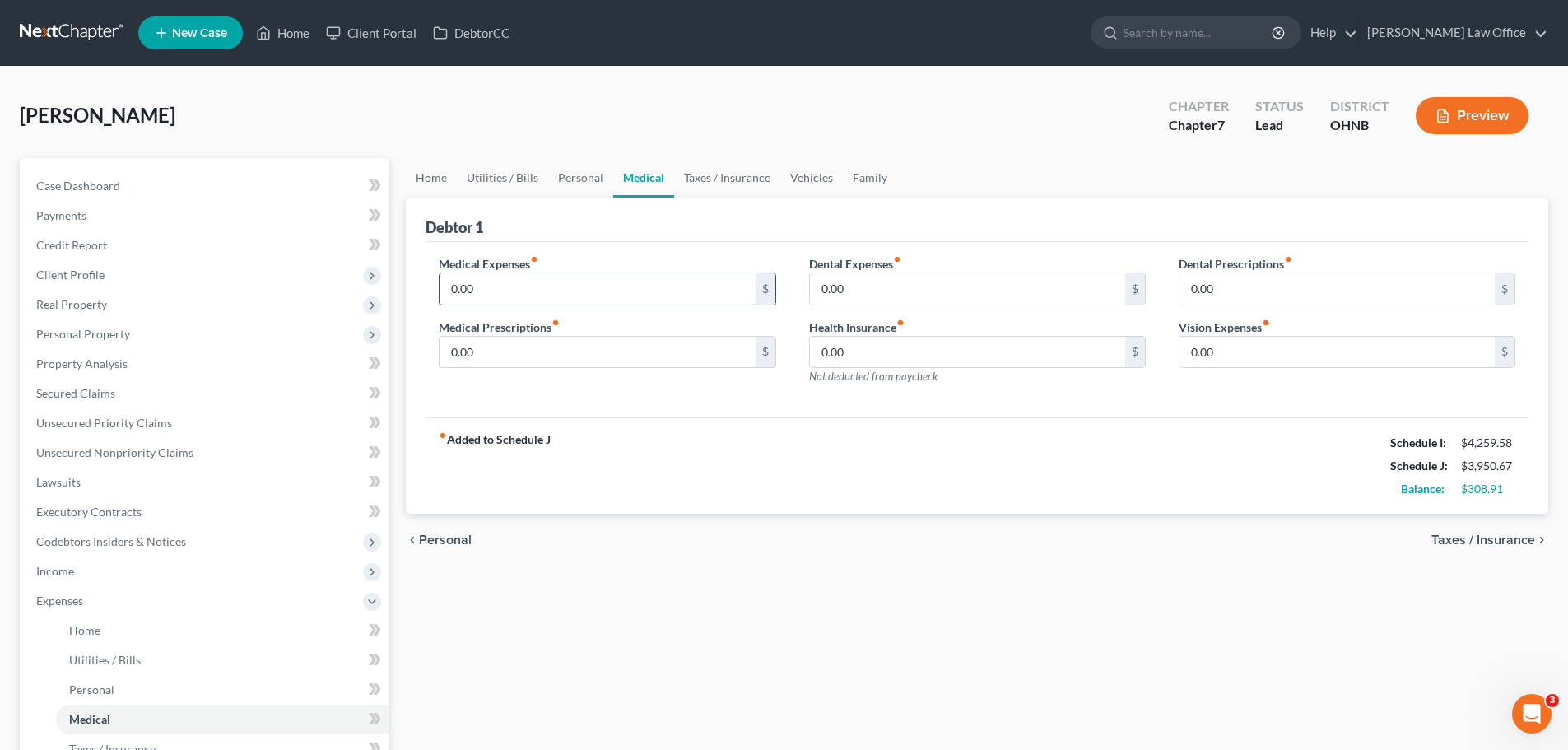
click at [544, 289] on input "0.00" at bounding box center [597, 288] width 315 height 31
click at [856, 286] on input "0.00" at bounding box center [967, 288] width 315 height 31
type input "200.00"
click at [540, 350] on input "0.00" at bounding box center [597, 351] width 315 height 31
type input "100.00"
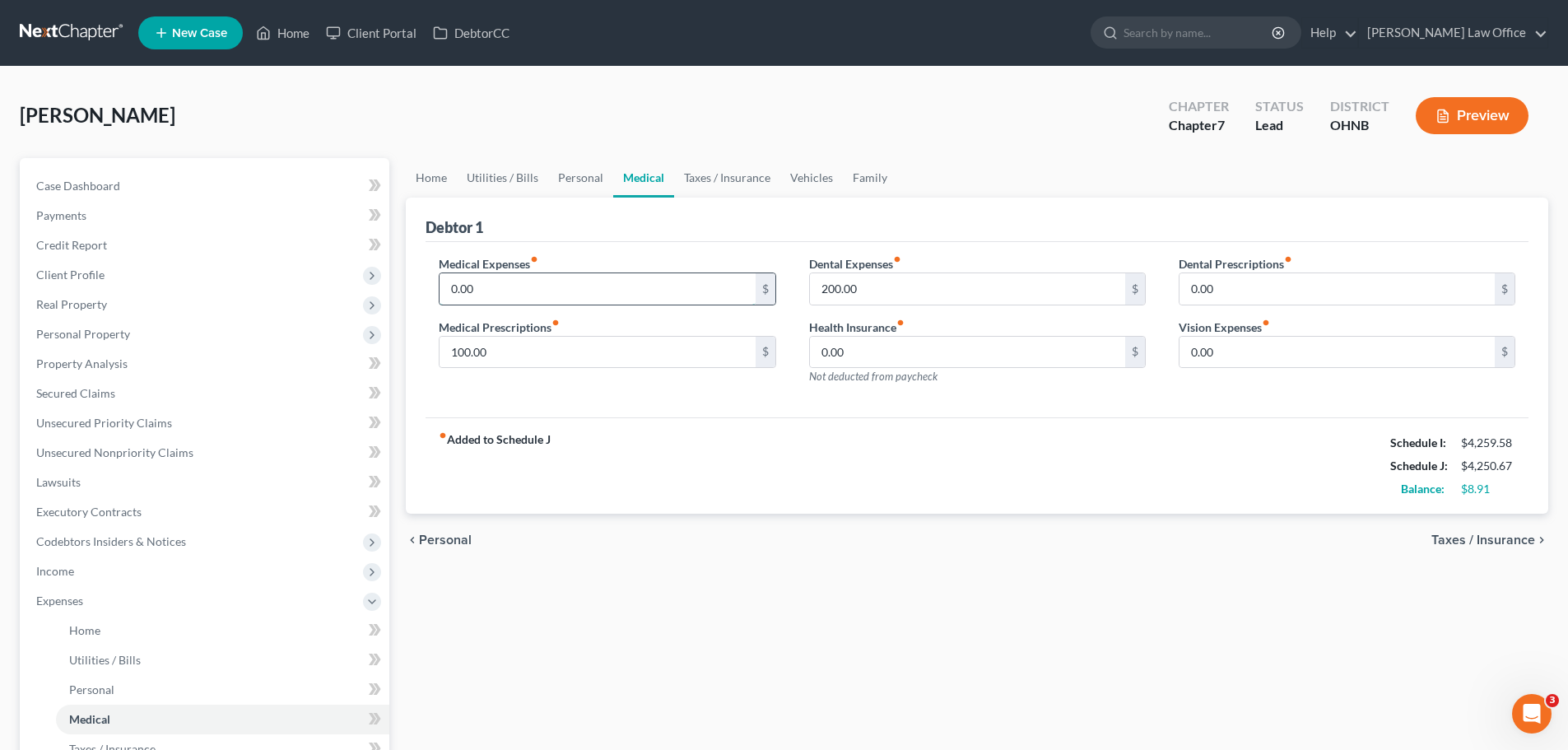
click at [509, 287] on input "0.00" at bounding box center [597, 288] width 315 height 31
type input "50.00"
drag, startPoint x: 808, startPoint y: 429, endPoint x: 800, endPoint y: 442, distance: 15.3
click at [808, 430] on div "fiber_manual_record Added to Schedule J Schedule I: $4,259.58 Schedule J: $4,30…" at bounding box center [977, 465] width 1103 height 96
click at [739, 169] on link "Taxes / Insurance" at bounding box center [727, 177] width 106 height 40
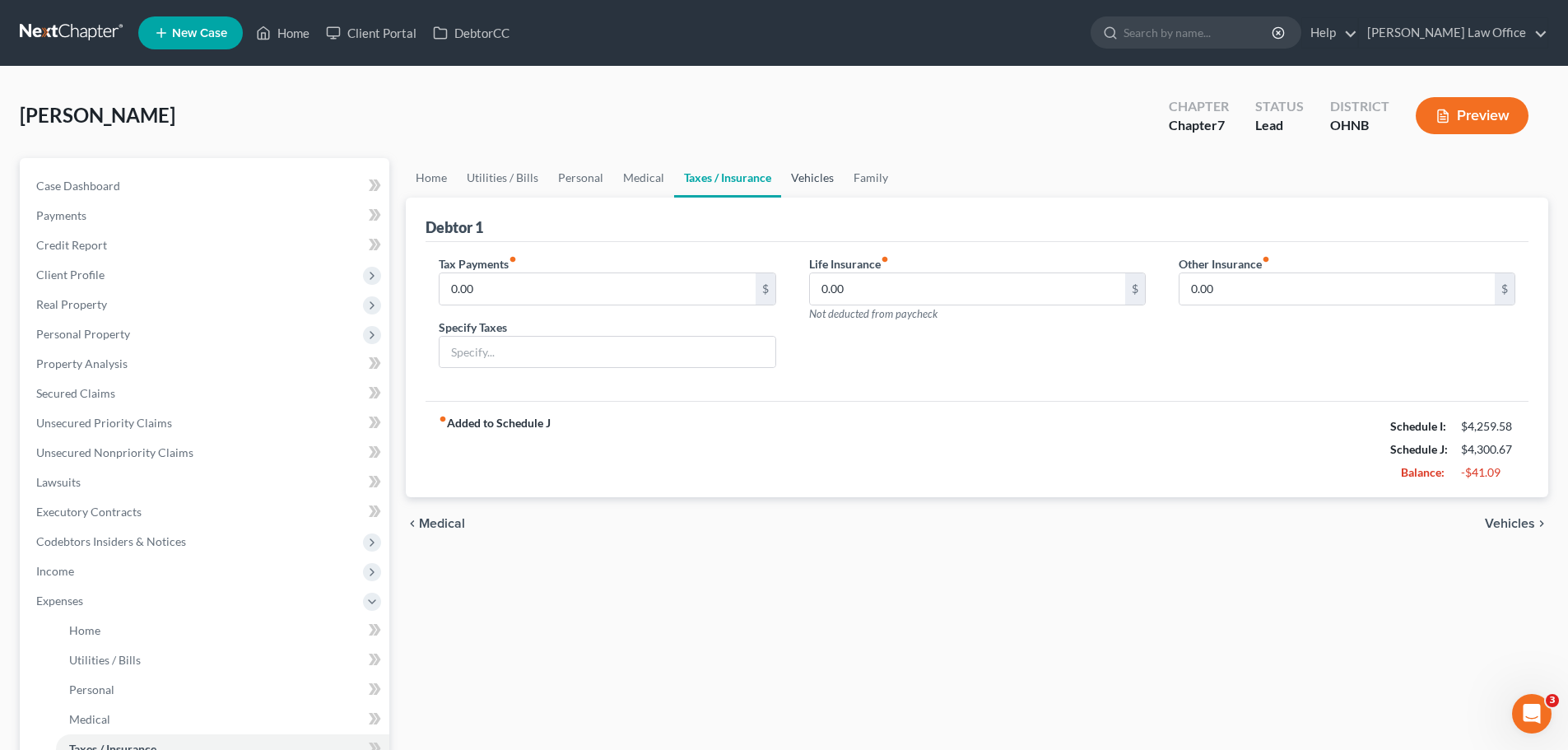
click at [798, 172] on link "Vehicles" at bounding box center [813, 177] width 62 height 40
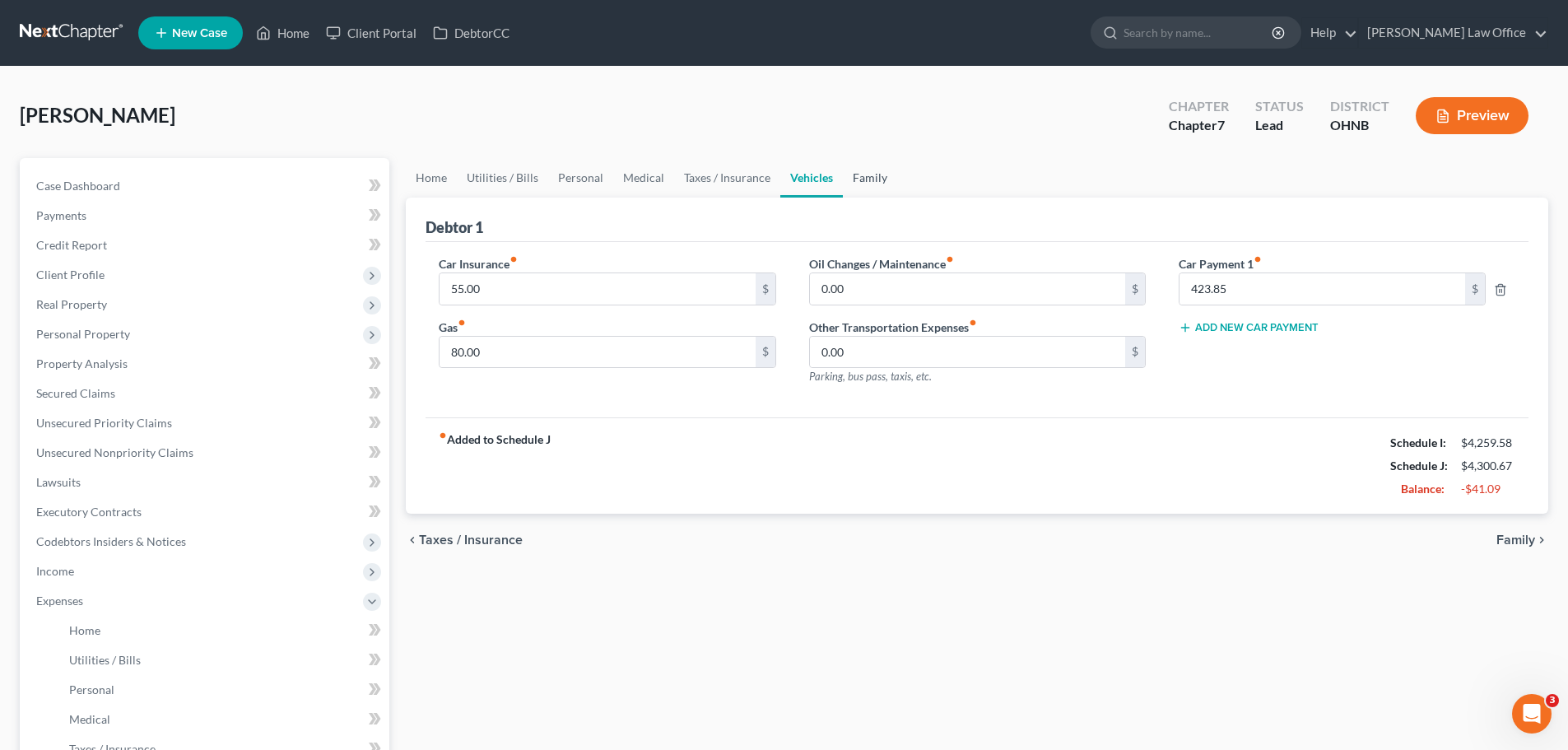
click at [866, 181] on link "Family" at bounding box center [870, 177] width 55 height 40
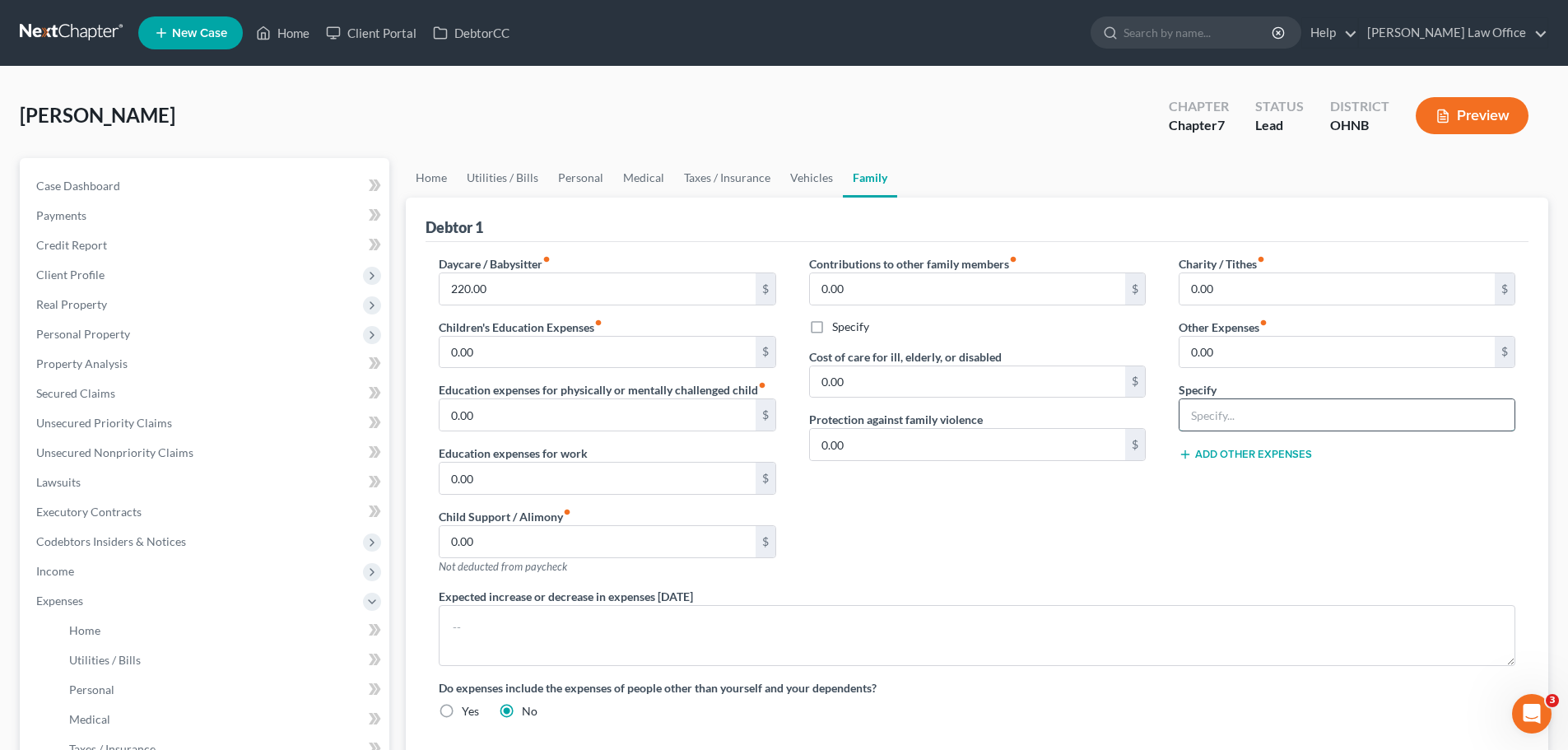
click at [1233, 409] on input "text" at bounding box center [1347, 415] width 335 height 31
type input "Security alarm"
click at [1240, 357] on input "0.00" at bounding box center [1337, 351] width 315 height 31
type input "33.00"
click at [1109, 545] on div "Contributions to other family members fiber_manual_record 0.00 $ Specify Cost o…" at bounding box center [977, 420] width 369 height 332
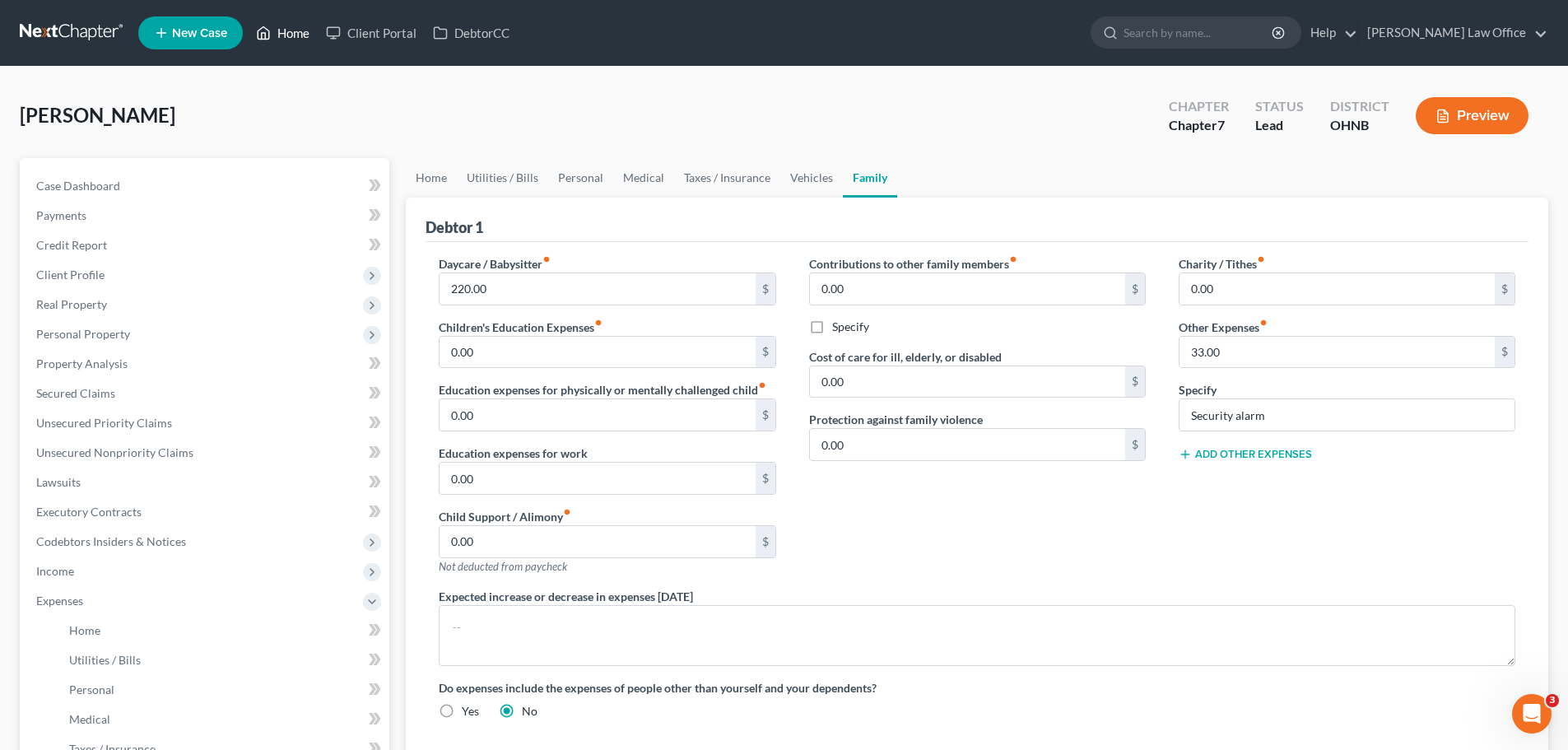
click at [295, 38] on link "Home" at bounding box center [283, 33] width 70 height 29
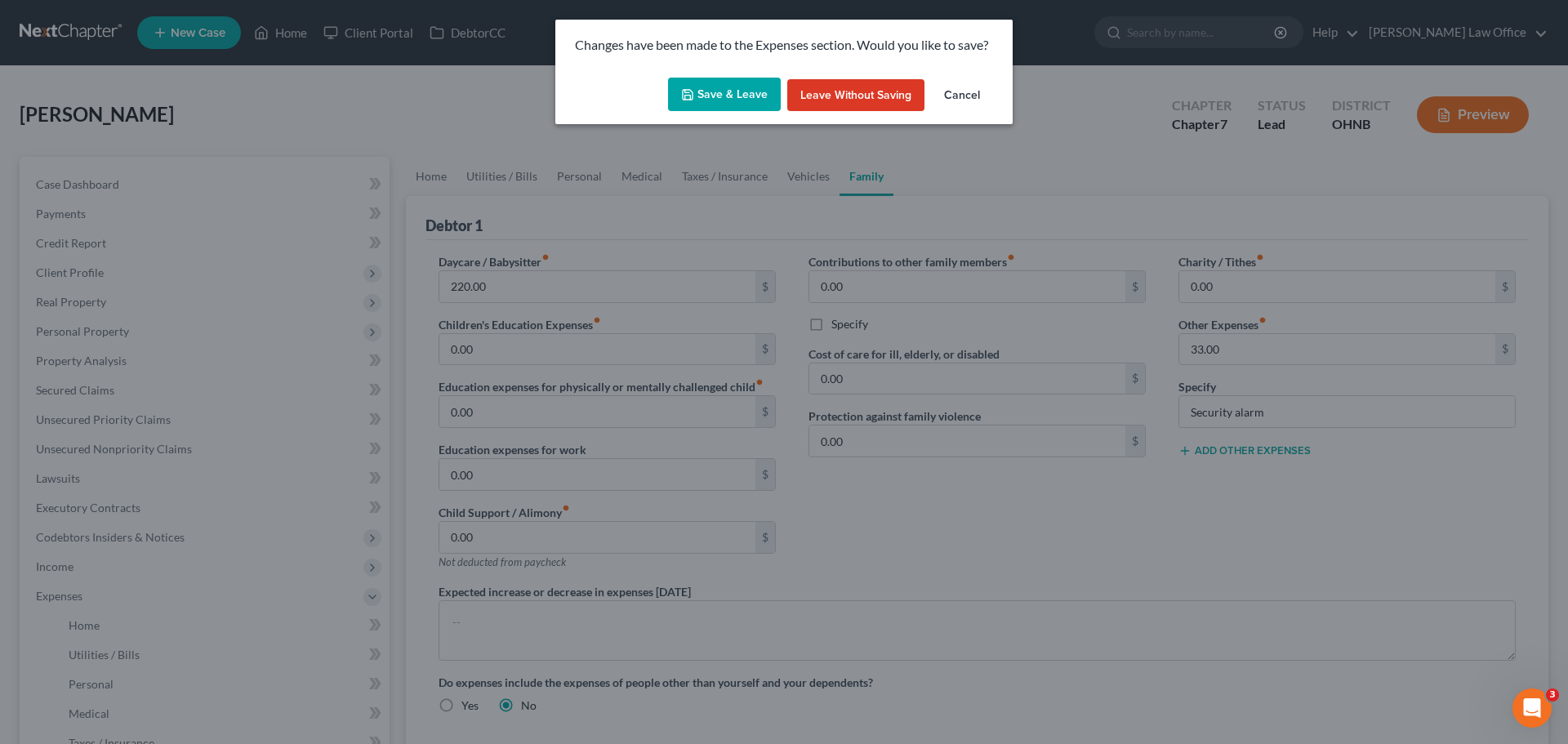
click at [730, 88] on button "Save & Leave" at bounding box center [724, 94] width 113 height 34
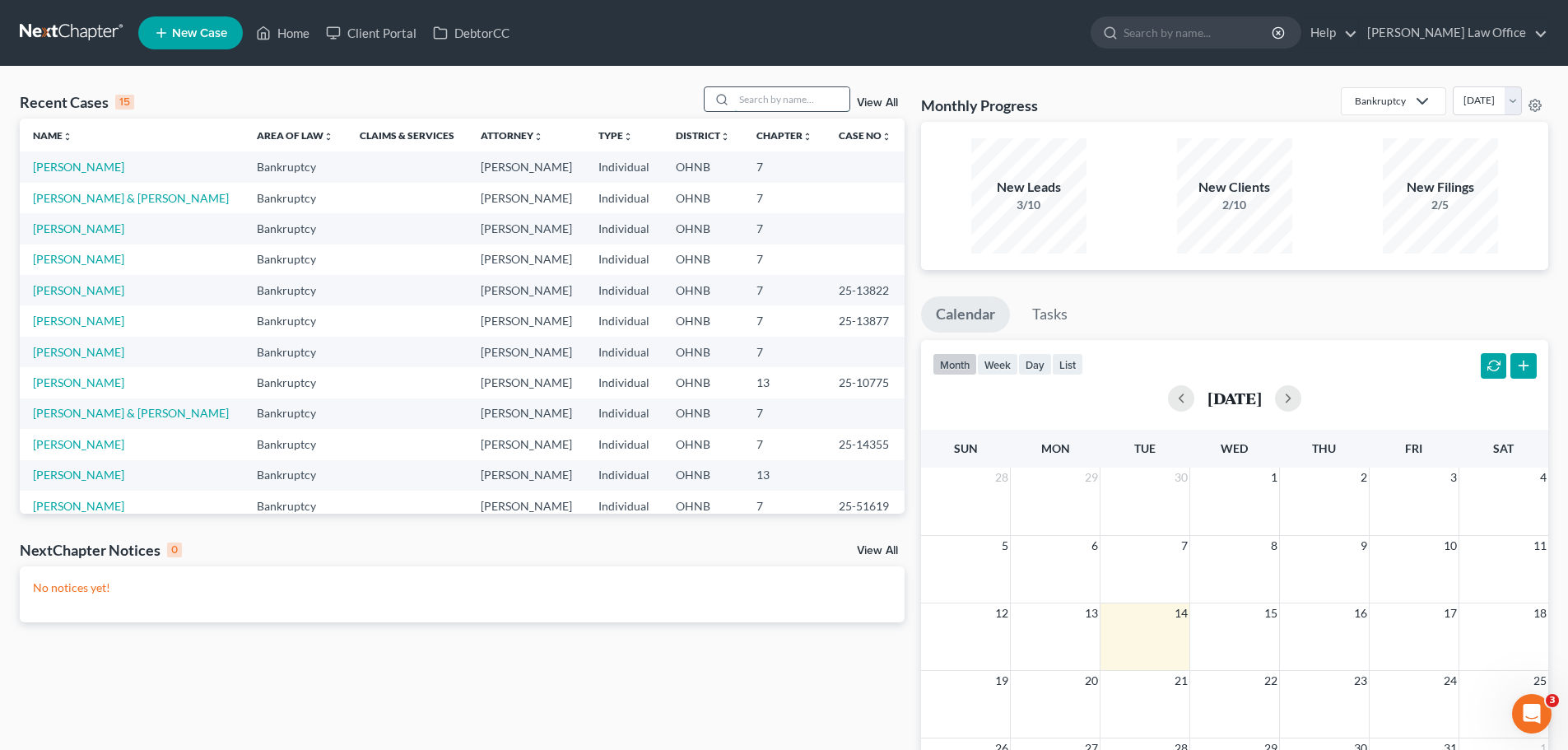
click at [789, 98] on input "search" at bounding box center [792, 99] width 115 height 24
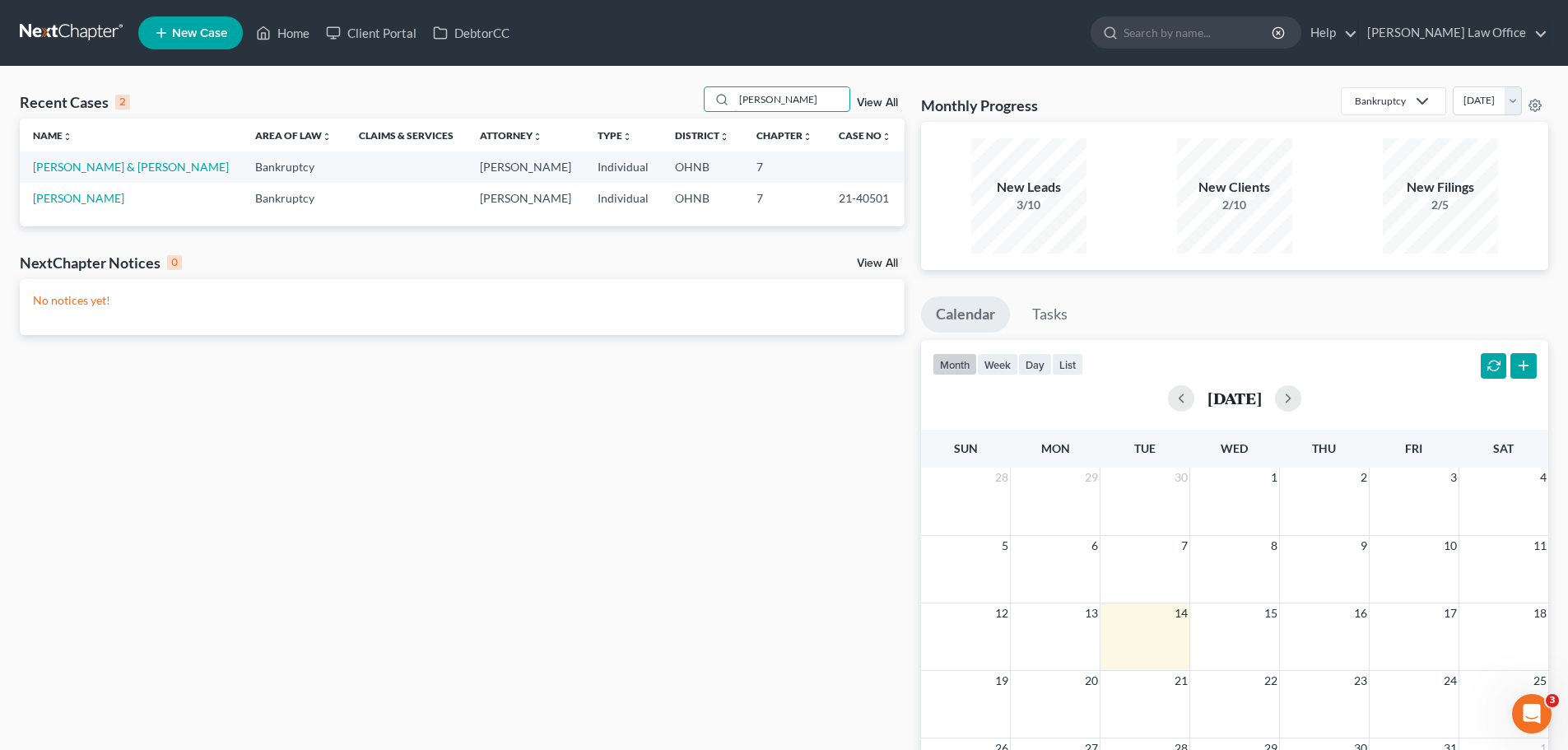
type input "[PERSON_NAME]"
click at [130, 171] on link "[PERSON_NAME] & [PERSON_NAME]" at bounding box center [130, 166] width 196 height 14
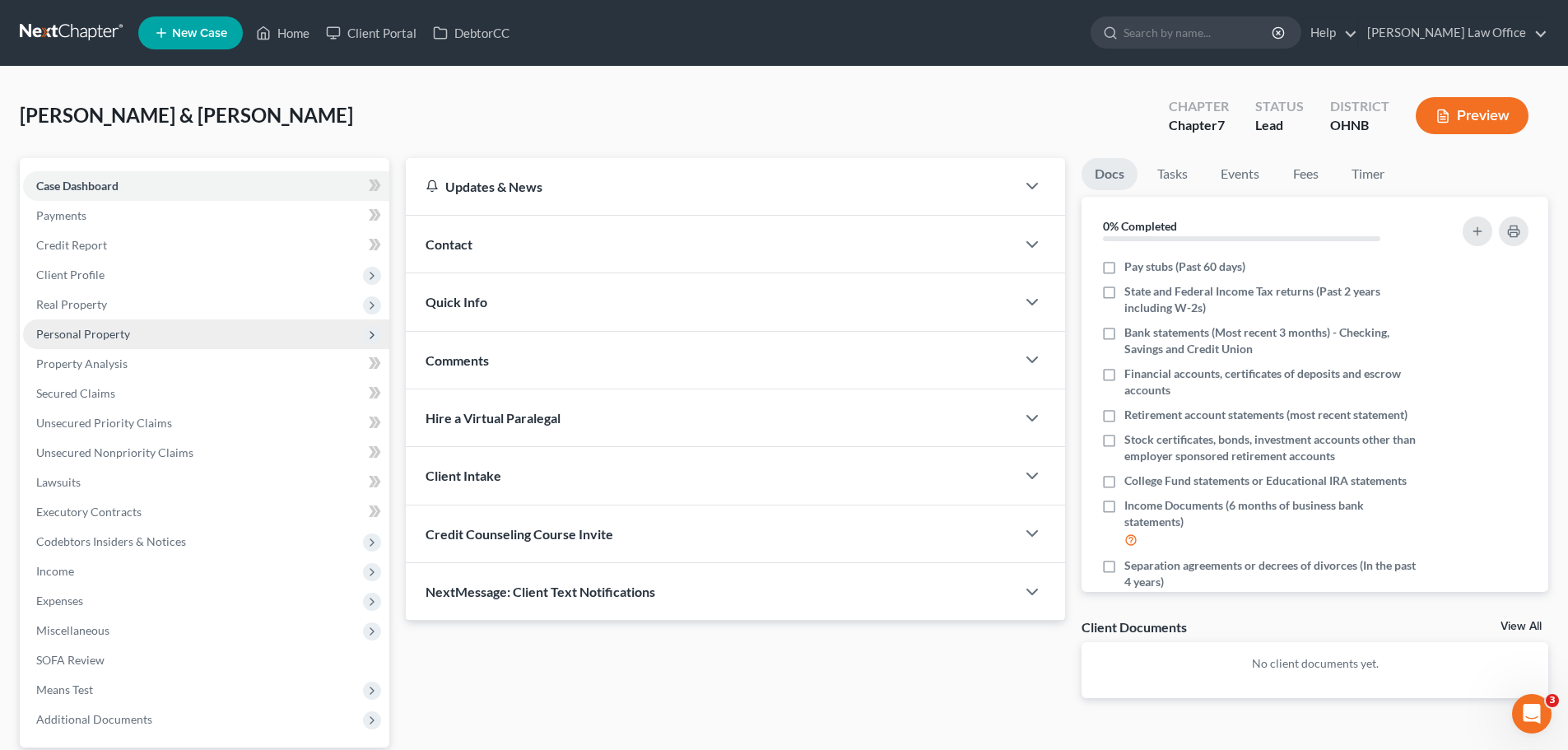
click at [101, 328] on span "Personal Property" at bounding box center [83, 334] width 94 height 14
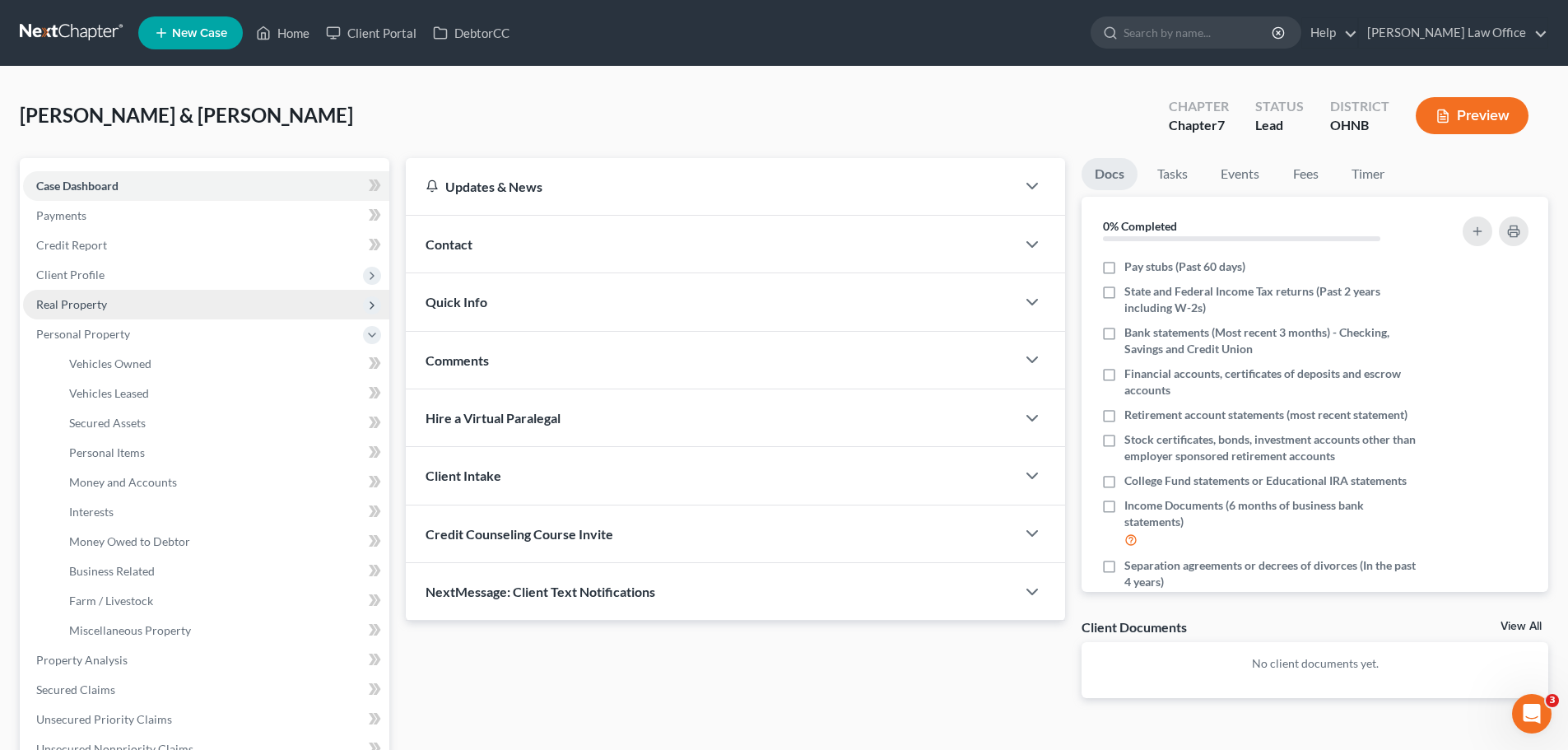
click at [85, 298] on span "Real Property" at bounding box center [72, 304] width 71 height 14
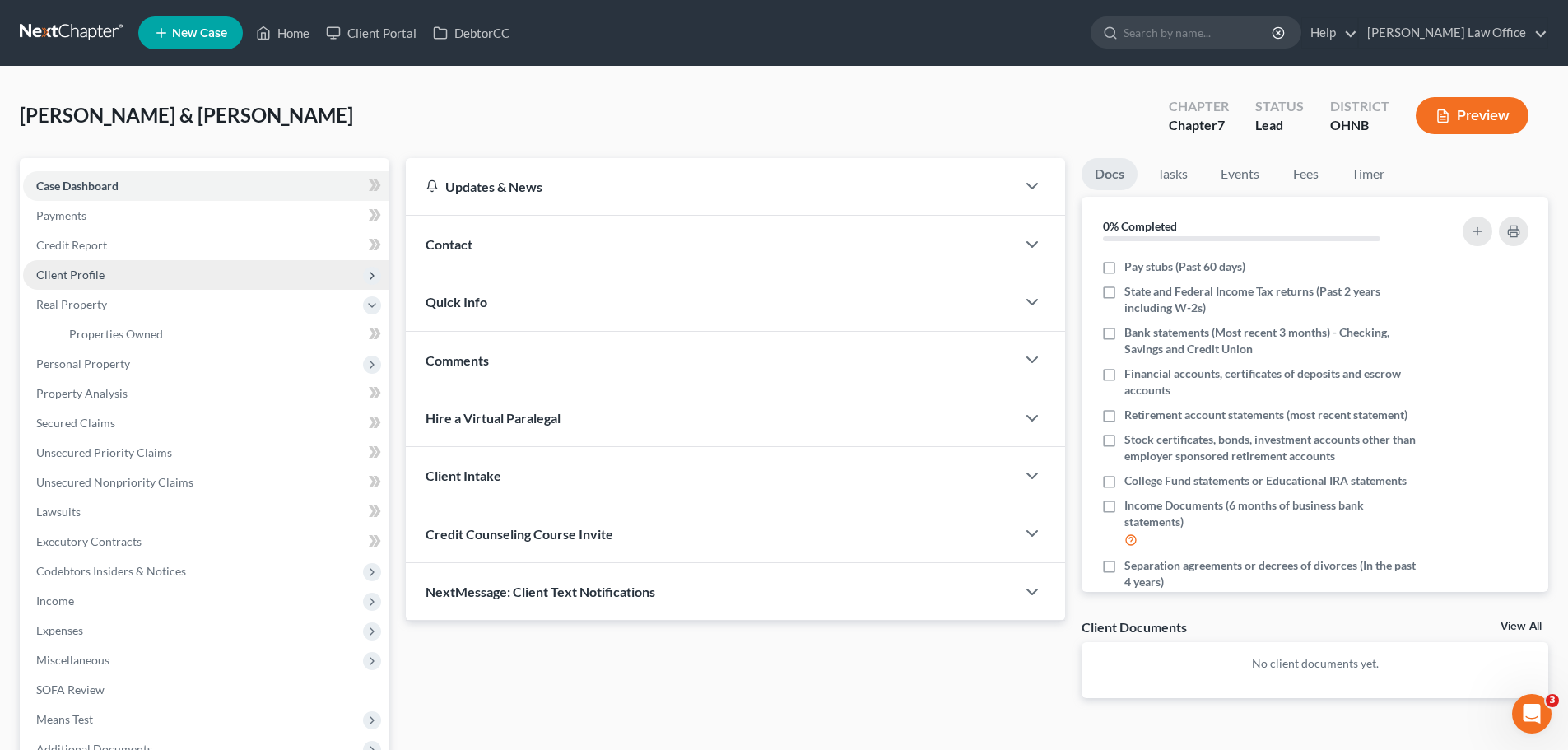
click at [88, 269] on span "Client Profile" at bounding box center [70, 274] width 68 height 14
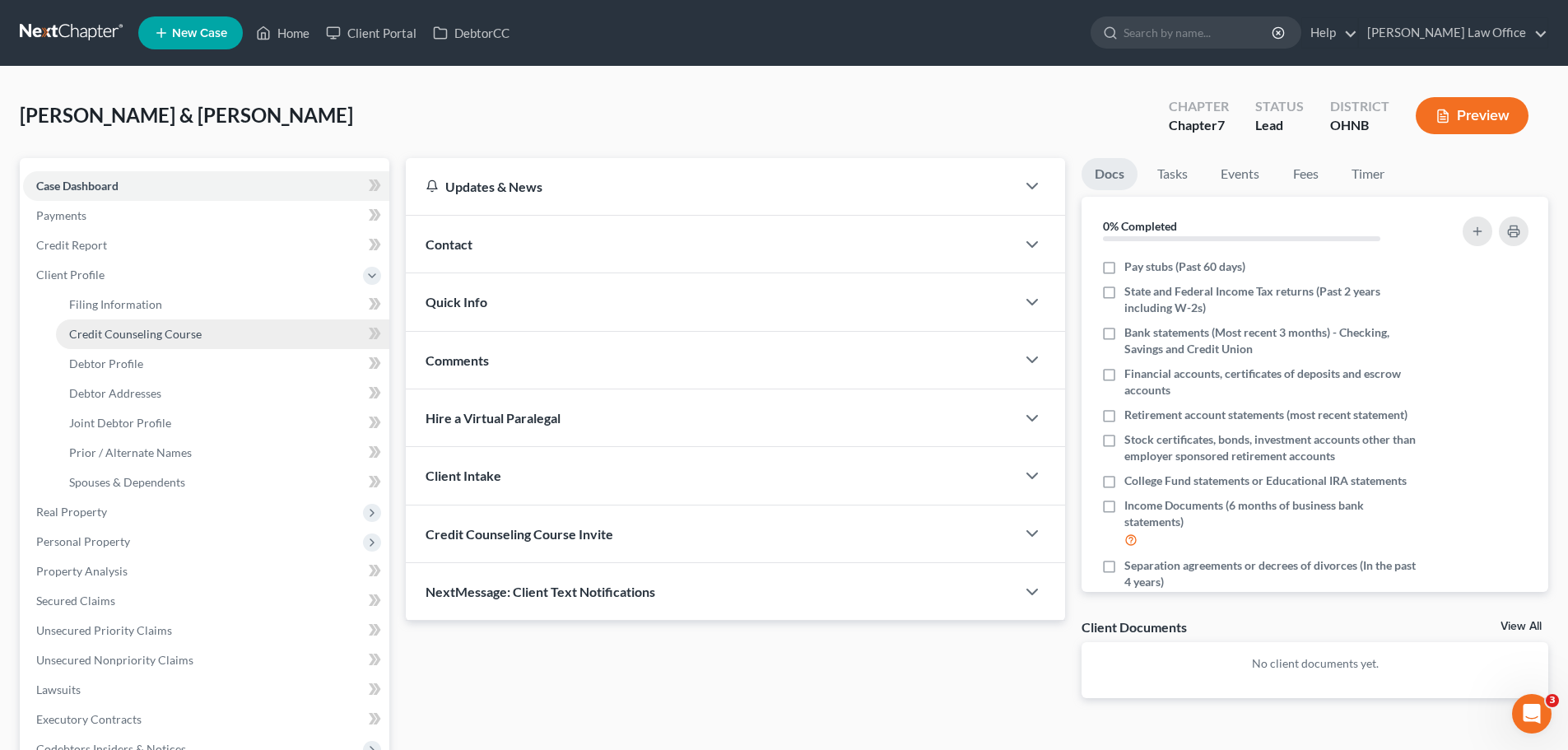
click at [153, 332] on span "Credit Counseling Course" at bounding box center [135, 334] width 133 height 14
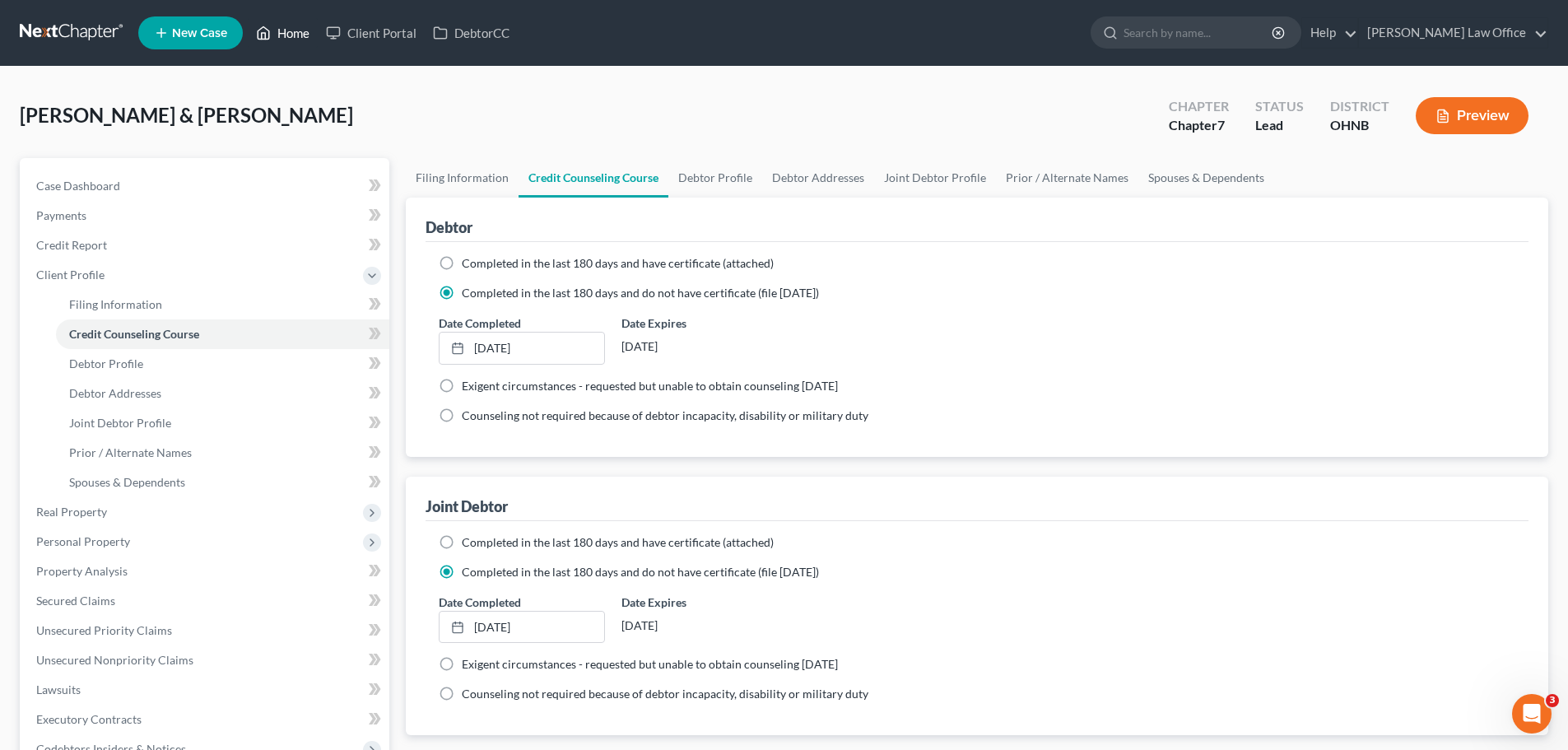
click at [287, 40] on link "Home" at bounding box center [283, 33] width 70 height 29
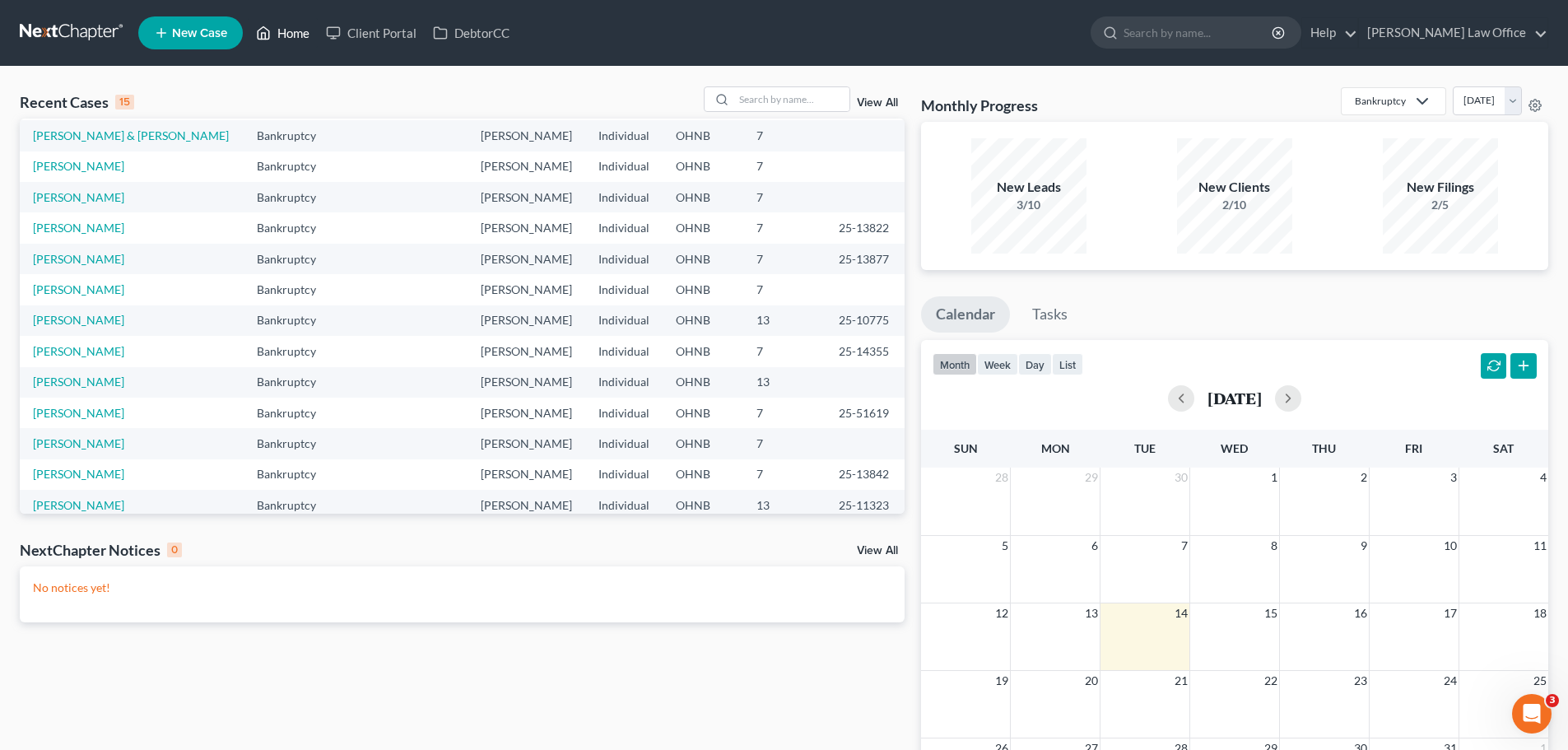
scroll to position [113, 0]
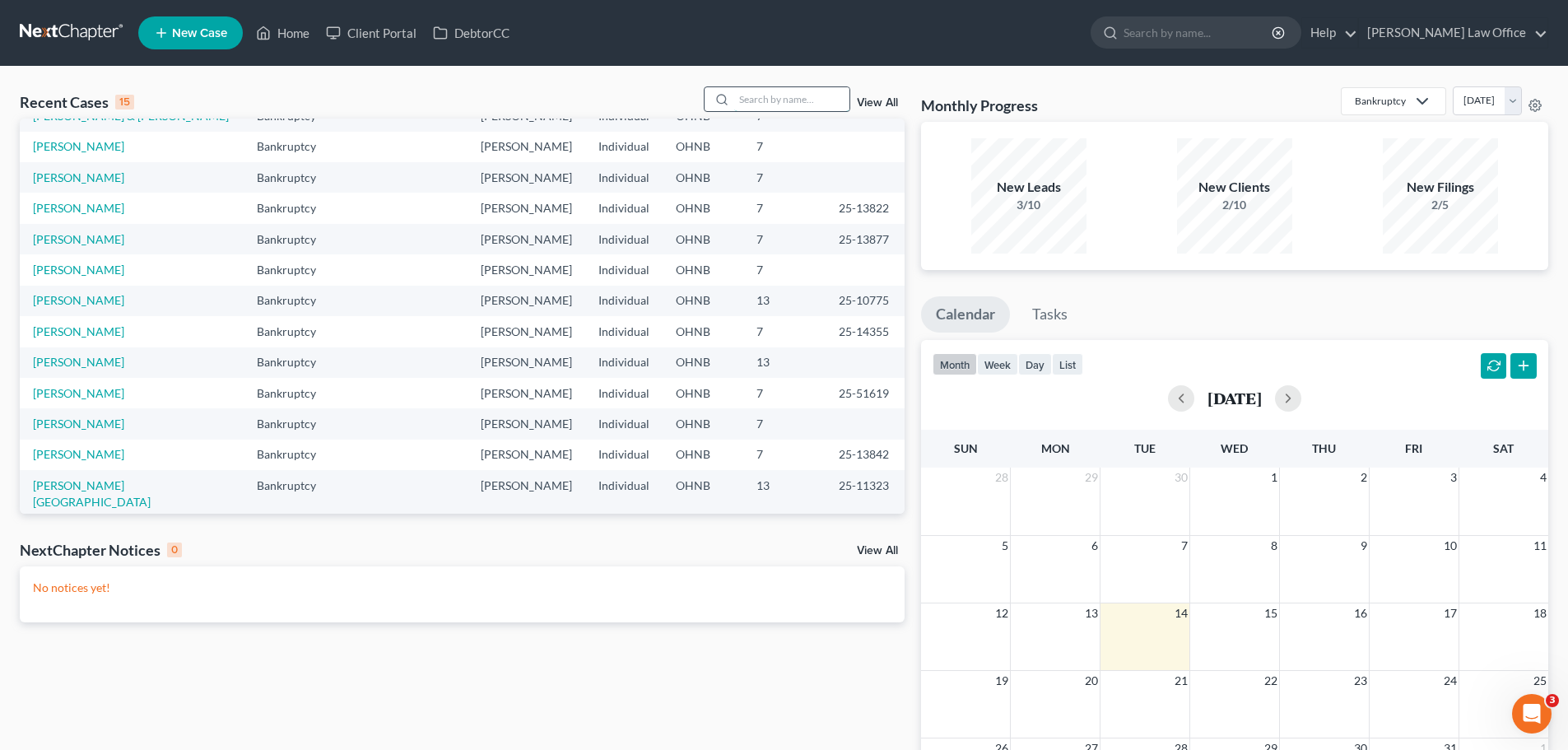
click at [774, 96] on input "search" at bounding box center [792, 99] width 115 height 24
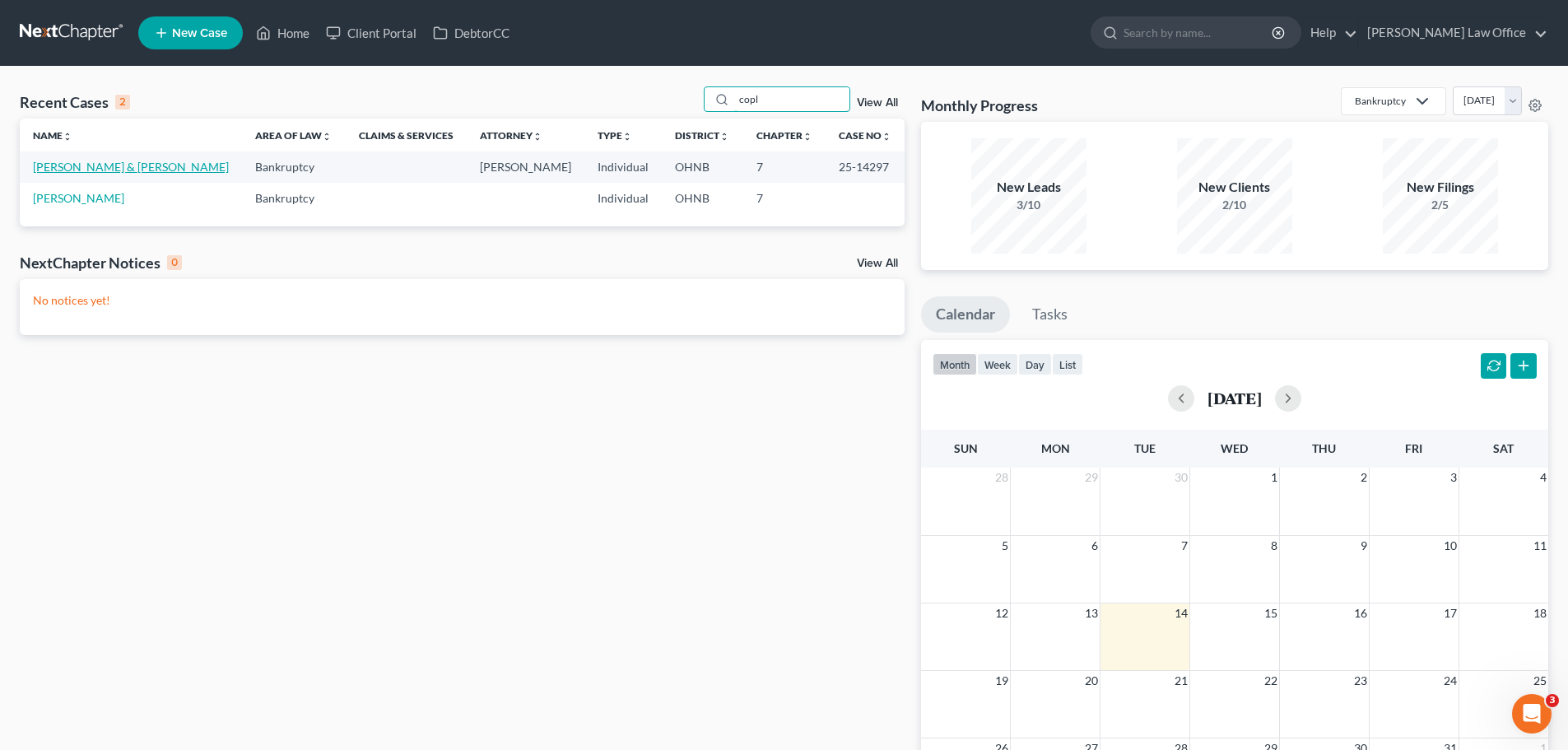
type input "copl"
click at [147, 170] on link "[PERSON_NAME] & [PERSON_NAME]" at bounding box center [130, 166] width 196 height 14
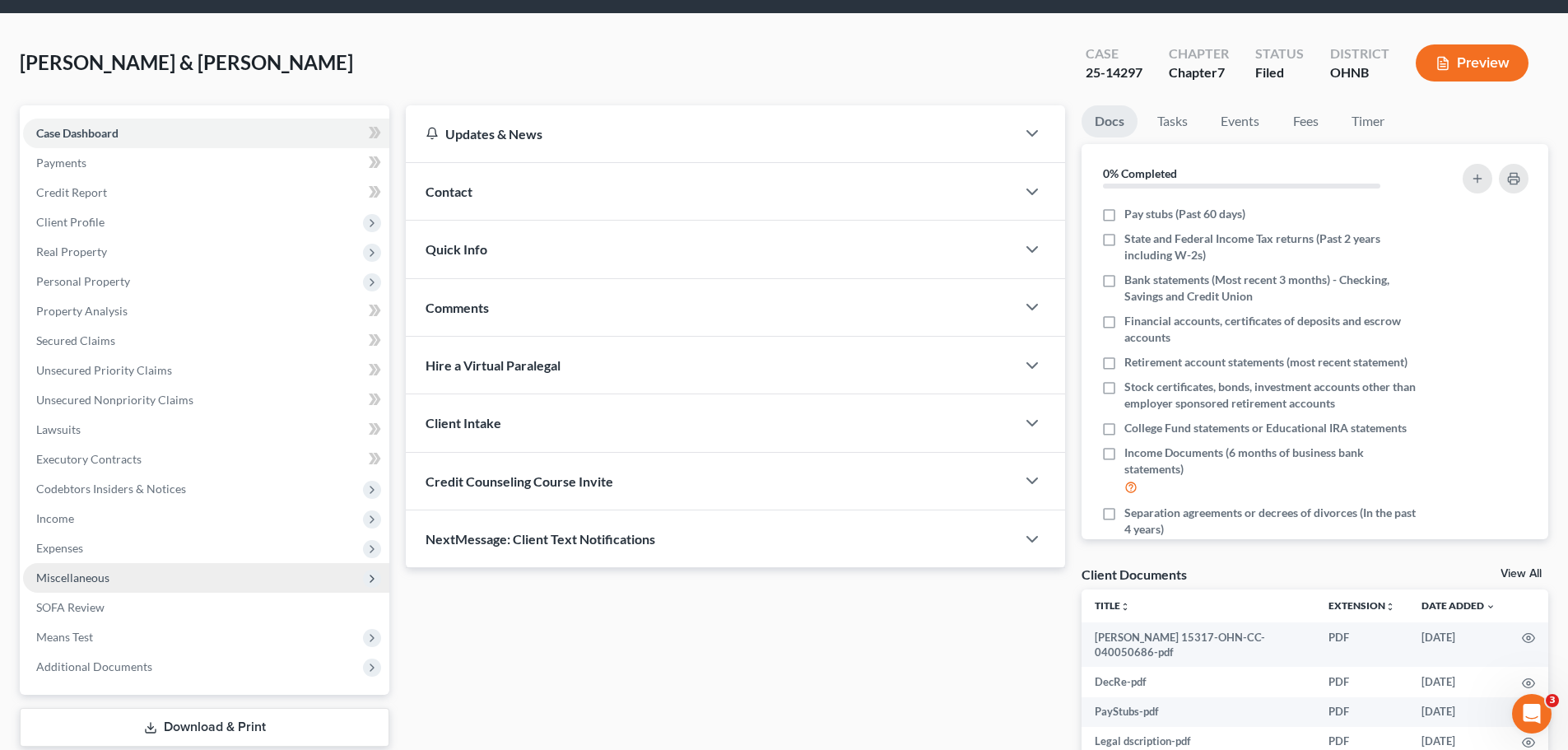
scroll to position [82, 0]
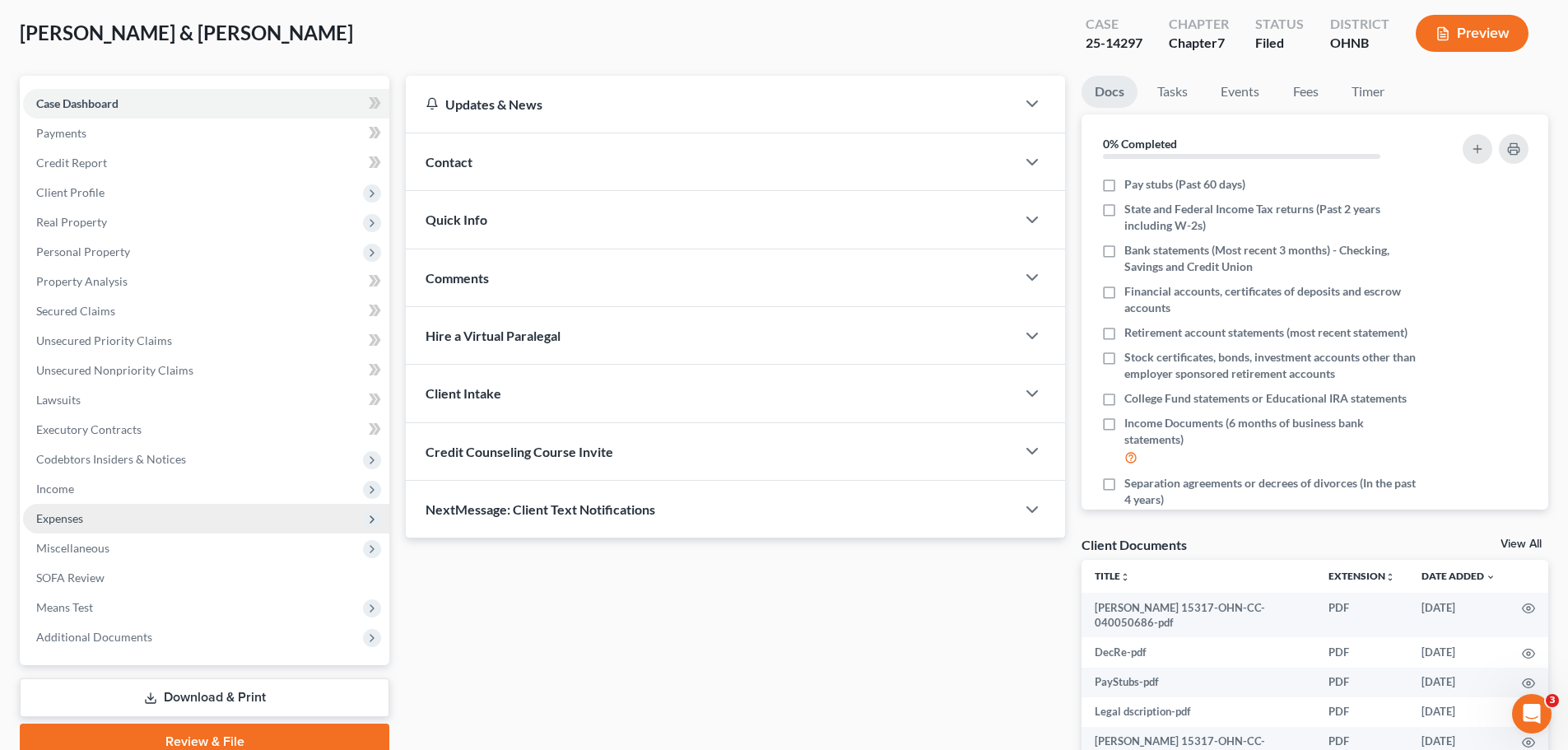
click at [106, 520] on span "Expenses" at bounding box center [205, 518] width 366 height 29
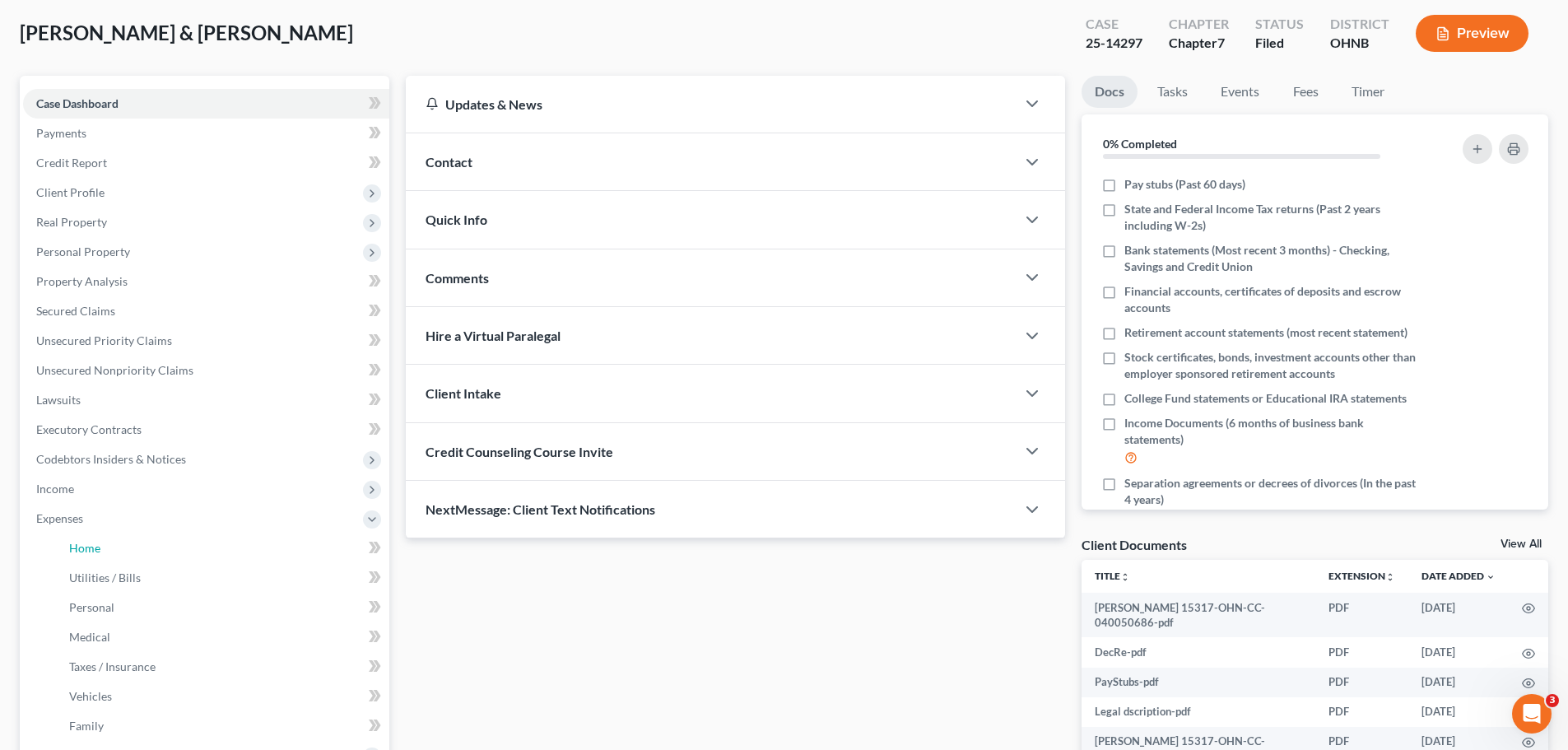
drag, startPoint x: 119, startPoint y: 551, endPoint x: 441, endPoint y: 541, distance: 322.2
click at [118, 552] on link "Home" at bounding box center [223, 547] width 333 height 29
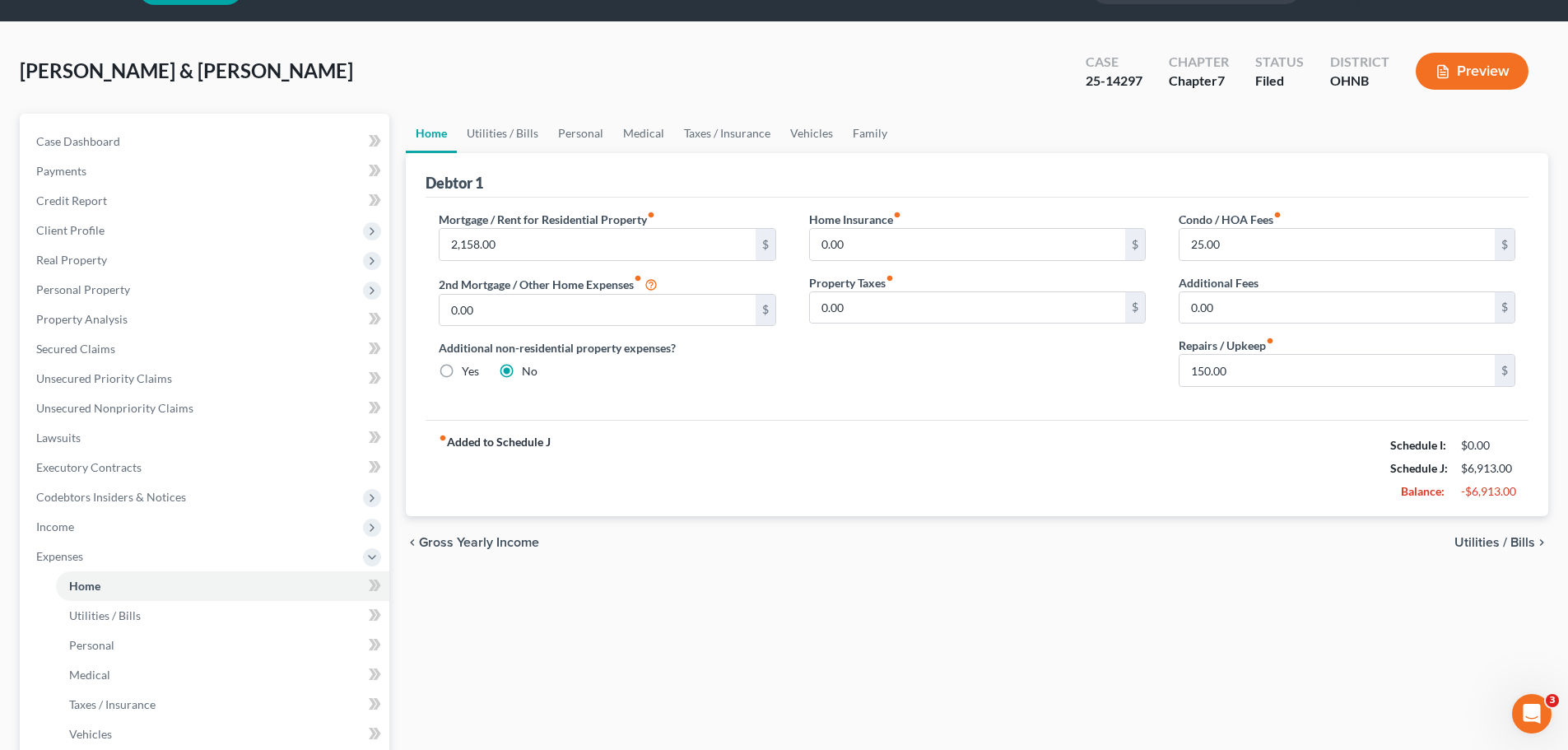
scroll to position [82, 0]
